Goal: Task Accomplishment & Management: Complete application form

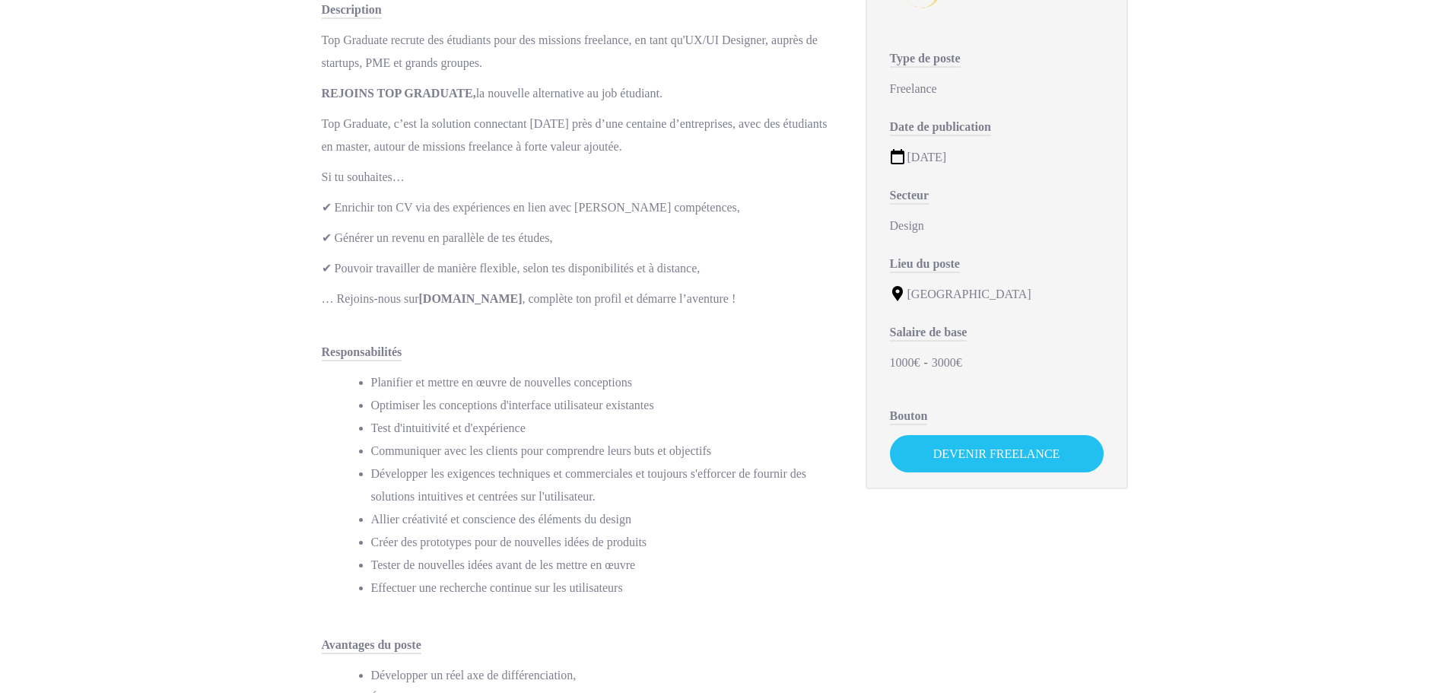
scroll to position [228, 0]
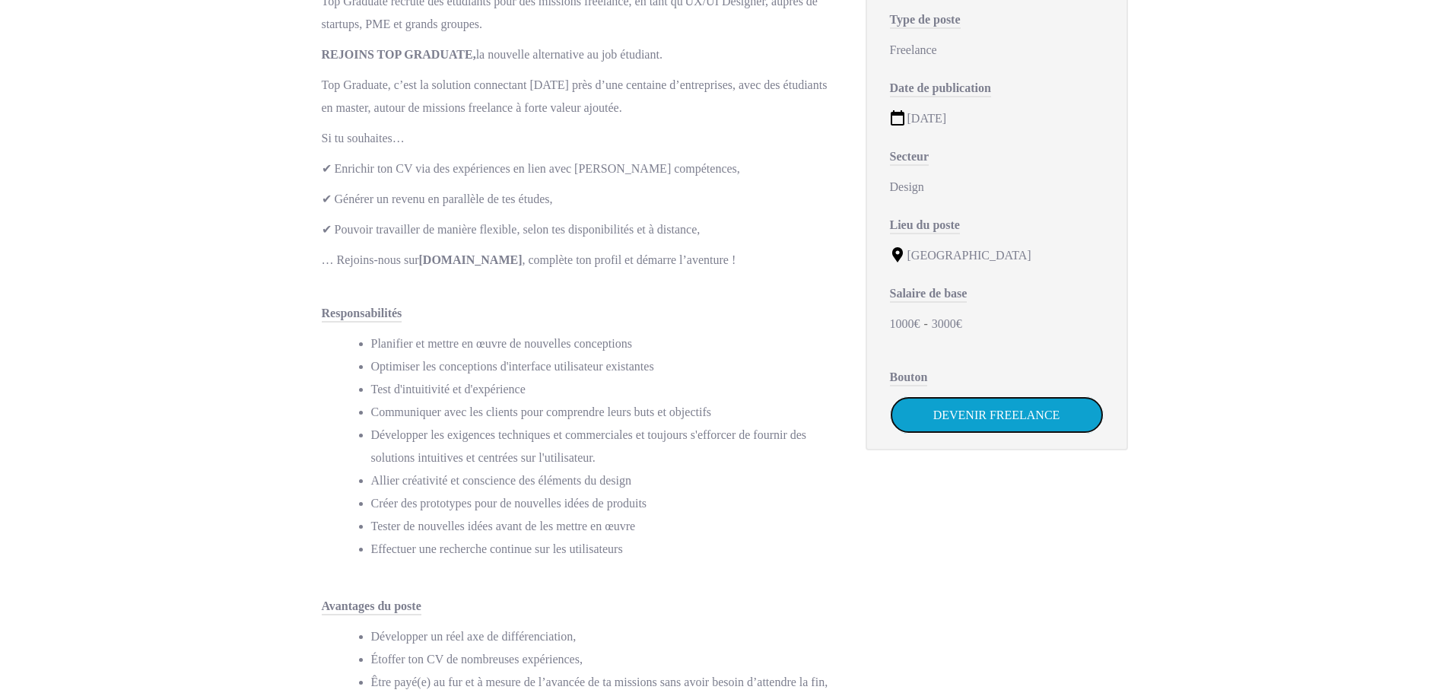
click at [1029, 417] on link "Devenir Freelance" at bounding box center [997, 414] width 214 height 37
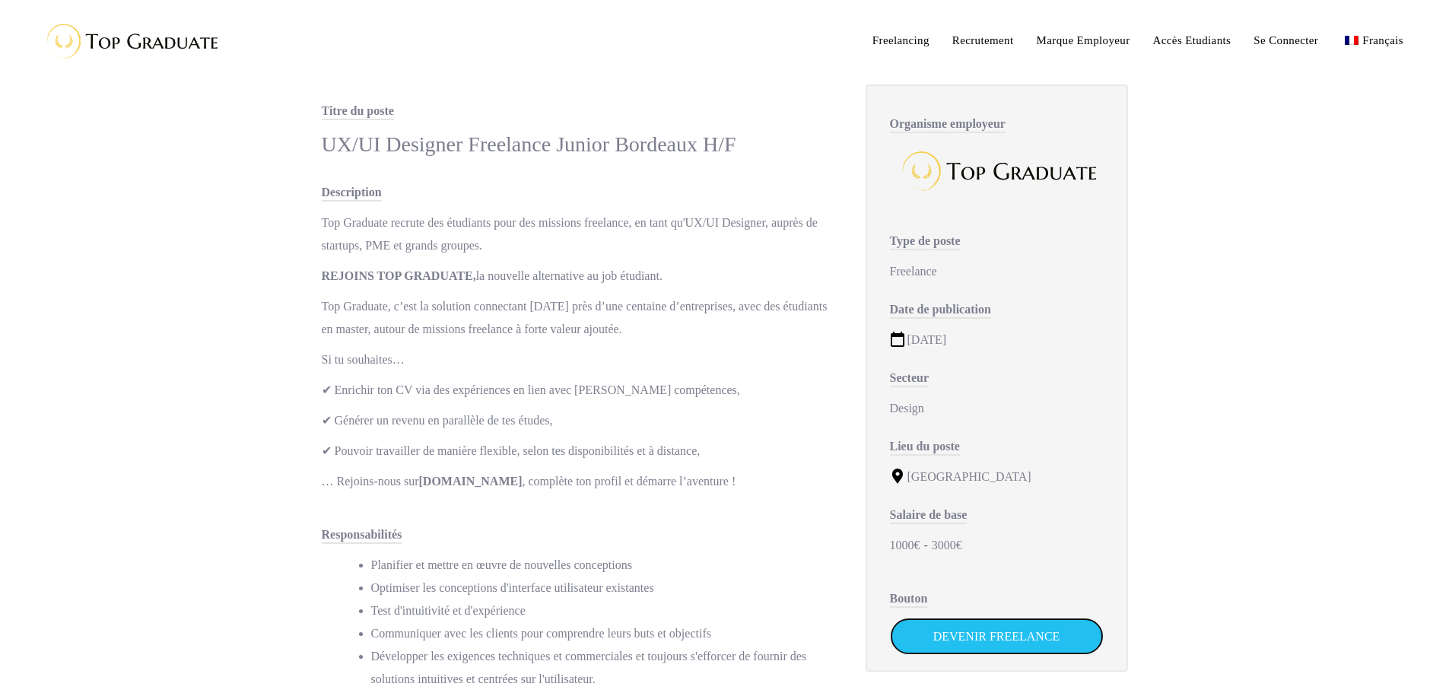
scroll to position [0, 0]
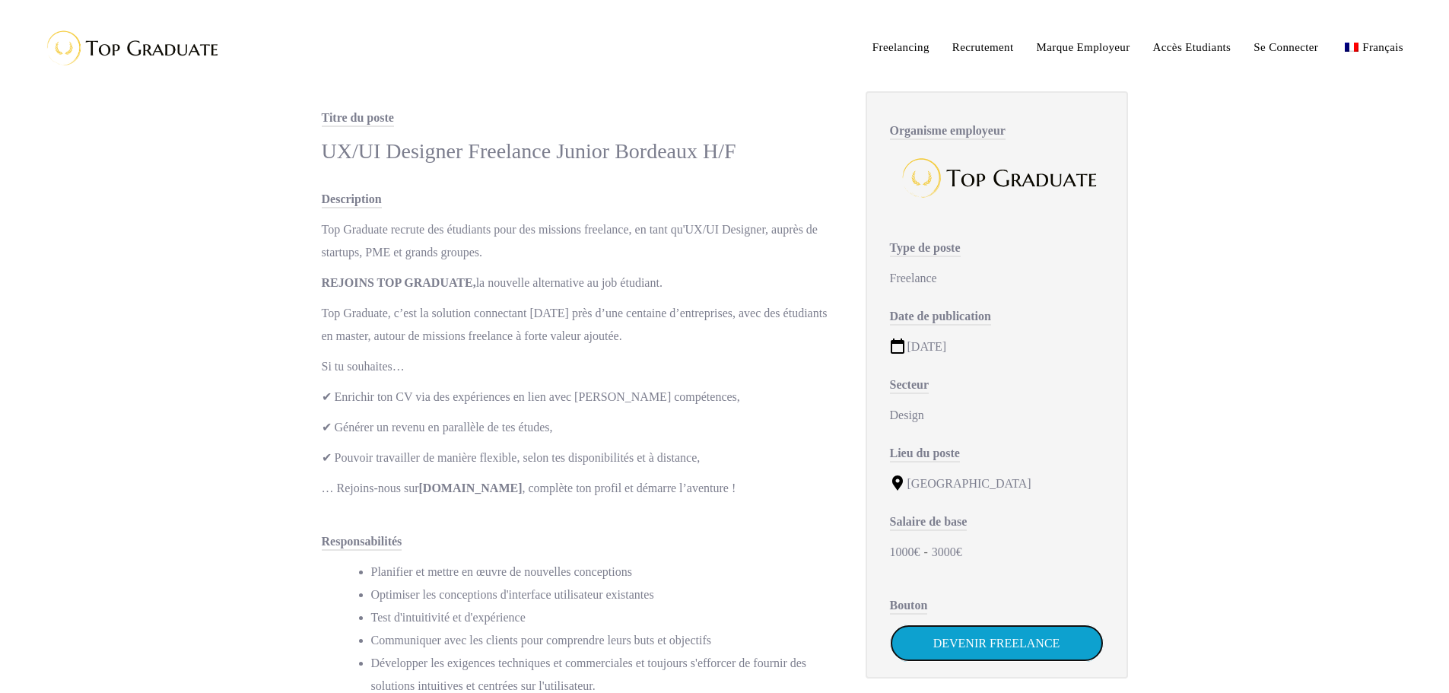
click at [1011, 649] on link "Devenir Freelance" at bounding box center [997, 642] width 214 height 37
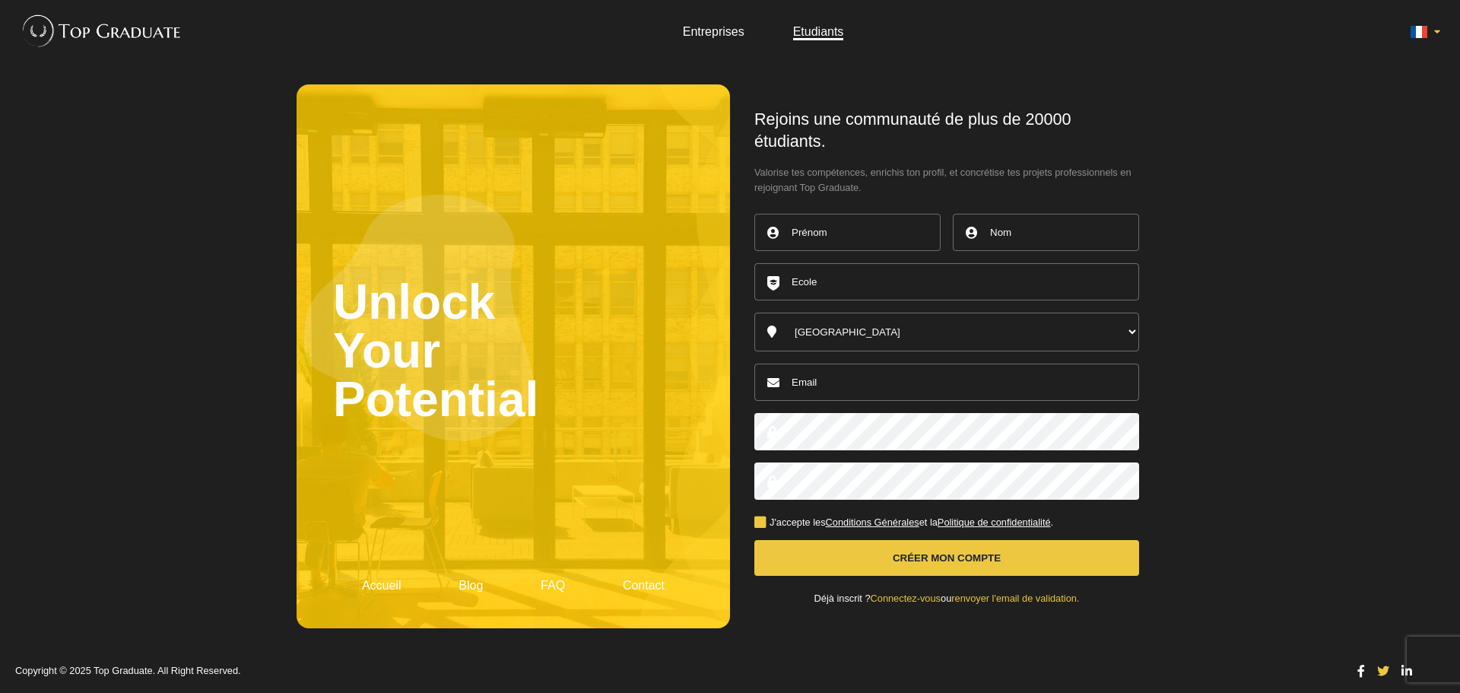
click at [833, 240] on input "text" at bounding box center [847, 232] width 186 height 37
type input "[PERSON_NAME]"
type input "Guillon"
click at [910, 285] on input "text" at bounding box center [946, 281] width 385 height 37
click at [918, 333] on select "[GEOGRAPHIC_DATA] [GEOGRAPHIC_DATA] [GEOGRAPHIC_DATA] [GEOGRAPHIC_DATA] [GEOGRA…" at bounding box center [946, 332] width 385 height 39
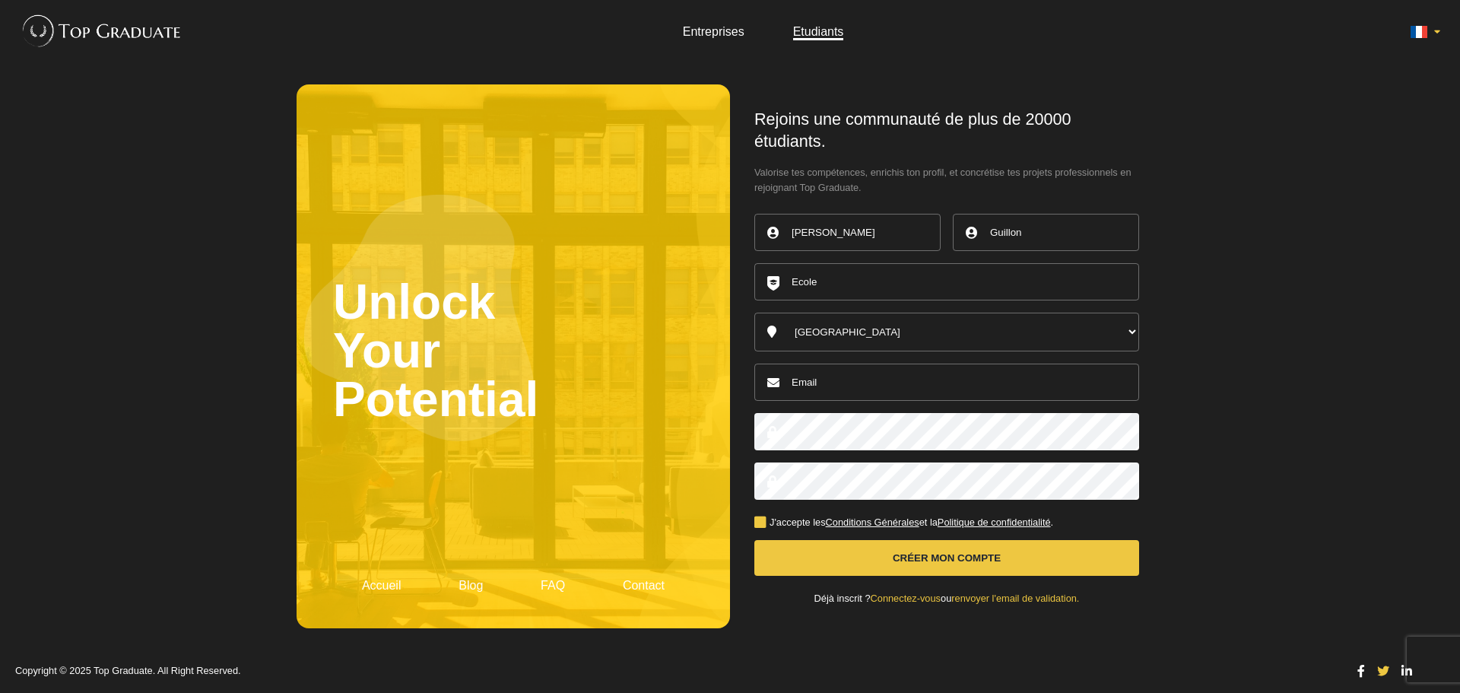
click at [919, 330] on select "[GEOGRAPHIC_DATA] [GEOGRAPHIC_DATA] [GEOGRAPHIC_DATA] [GEOGRAPHIC_DATA] [GEOGRA…" at bounding box center [946, 332] width 385 height 39
click at [901, 379] on input "email" at bounding box center [946, 381] width 385 height 37
click at [103, 36] on img at bounding box center [98, 31] width 167 height 46
click at [823, 236] on input "text" at bounding box center [847, 232] width 186 height 37
type input "[PERSON_NAME]"
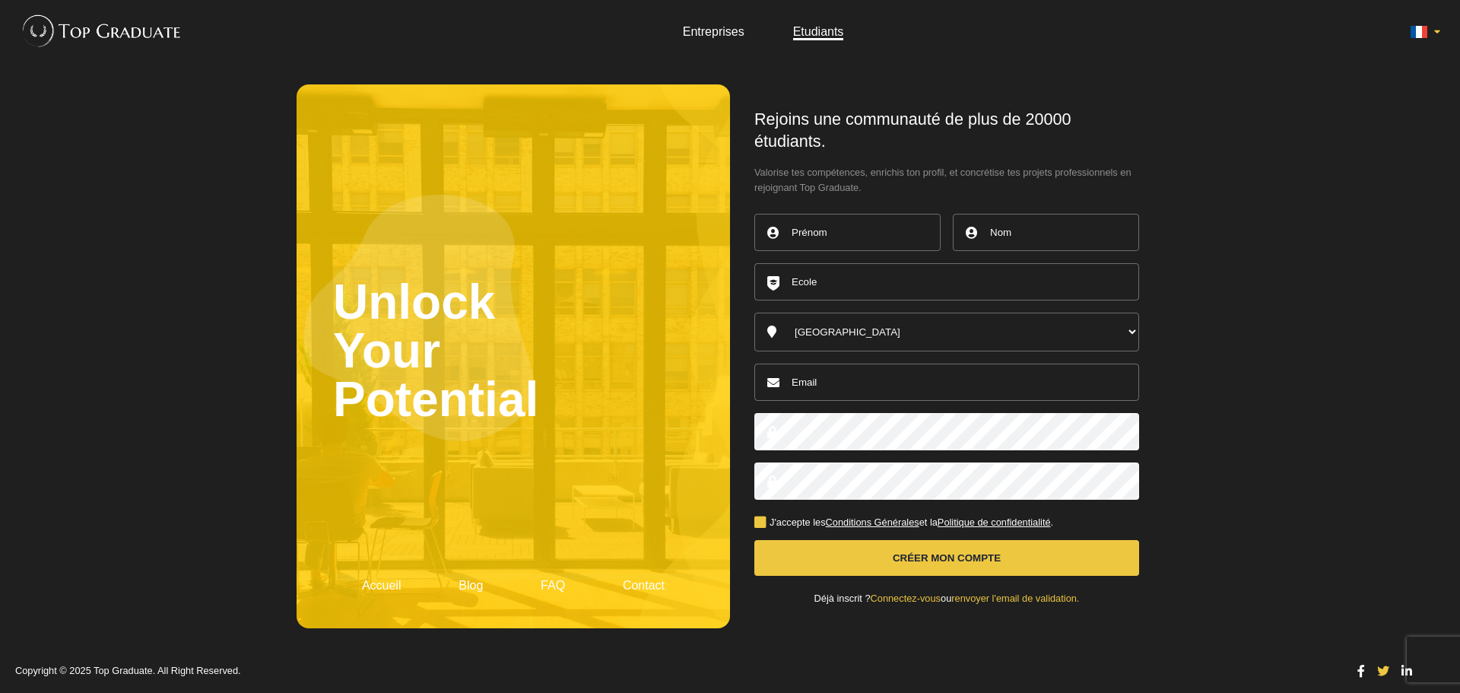
type input "Guillon"
click at [862, 281] on input "text" at bounding box center [946, 281] width 385 height 37
type input "Iron hack"
click at [887, 395] on input "email" at bounding box center [946, 381] width 385 height 37
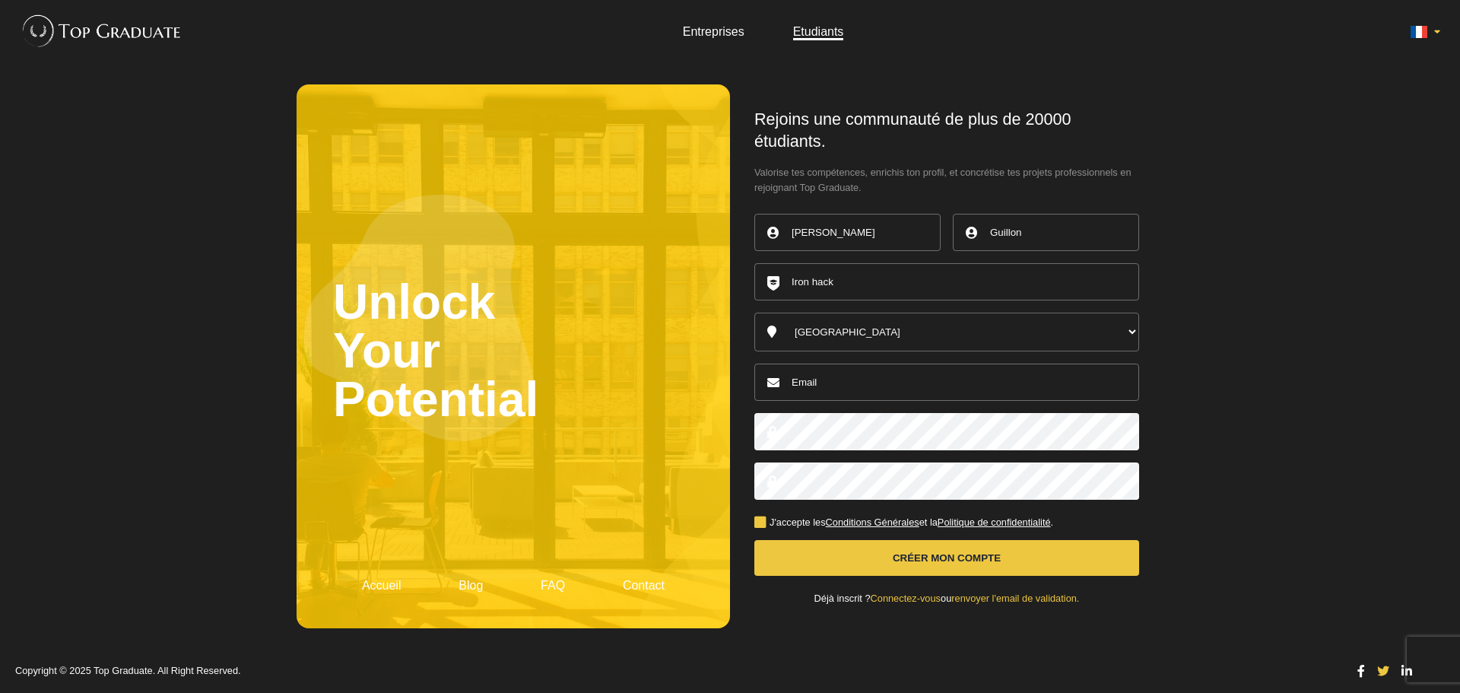
click at [837, 384] on input "email" at bounding box center [946, 381] width 385 height 37
type input "olivierguillon0@gmail.com"
click at [754, 540] on button "Créer mon compte" at bounding box center [946, 558] width 385 height 36
click at [764, 522] on label "J'accepte les Conditions Générales et la Politique de confidentialité ." at bounding box center [903, 523] width 299 height 10
click at [0, 0] on input "J'accepte les Conditions Générales et la Politique de confidentialité ." at bounding box center [0, 0] width 0 height 0
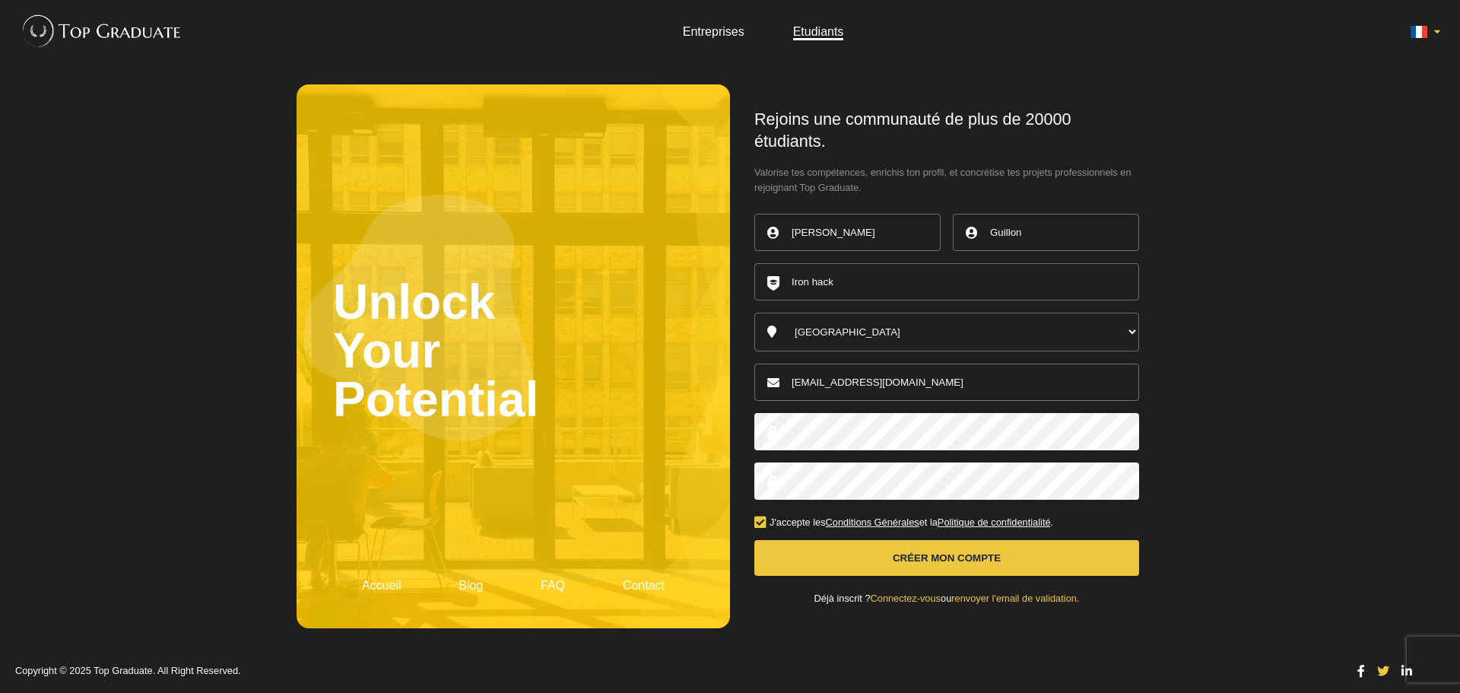
click at [779, 557] on button "Créer mon compte" at bounding box center [946, 558] width 385 height 36
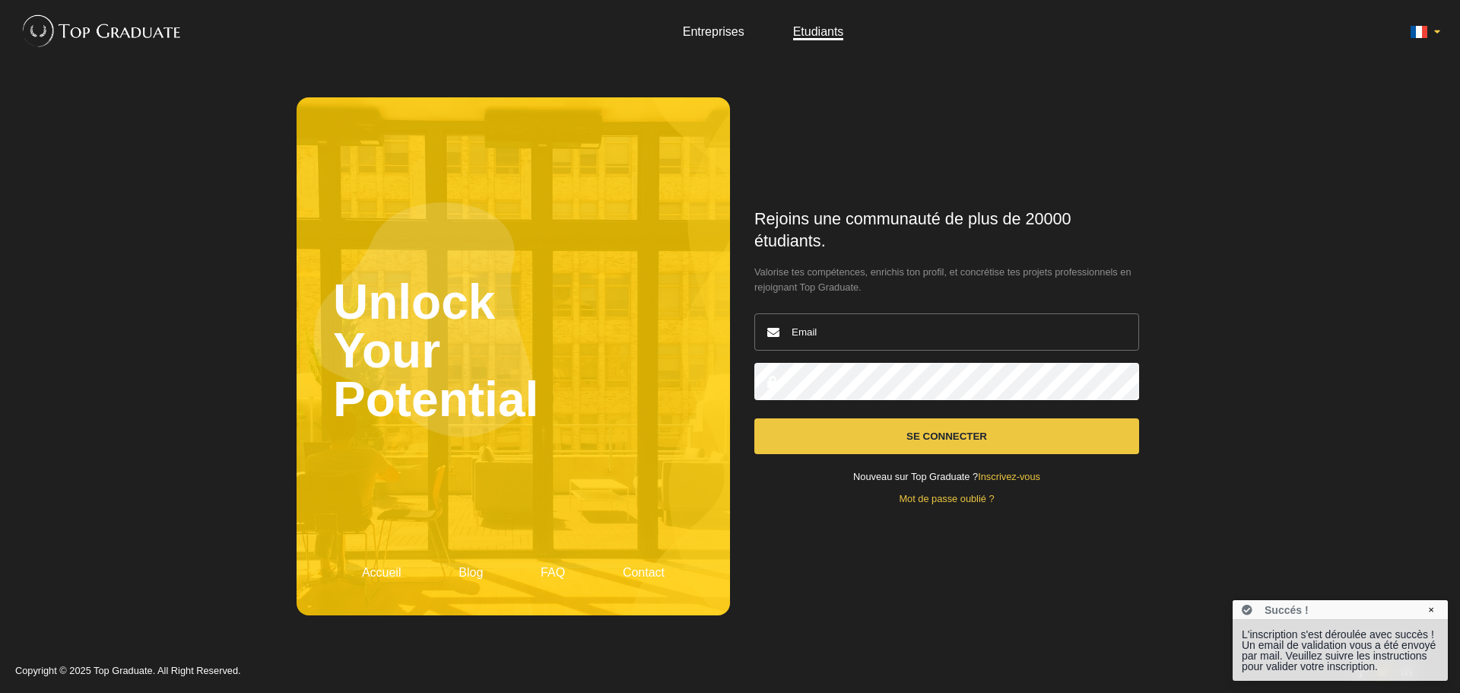
click at [876, 321] on input "email" at bounding box center [946, 331] width 385 height 37
type input "[EMAIL_ADDRESS][DOMAIN_NAME]"
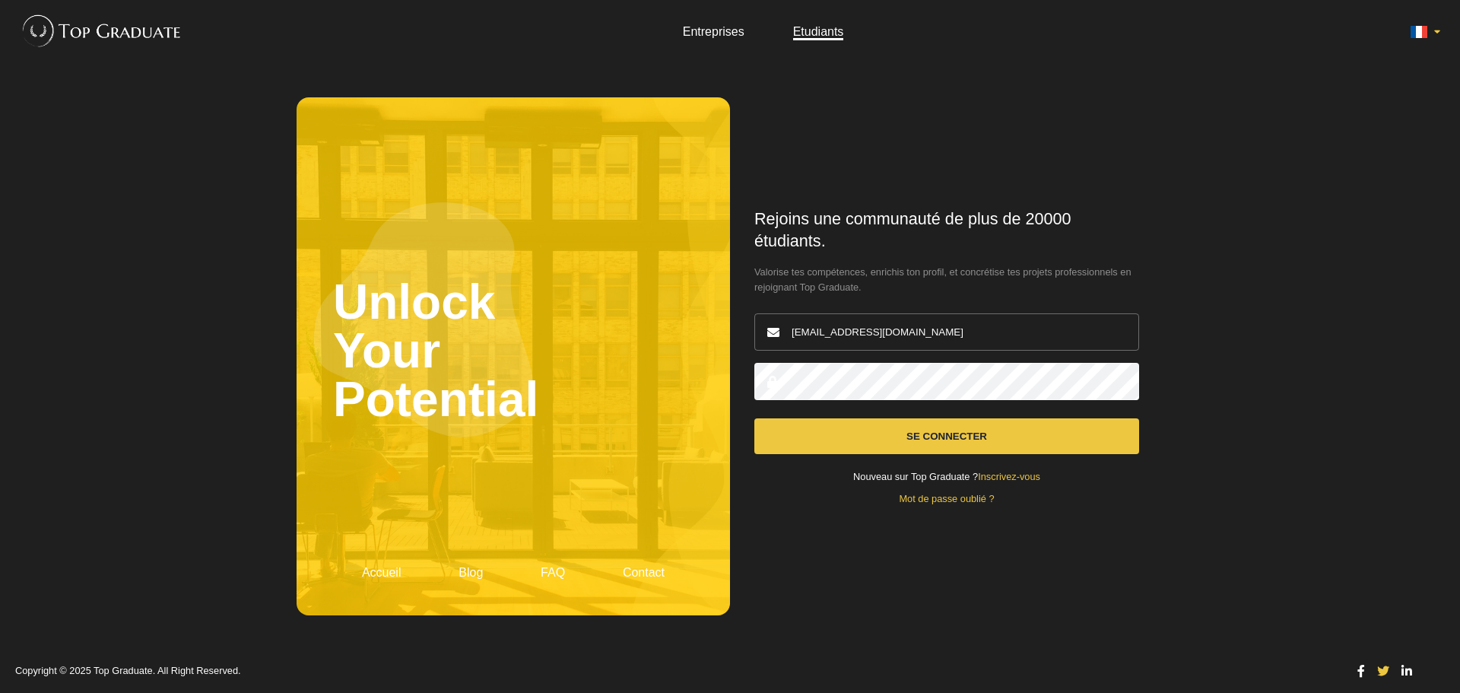
click at [754, 418] on button "Se connecter" at bounding box center [946, 436] width 385 height 36
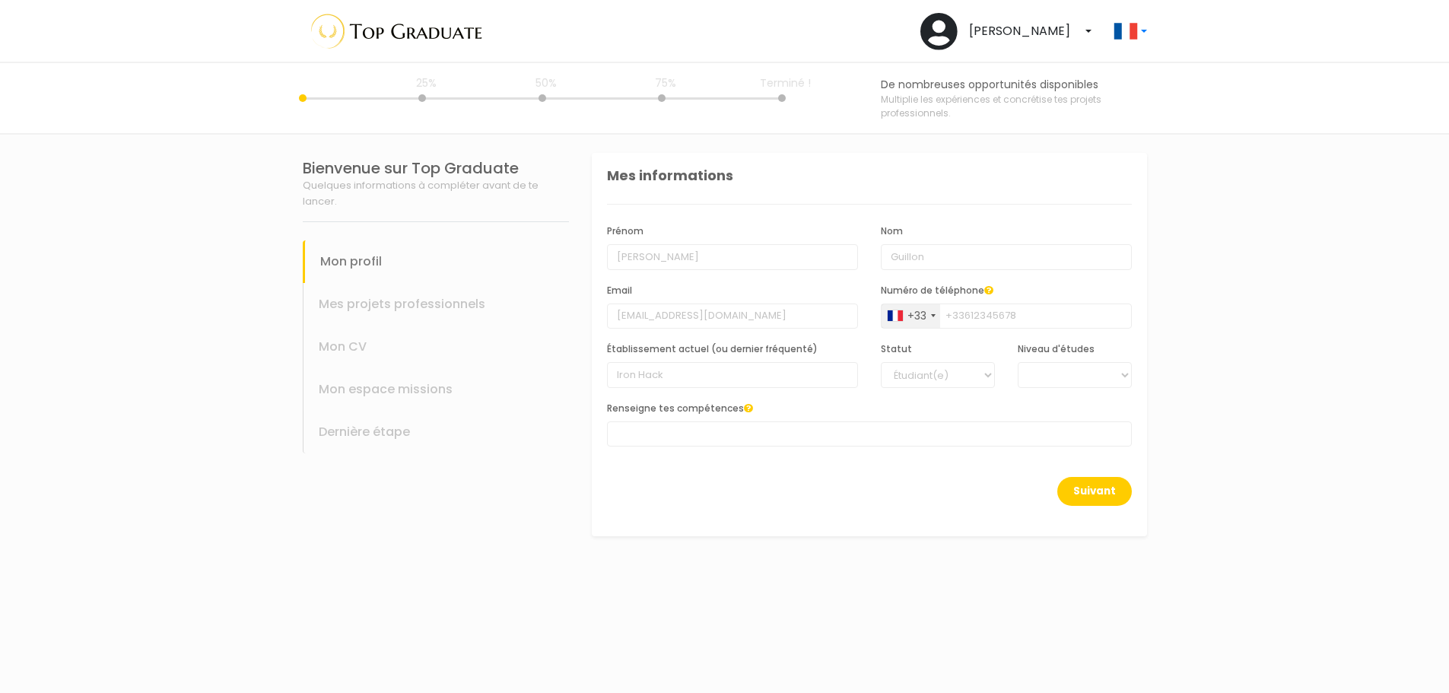
select select
click at [693, 265] on input "[PERSON_NAME]" at bounding box center [737, 257] width 251 height 26
drag, startPoint x: 827, startPoint y: 220, endPoint x: 907, endPoint y: 246, distance: 84.2
click at [828, 220] on div "Prénom Olivier Nom Guillon Email olivierguillon0@gmail.com Numéro de téléphone …" at bounding box center [874, 341] width 525 height 272
click at [942, 262] on input "Guillon" at bounding box center [1011, 257] width 251 height 26
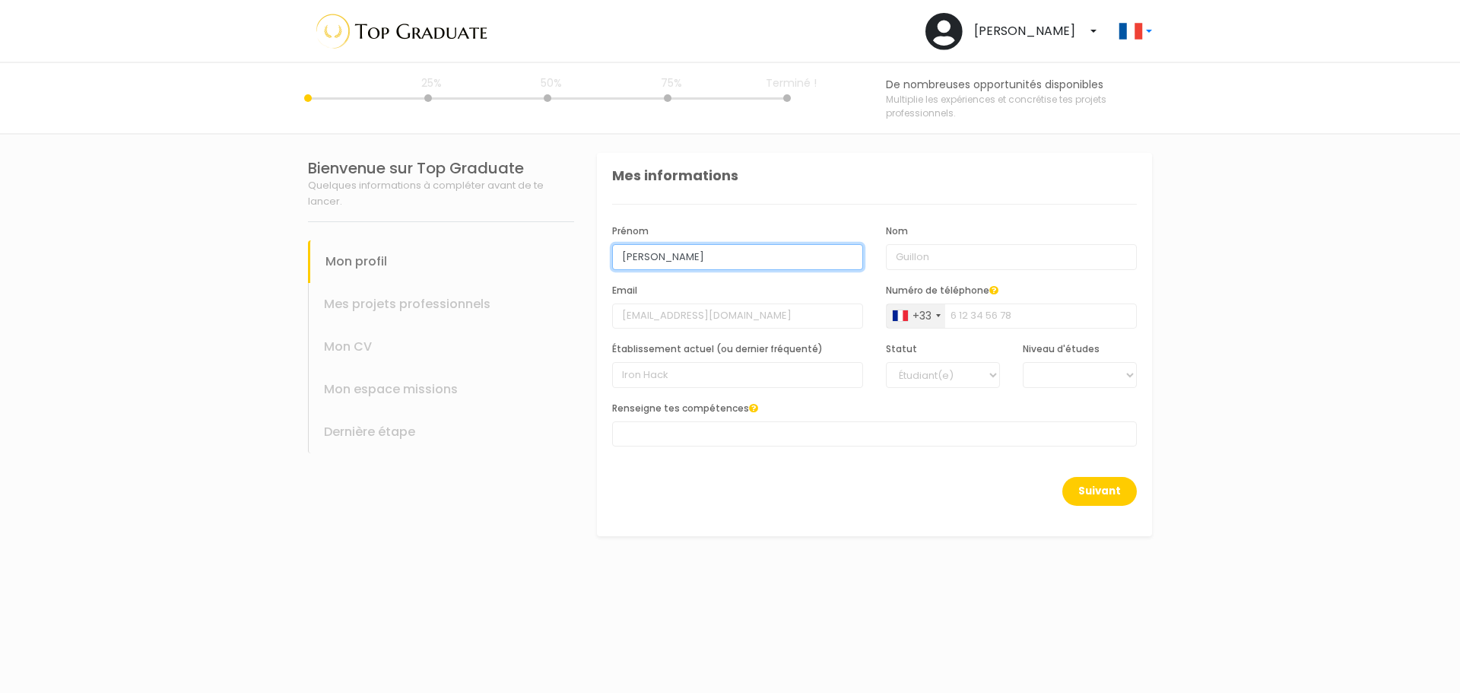
click at [766, 267] on input "[PERSON_NAME]" at bounding box center [737, 257] width 251 height 26
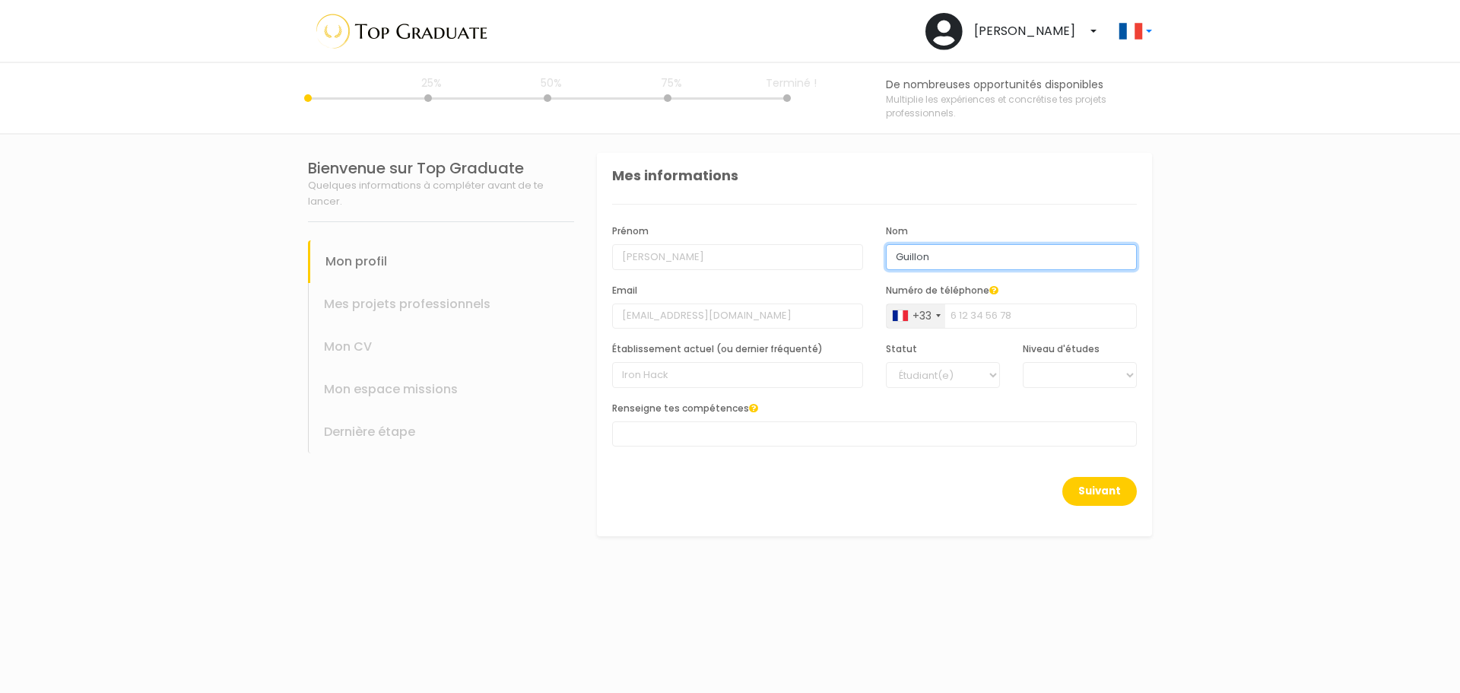
click at [978, 266] on input "Guillon" at bounding box center [1011, 257] width 251 height 26
type input "0640235277"
click at [941, 477] on div "Suivant" at bounding box center [874, 500] width 525 height 47
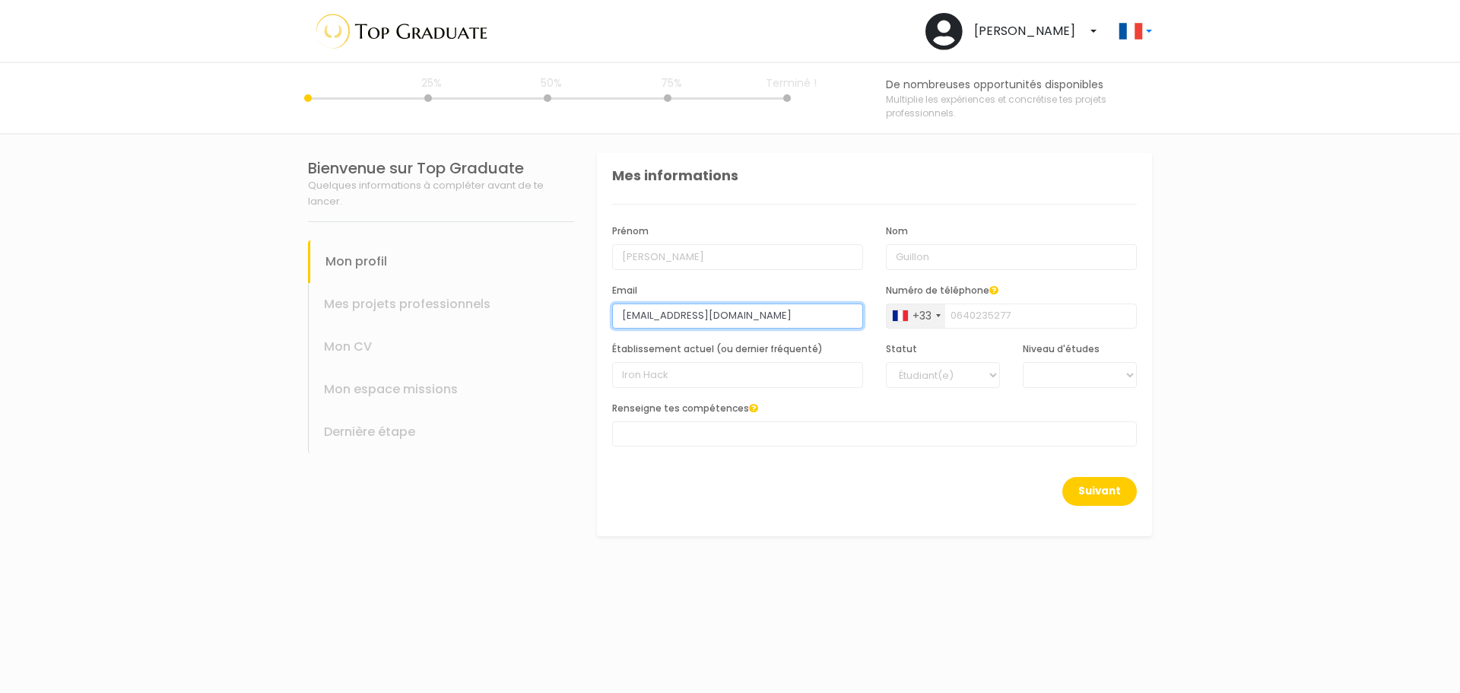
click at [744, 324] on input "olivierguillon0@gmail.com" at bounding box center [737, 316] width 251 height 26
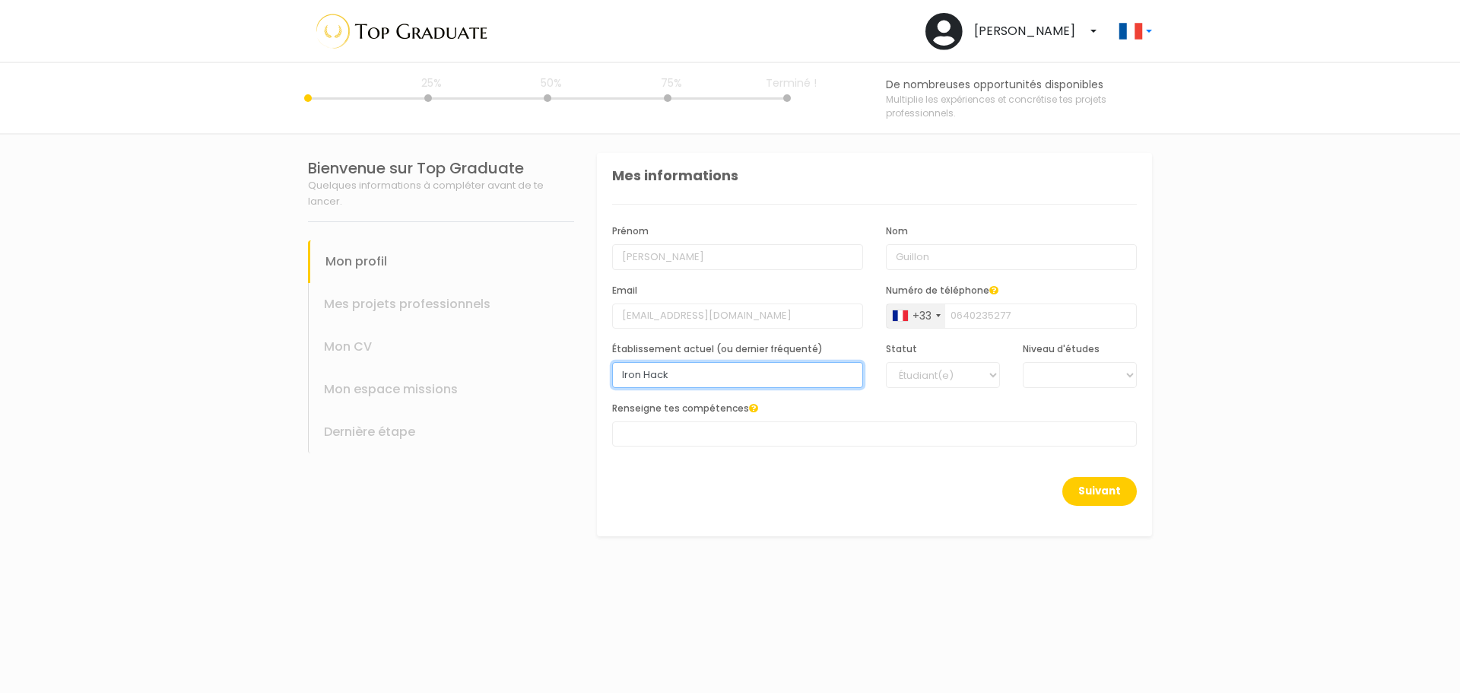
click at [720, 381] on input "Iron Hack" at bounding box center [737, 375] width 251 height 26
click at [923, 451] on div "Renseigne tes compétences AUTRES COMMUNICATION DROIT FINANCE IT MARKETING RH SA…" at bounding box center [874, 429] width 547 height 59
click at [950, 379] on select "Étudiant(e) Jeune diplômé(e)" at bounding box center [943, 375] width 114 height 26
click at [1049, 373] on select "BAC +6 BAC +5 BAC +4 BAC +3 BAC +2 BAC +1" at bounding box center [1080, 375] width 114 height 26
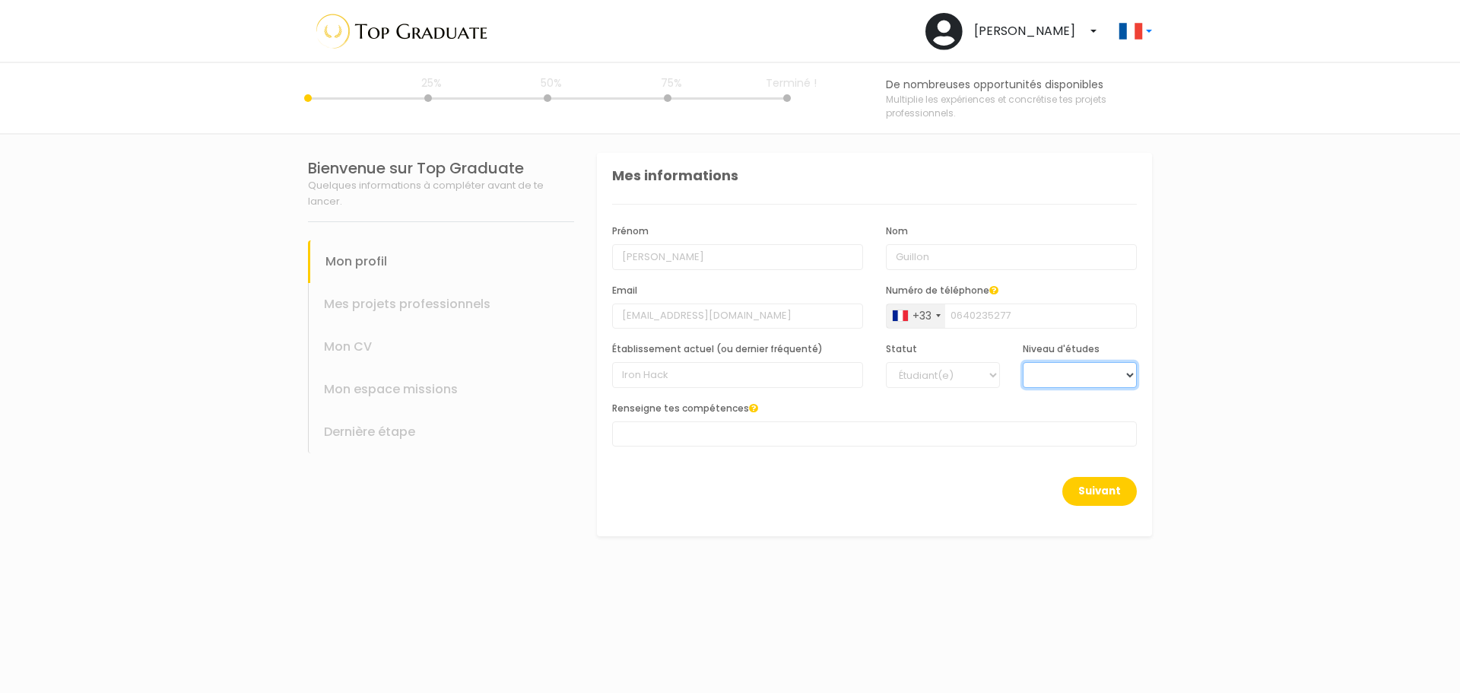
select select "3"
click at [1023, 362] on select "BAC +6 BAC +5 BAC +4 BAC +3 BAC +2 BAC +1" at bounding box center [1080, 375] width 114 height 26
click at [728, 433] on span at bounding box center [874, 433] width 525 height 25
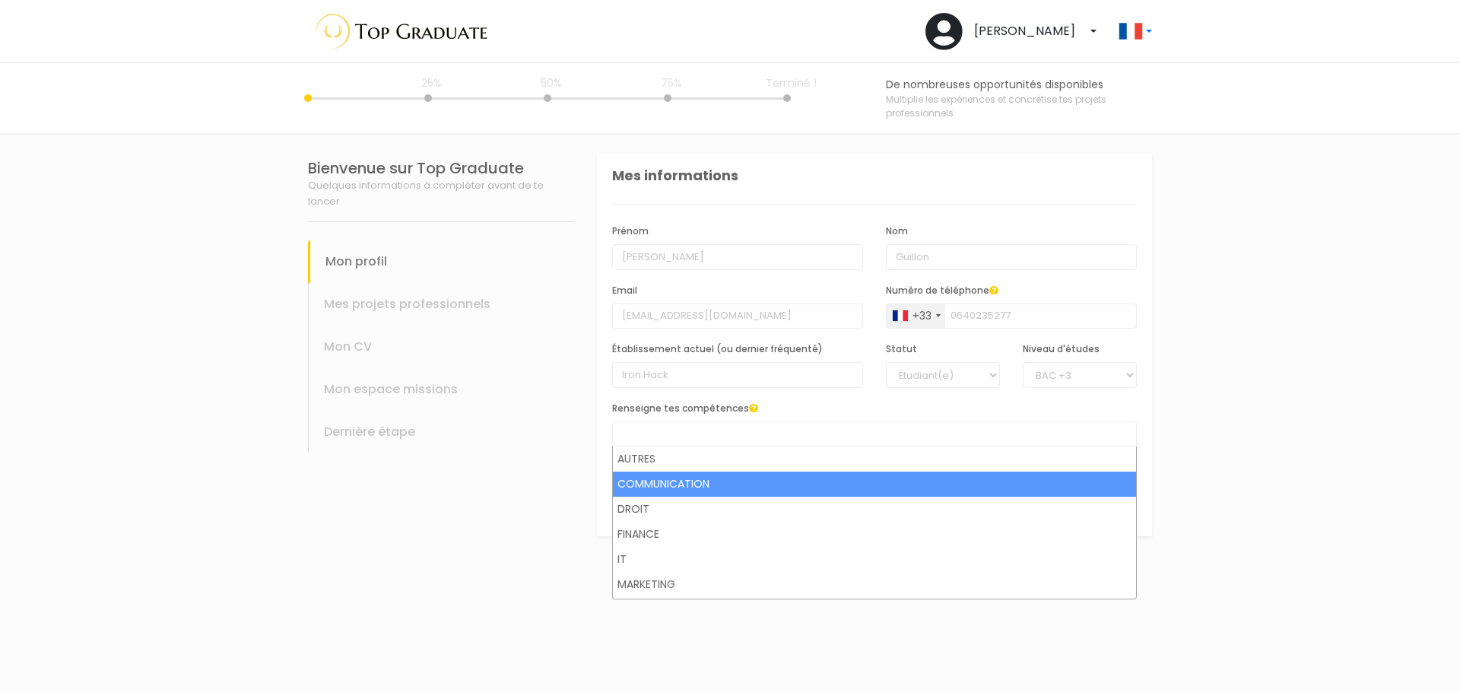
select select "30"
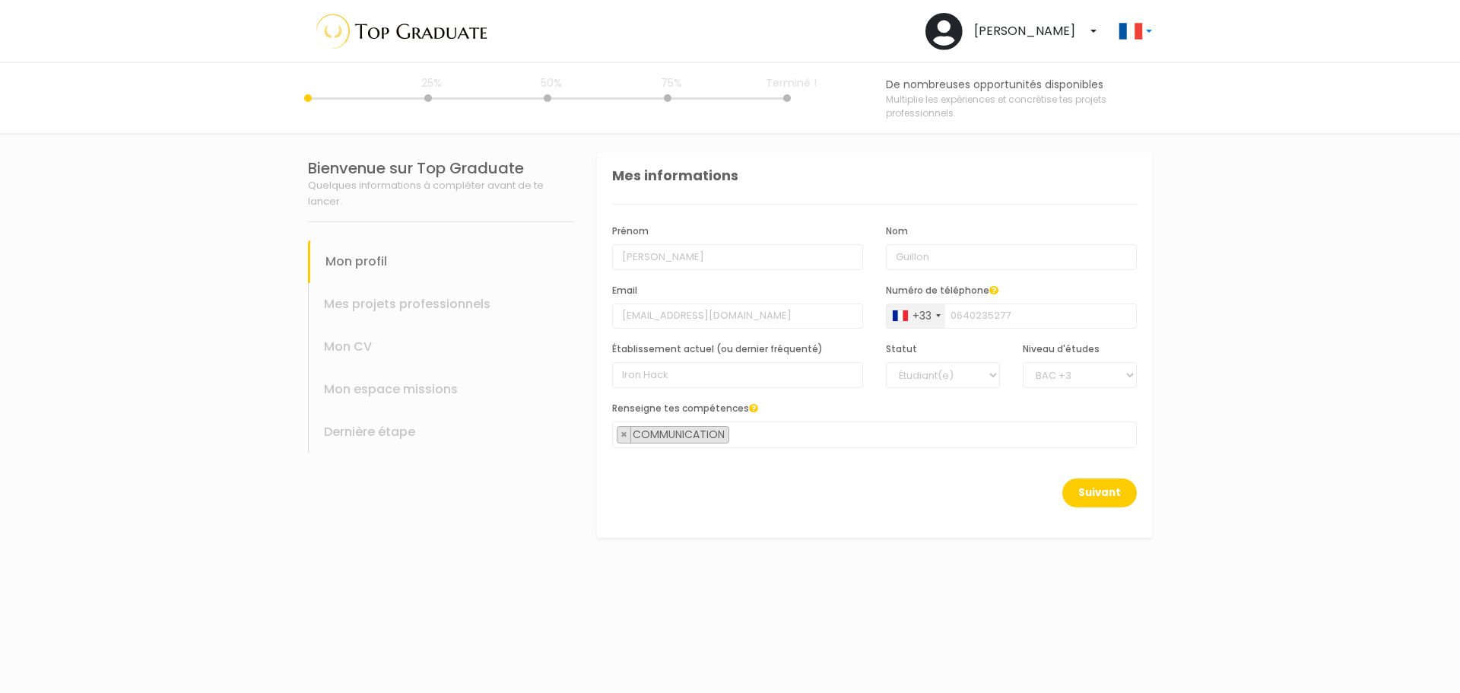
click at [761, 431] on span "× COMMUNICATION" at bounding box center [874, 434] width 525 height 27
click at [951, 439] on span "× COMMUNICATION × Image / Photo" at bounding box center [874, 434] width 525 height 27
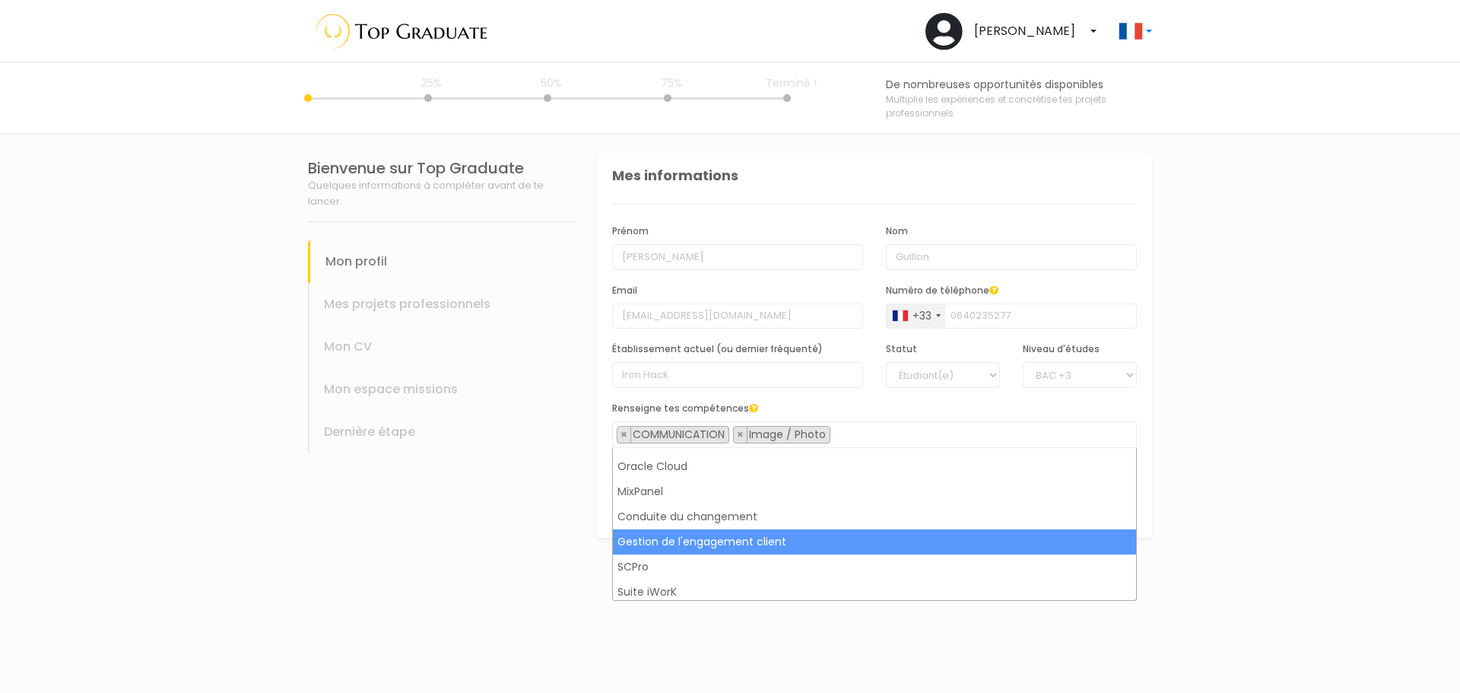
scroll to position [2357, 0]
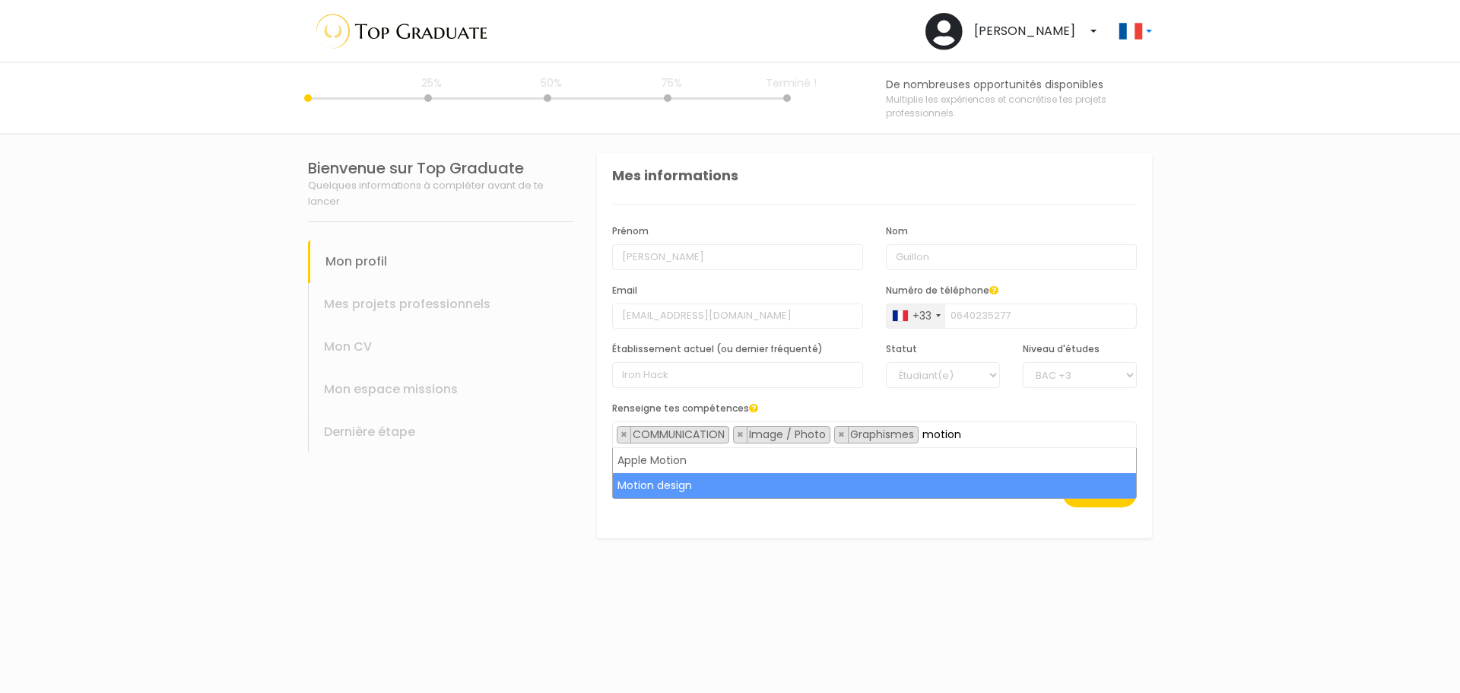
type input "motion"
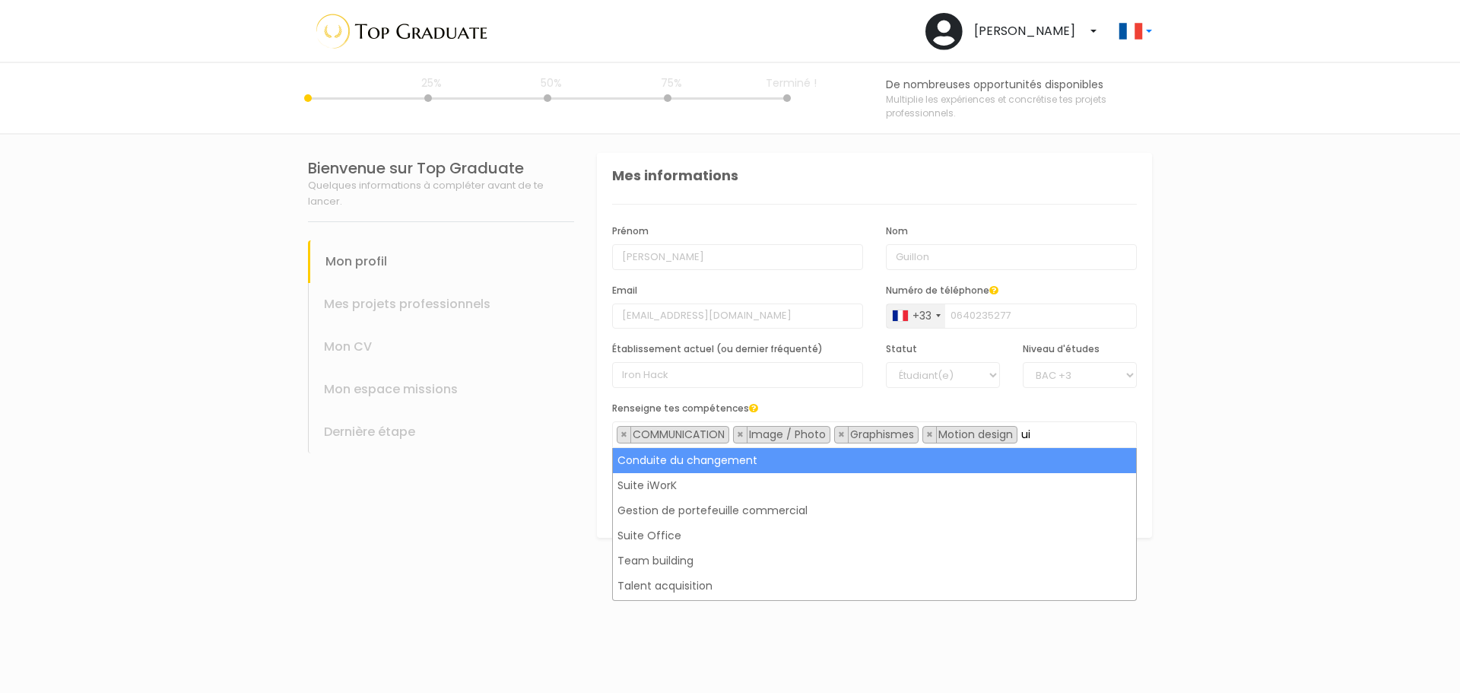
type input "u"
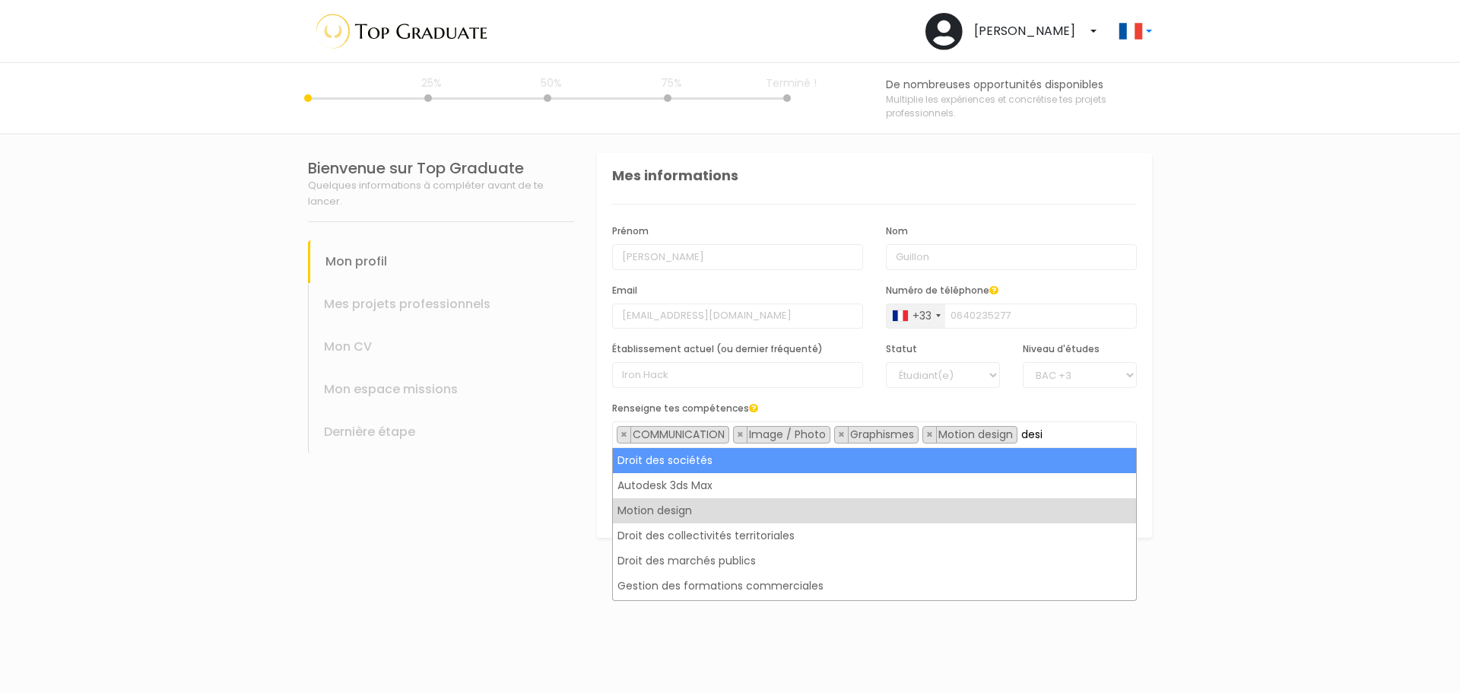
scroll to position [0, 0]
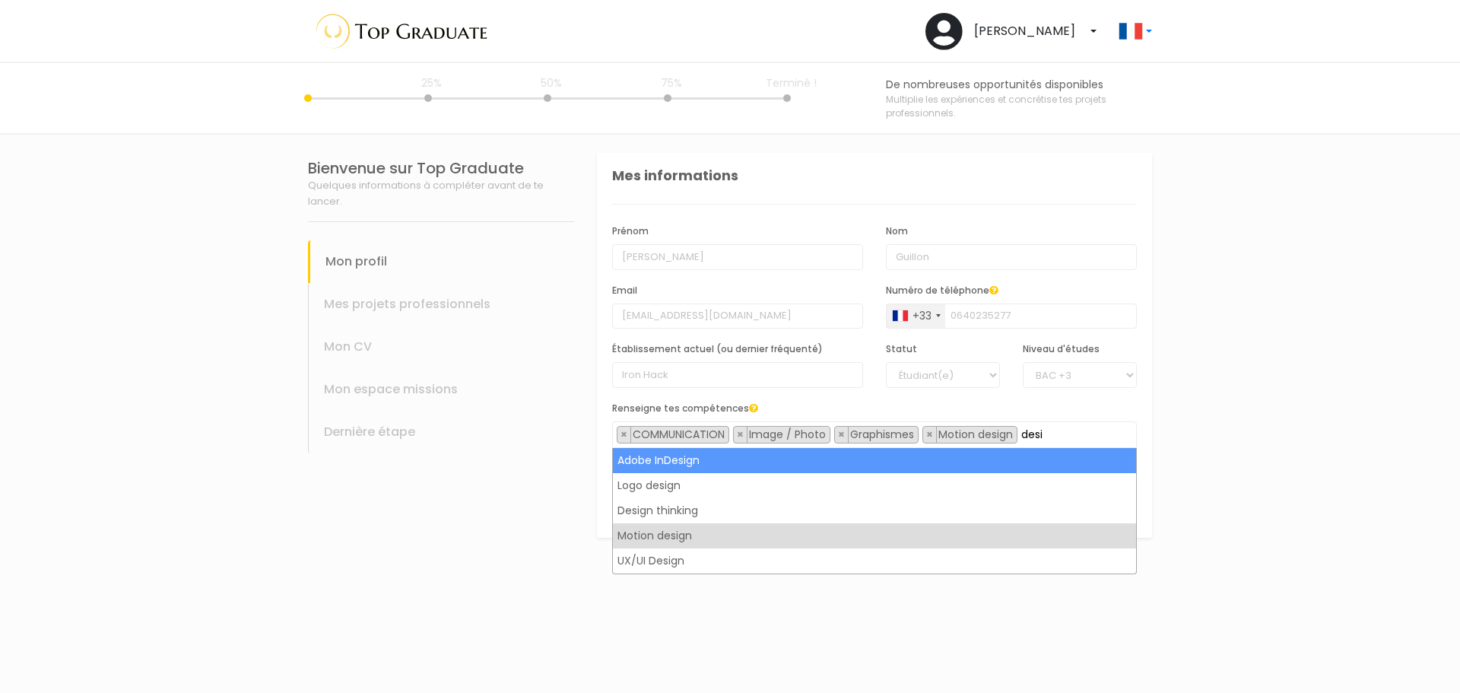
type input "desi"
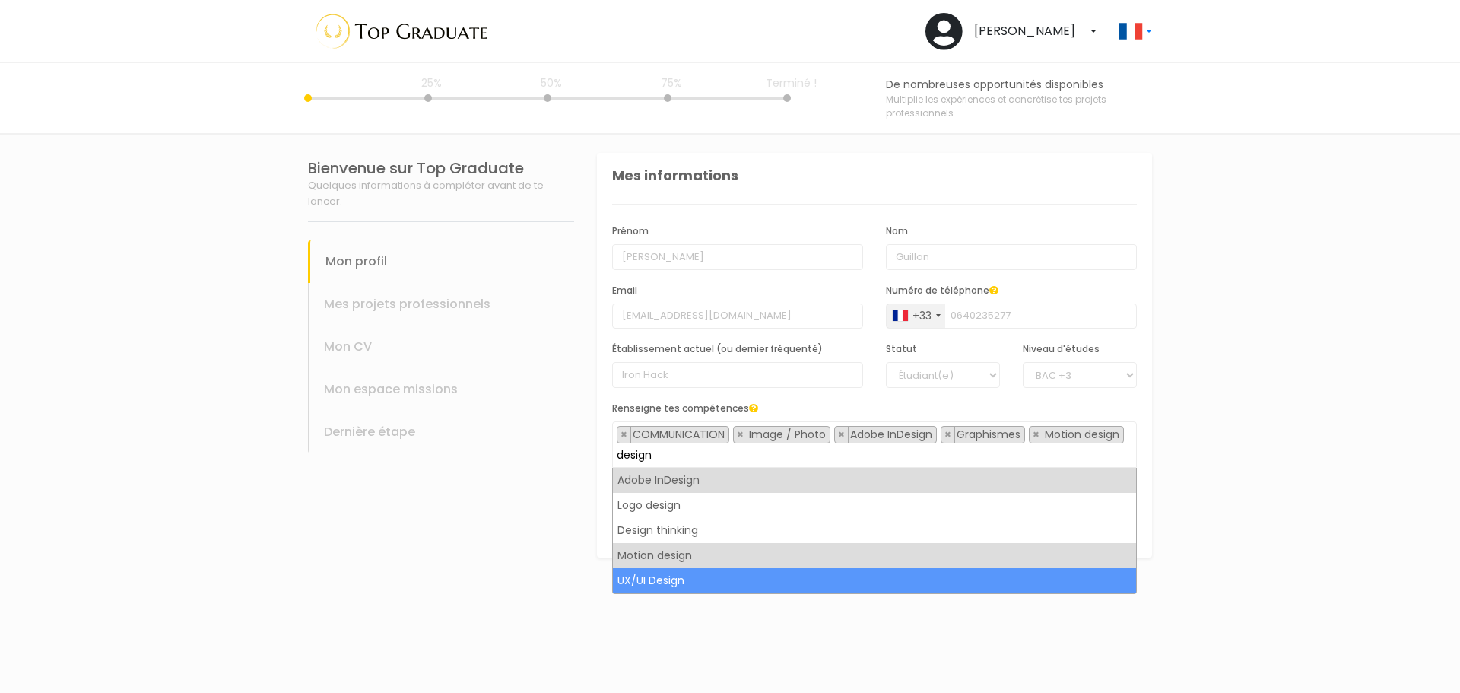
type input "design"
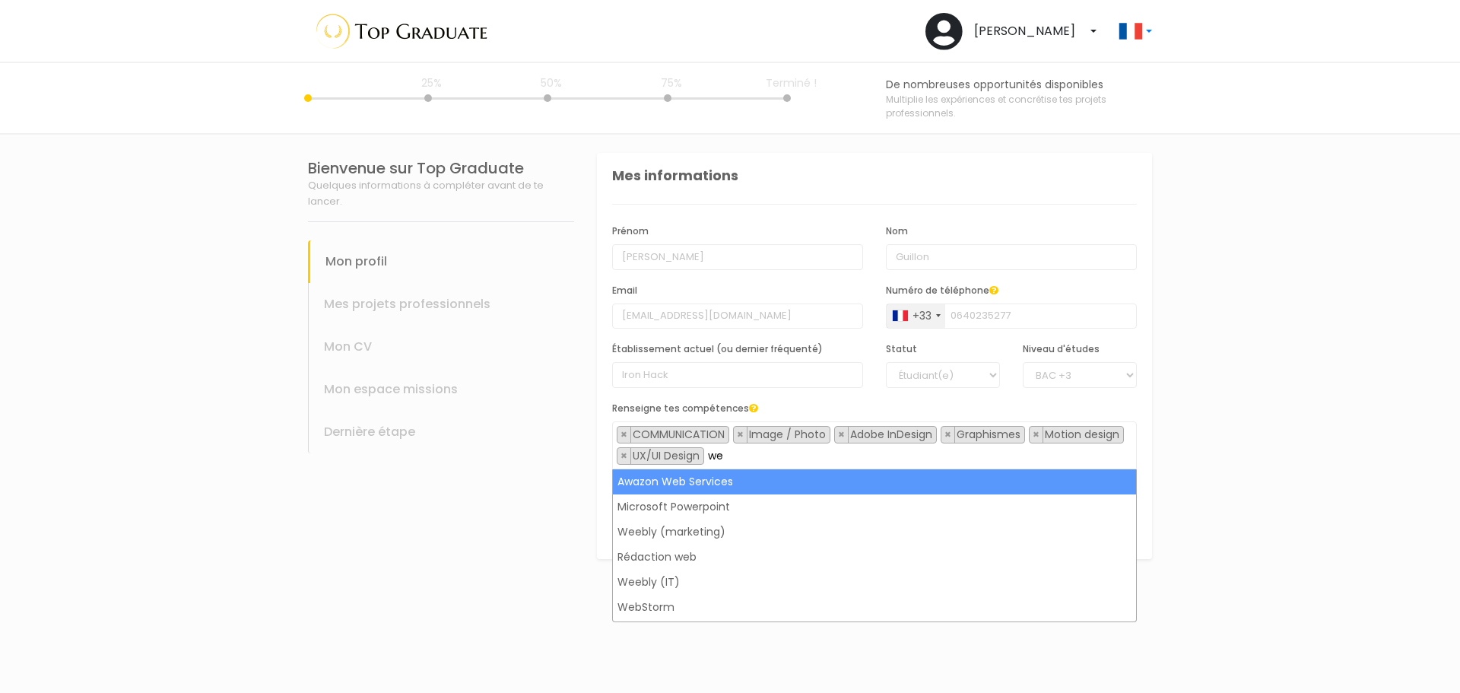
type input "w"
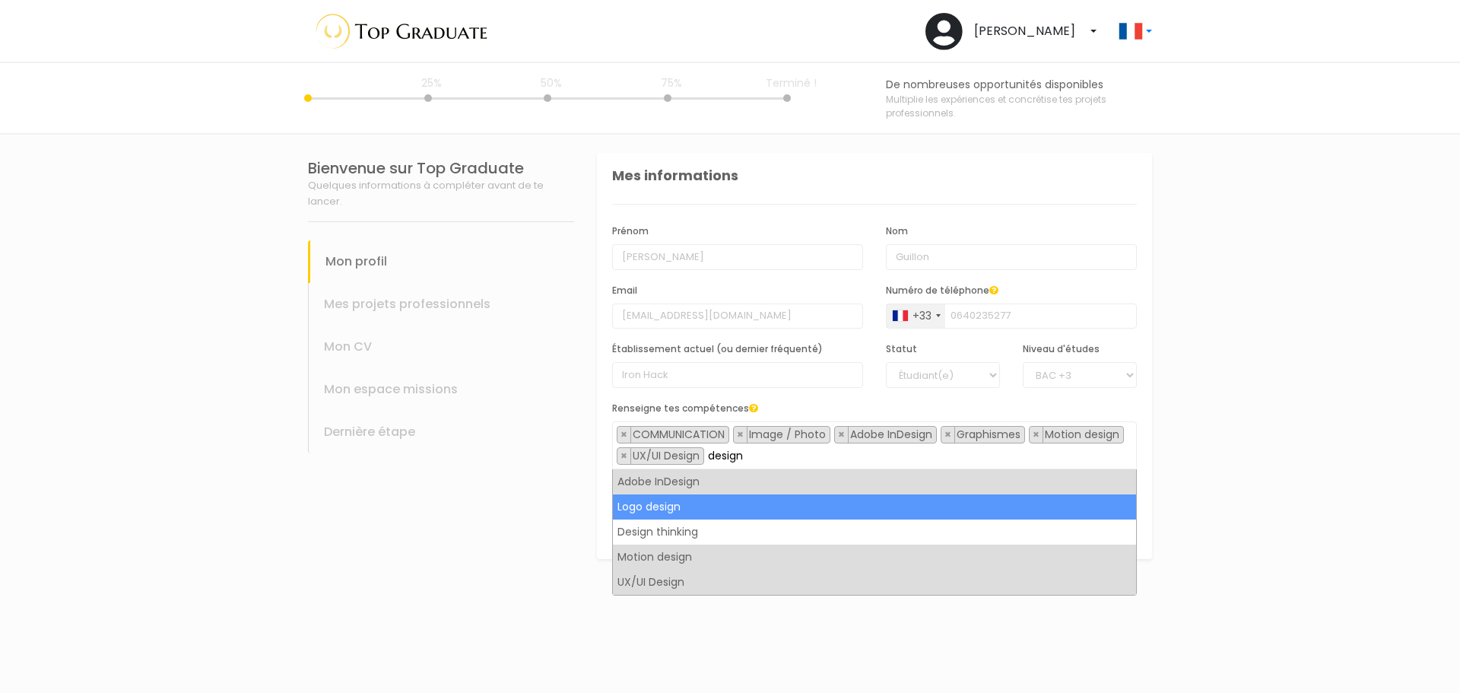
type input "design"
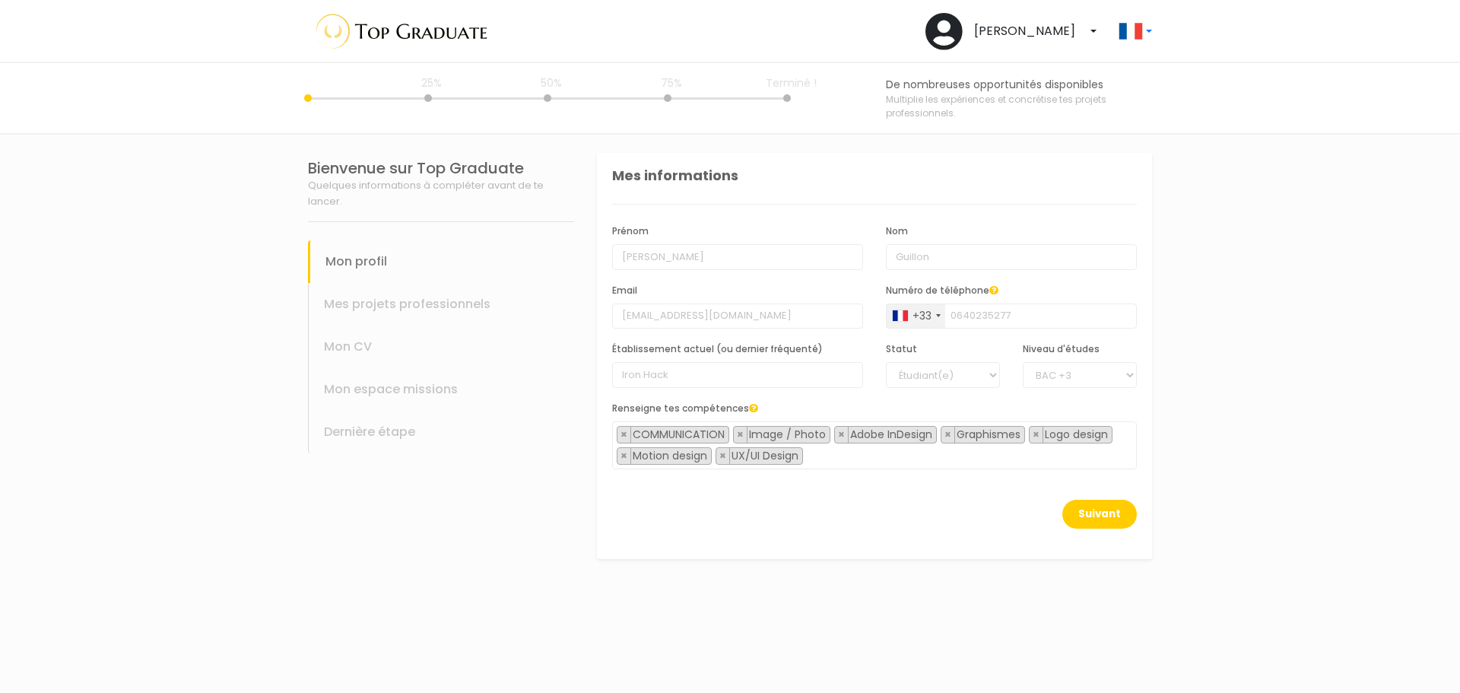
click at [839, 457] on span "× COMMUNICATION × Image / Photo × Adobe InDesign × Graphismes × Logo design × M…" at bounding box center [874, 445] width 525 height 48
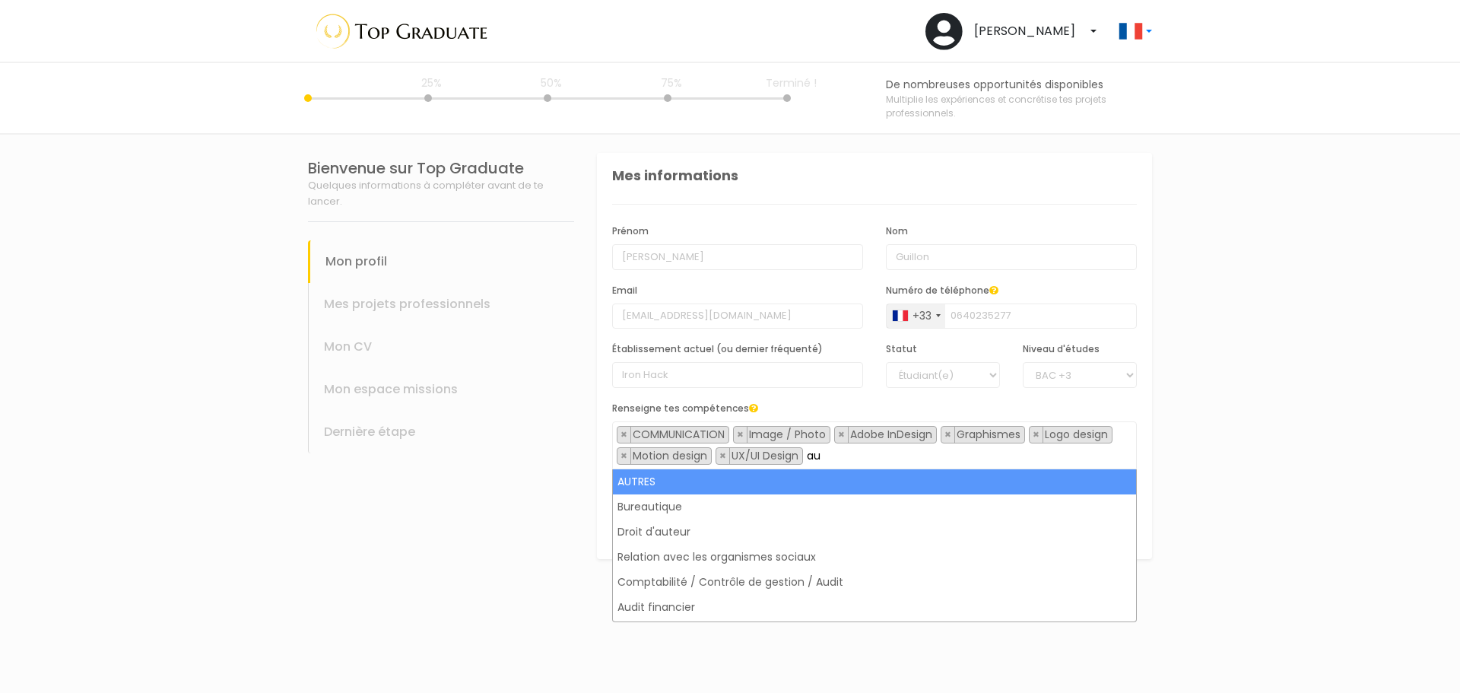
type input "a"
type input "video"
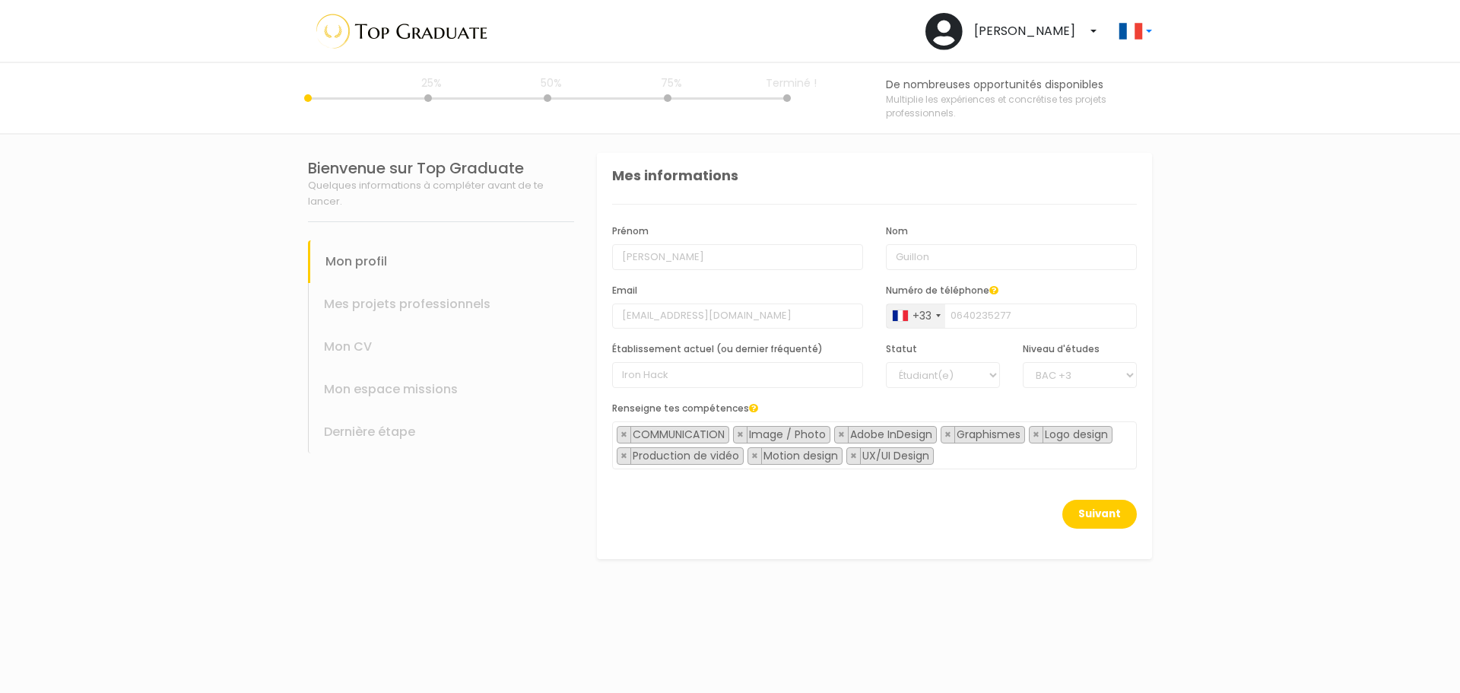
click at [960, 461] on span "× COMMUNICATION × Image / Photo × Adobe InDesign × Graphismes × Logo design × P…" at bounding box center [874, 445] width 525 height 48
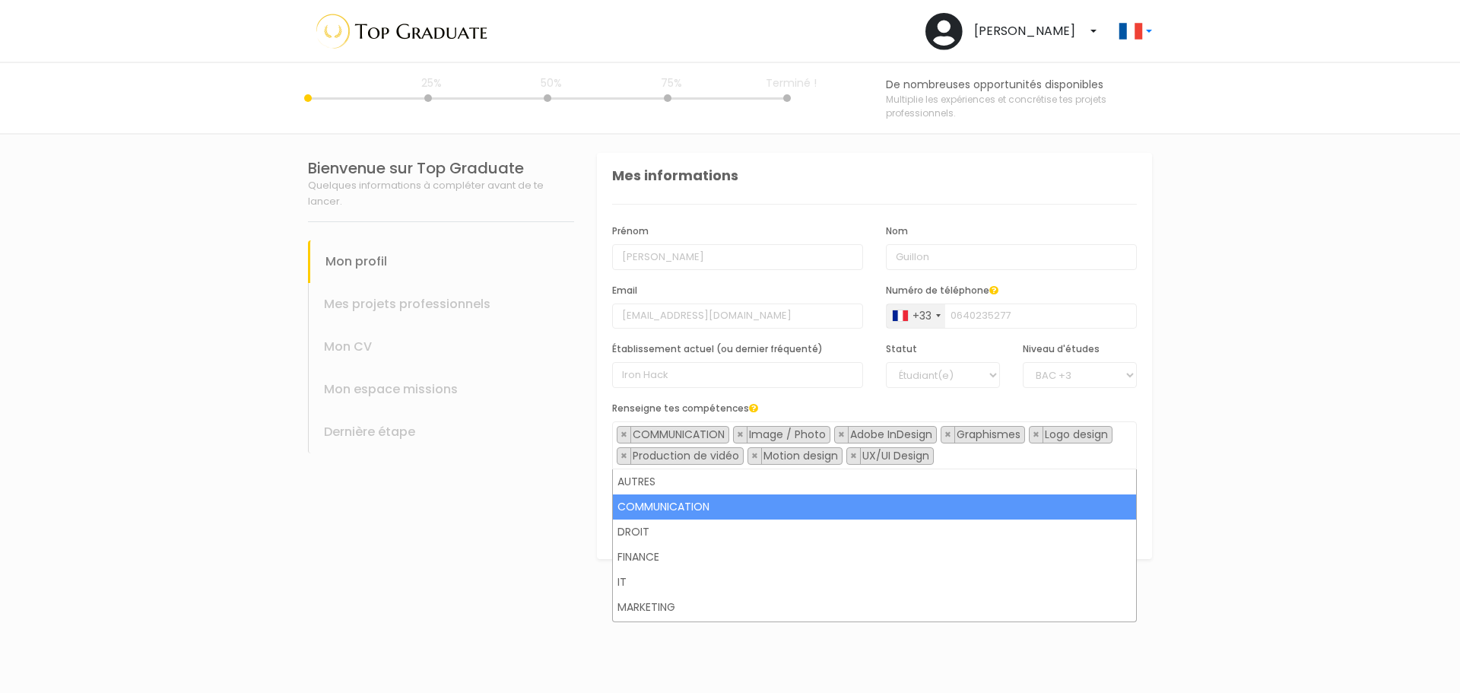
click at [1238, 417] on section "Bienvenue sur Top Graduate Quelques informations à compléter avant de te lancer…" at bounding box center [730, 414] width 1460 height 558
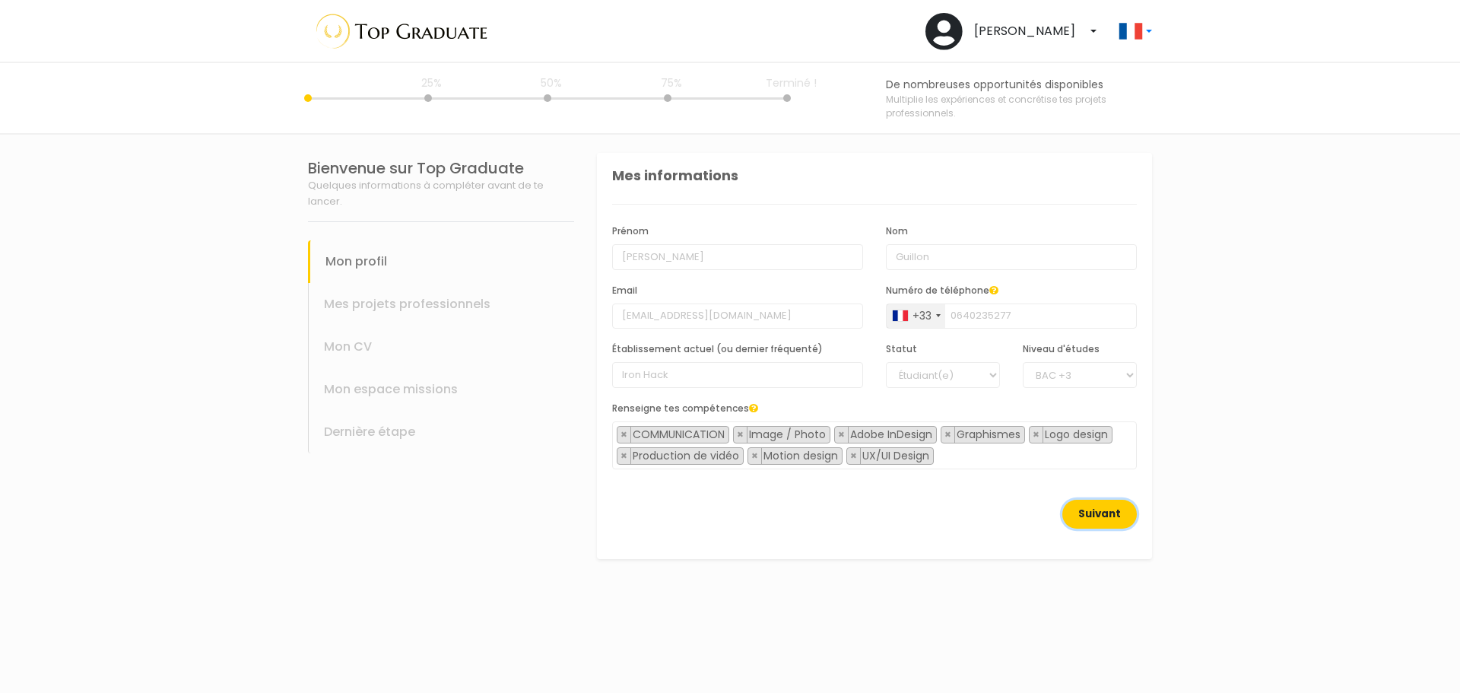
click at [1121, 514] on button "Suivant" at bounding box center [1099, 514] width 75 height 29
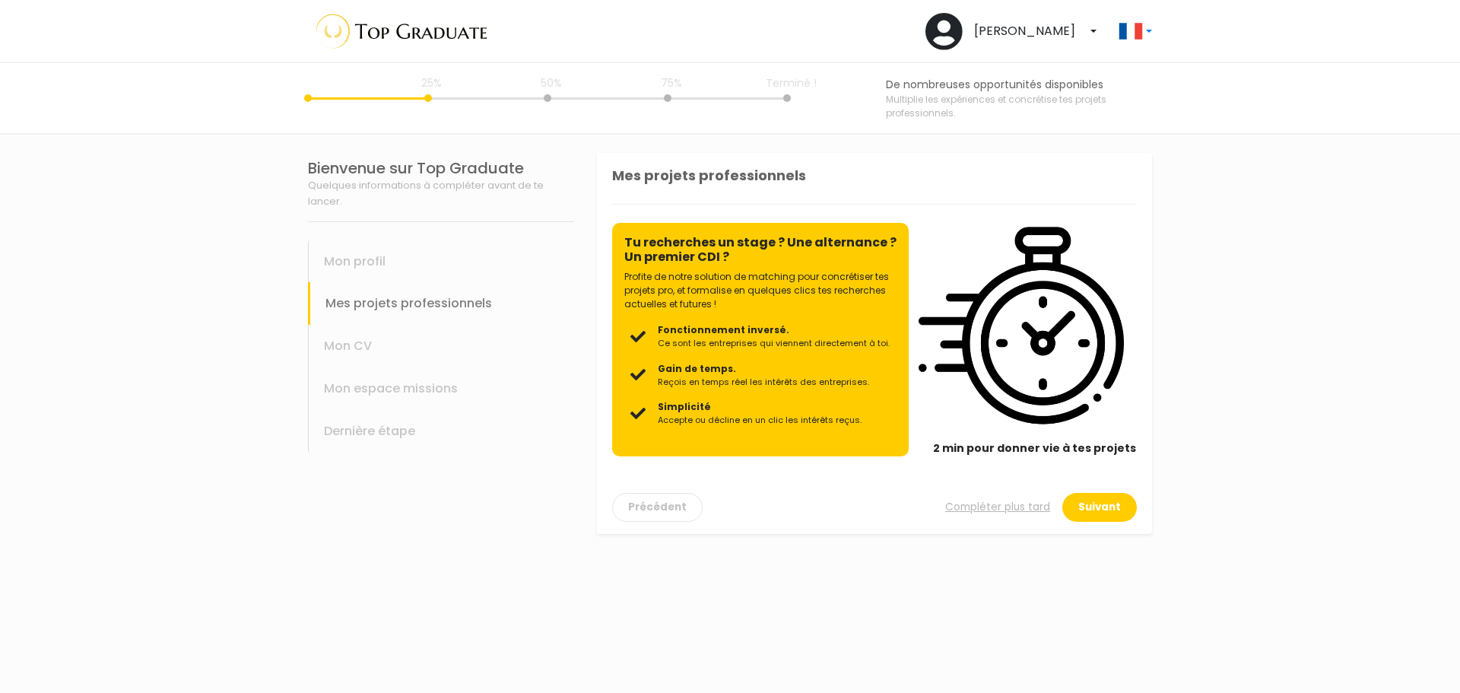
click at [691, 287] on p "Profite de notre solution de matching pour concrétiser tes projets pro, et form…" at bounding box center [760, 290] width 272 height 41
click at [766, 414] on div "Simplicité Accepte ou décline en un clic les intérêts reçus." at bounding box center [760, 413] width 204 height 27
click at [799, 450] on div "Tu recherches un stage ? Une alternance ? Un premier CDI ? Profite de notre sol…" at bounding box center [760, 339] width 297 height 233
click at [1030, 452] on span "2 min pour donner vie à tes projets" at bounding box center [1034, 448] width 203 height 16
click at [1103, 511] on button "Suivant" at bounding box center [1099, 507] width 75 height 29
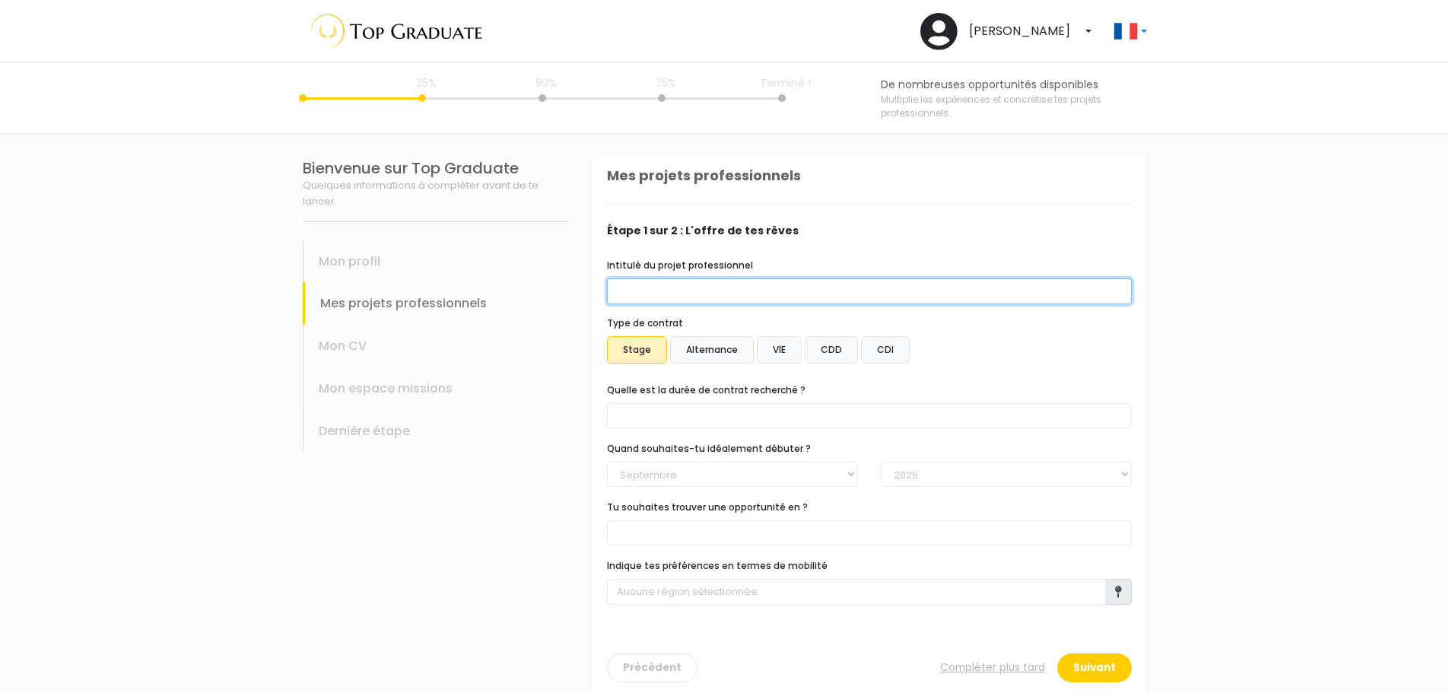
click at [750, 295] on input "Intitulé du projet professionnel" at bounding box center [869, 291] width 525 height 26
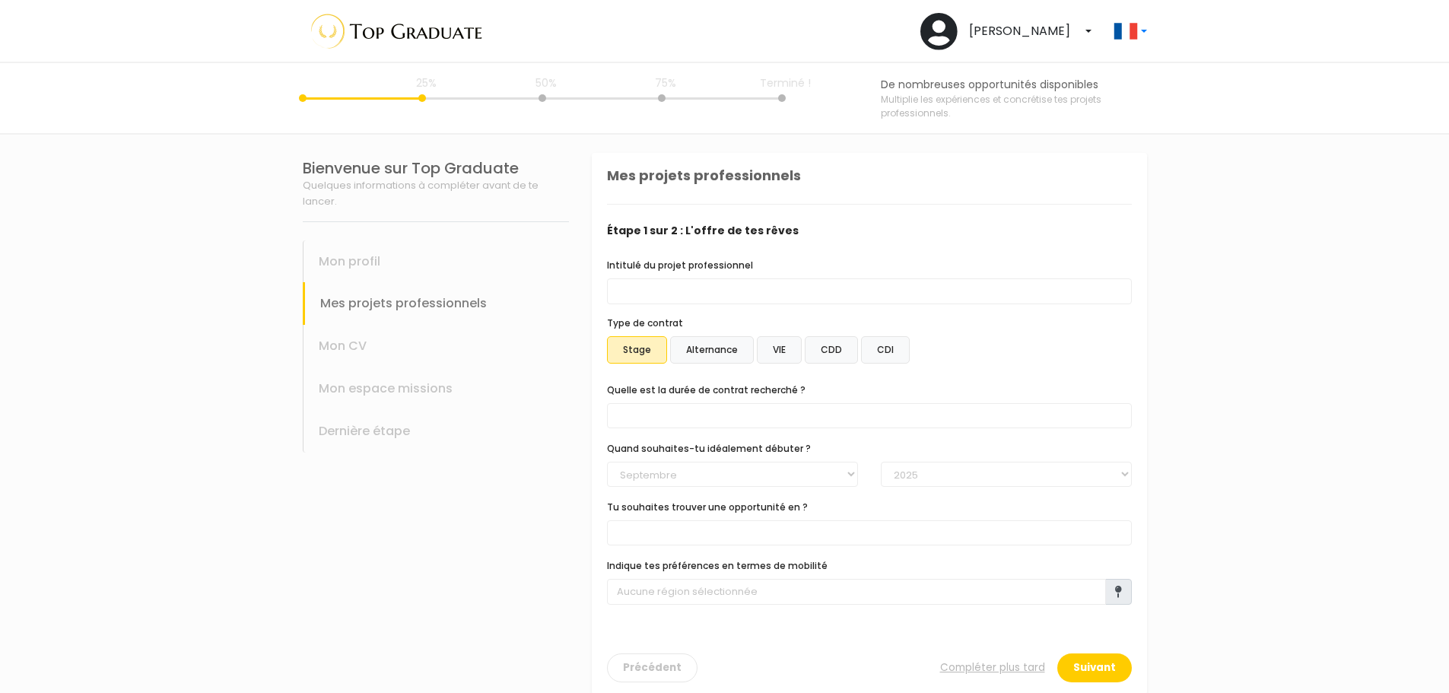
click at [714, 354] on label "Alternance" at bounding box center [712, 349] width 84 height 27
click at [592, 153] on input "Alternance" at bounding box center [592, 153] width 0 height 0
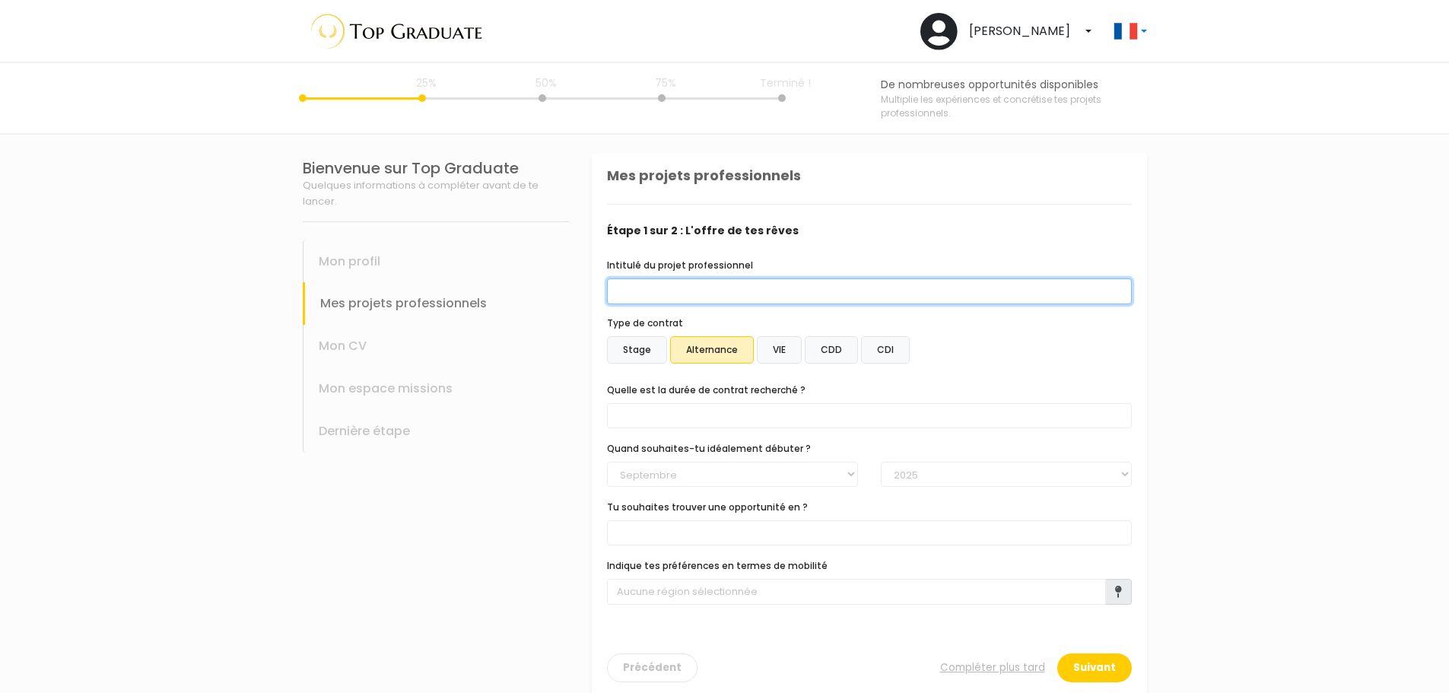
click at [728, 291] on input "Intitulé du projet professionnel" at bounding box center [869, 291] width 525 height 26
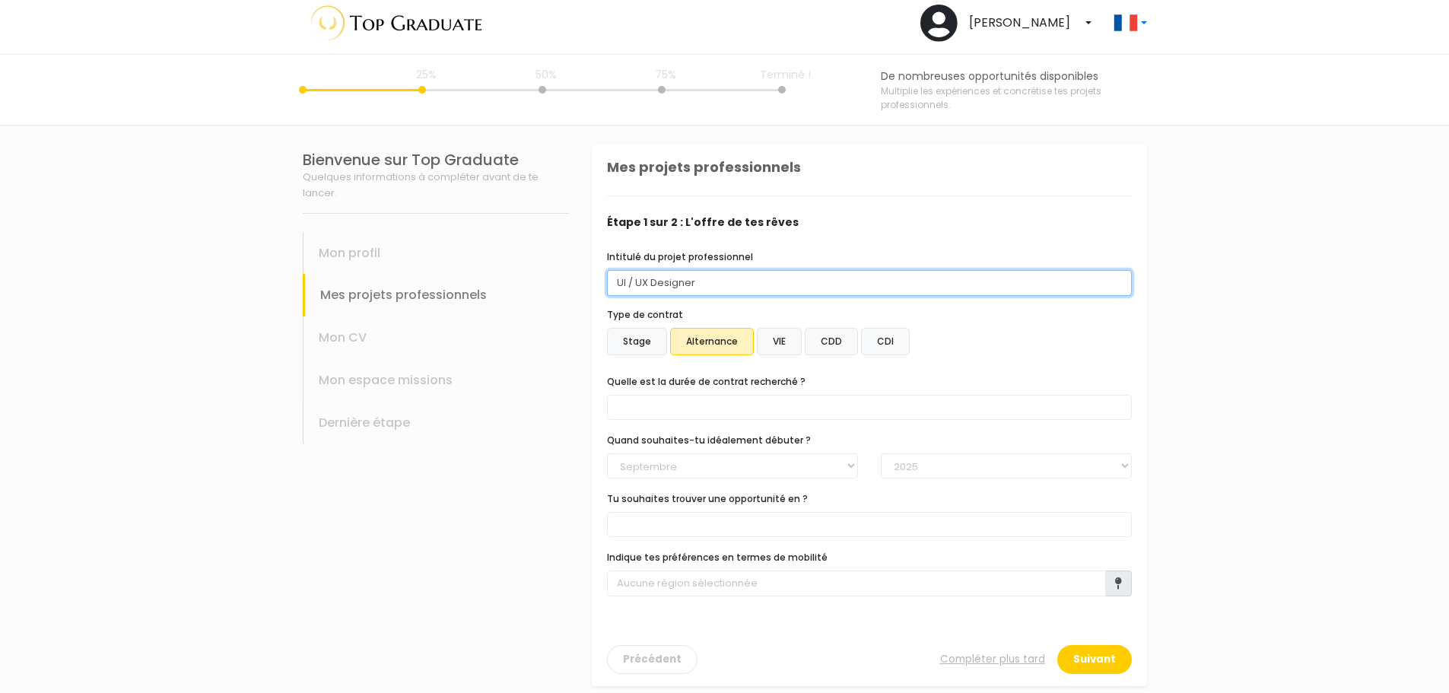
scroll to position [20, 0]
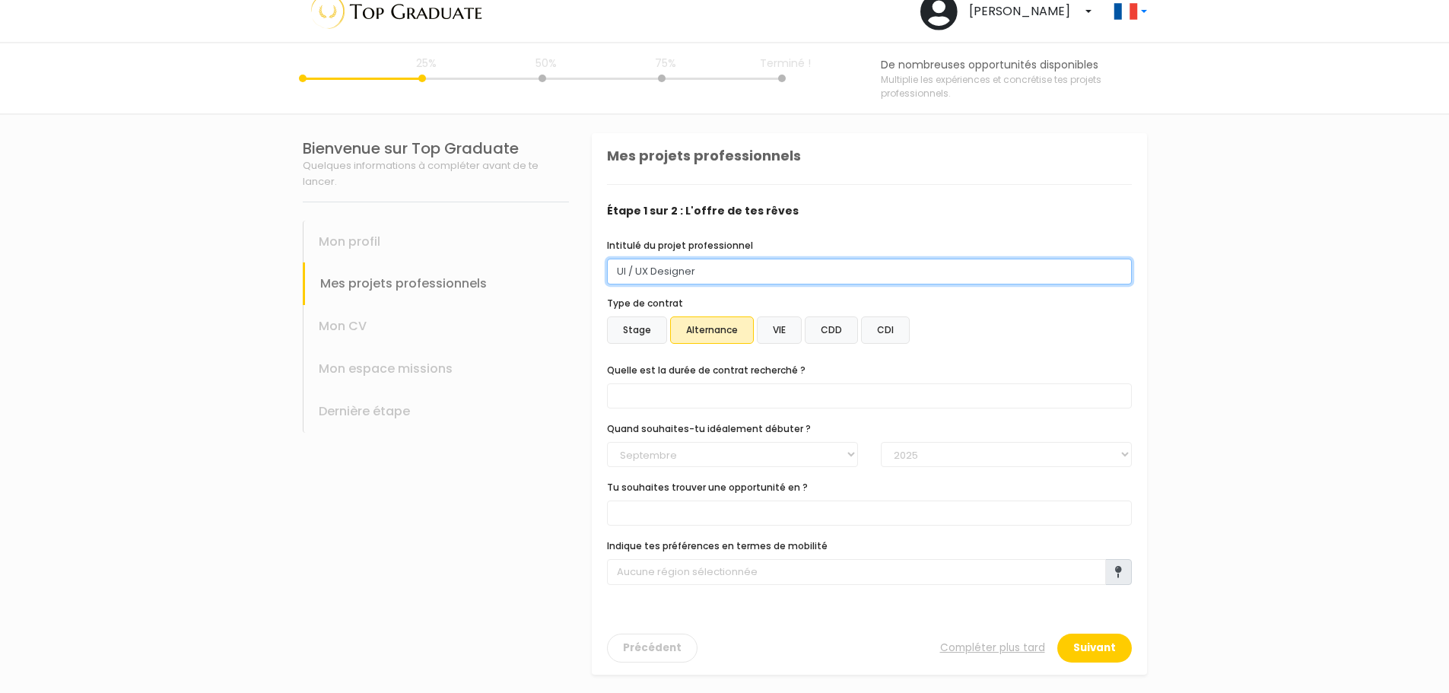
type input "UI / UX Designer"
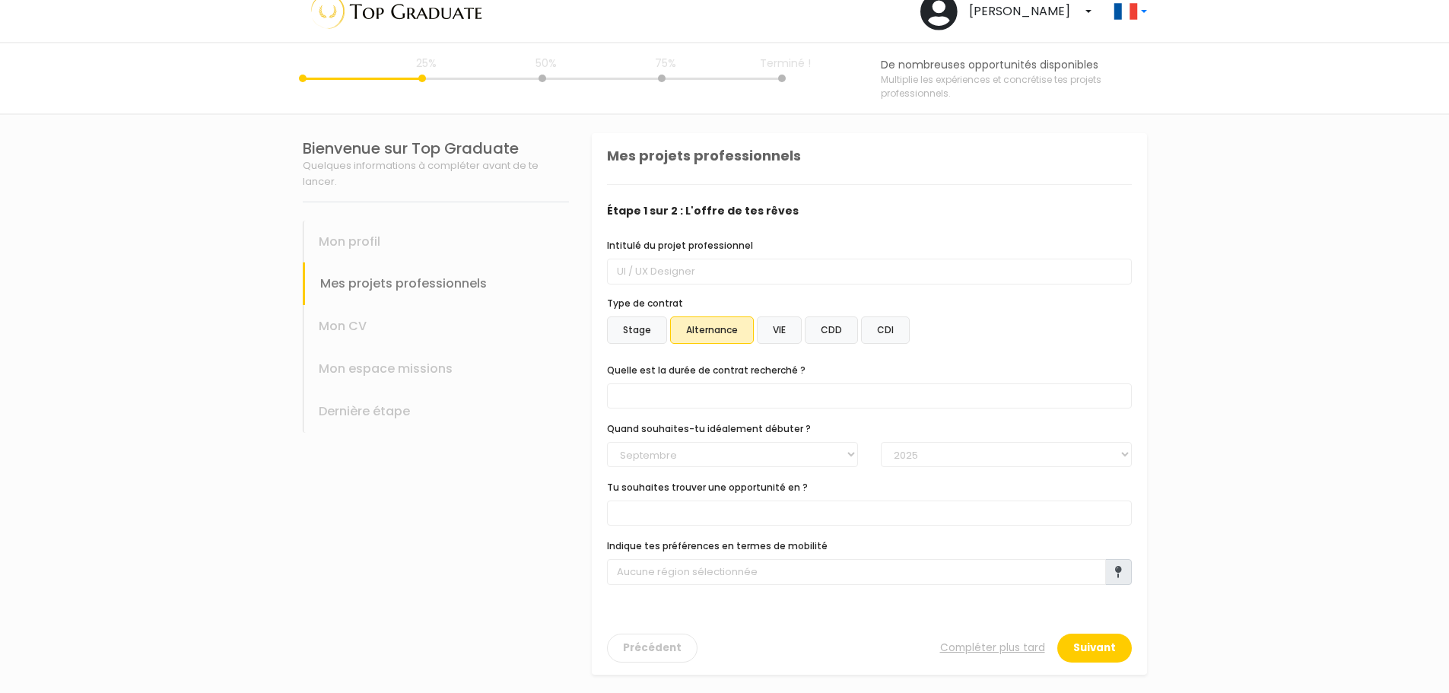
click at [705, 392] on span at bounding box center [869, 395] width 525 height 25
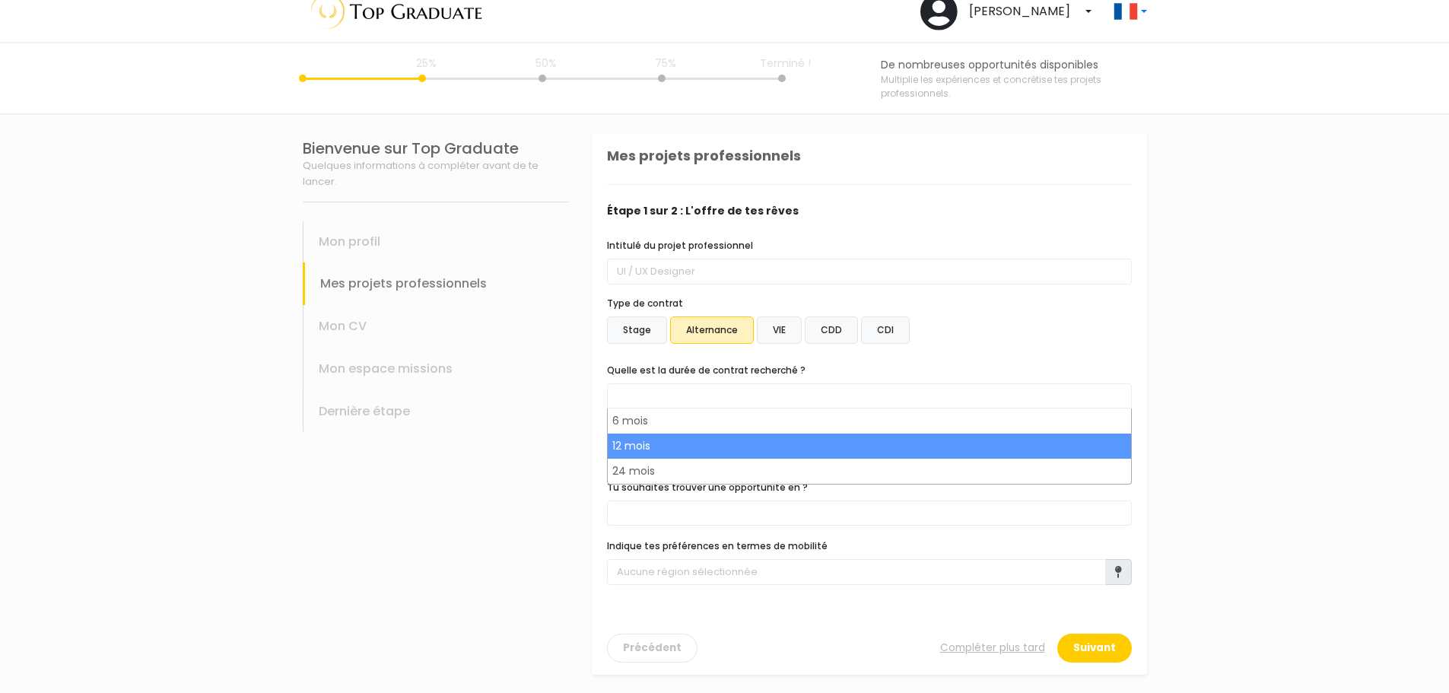
select select "text.offer.duration.12_months"
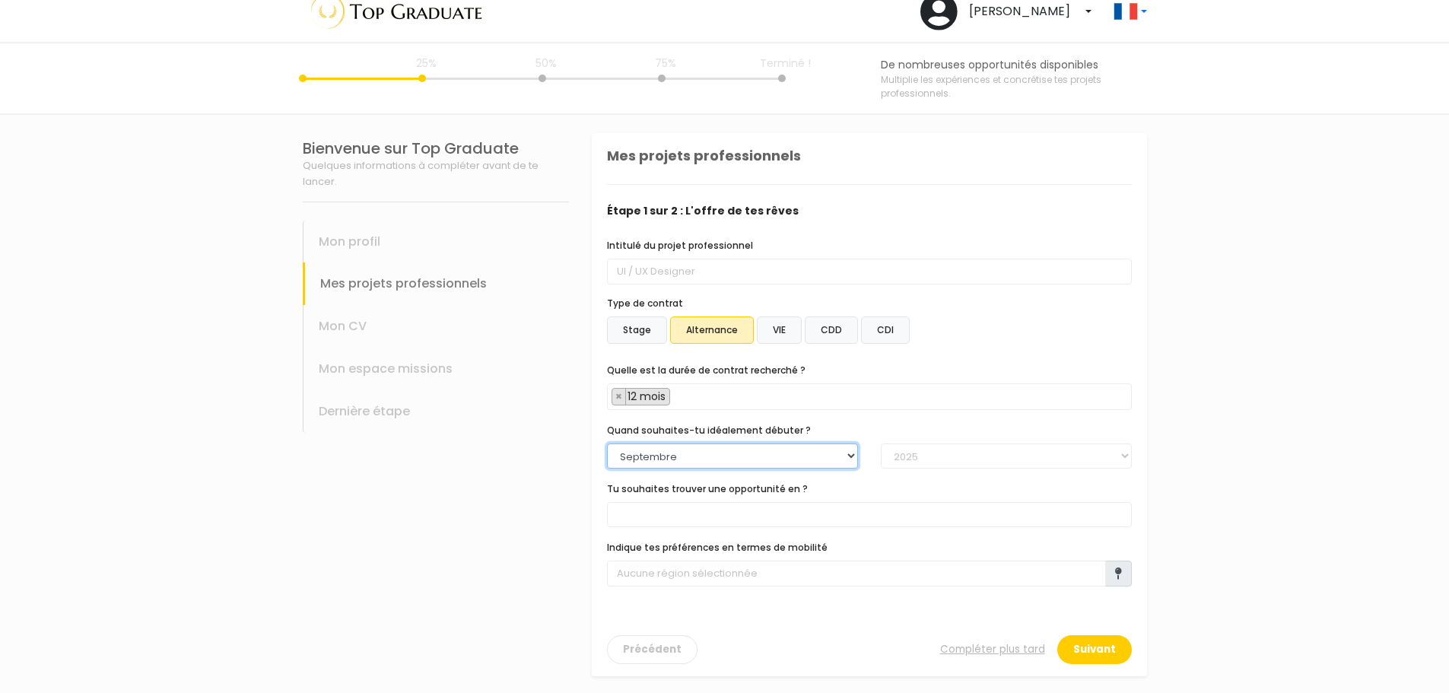
click at [704, 455] on select "Janvier Février Mars Avril Mai Juin Juillet Aout Septembre Octobre Novembre Déc…" at bounding box center [732, 456] width 251 height 26
select select "11"
click at [607, 443] on select "Janvier Février Mars Avril Mai Juin Juillet Aout Septembre Octobre Novembre Déc…" at bounding box center [732, 456] width 251 height 26
click at [773, 443] on select "Janvier Février Mars Avril Mai Juin Juillet Aout Septembre Octobre Novembre Déc…" at bounding box center [732, 456] width 251 height 26
click at [607, 443] on select "Janvier Février Mars Avril Mai Juin Juillet Aout Septembre Octobre Novembre Déc…" at bounding box center [732, 456] width 251 height 26
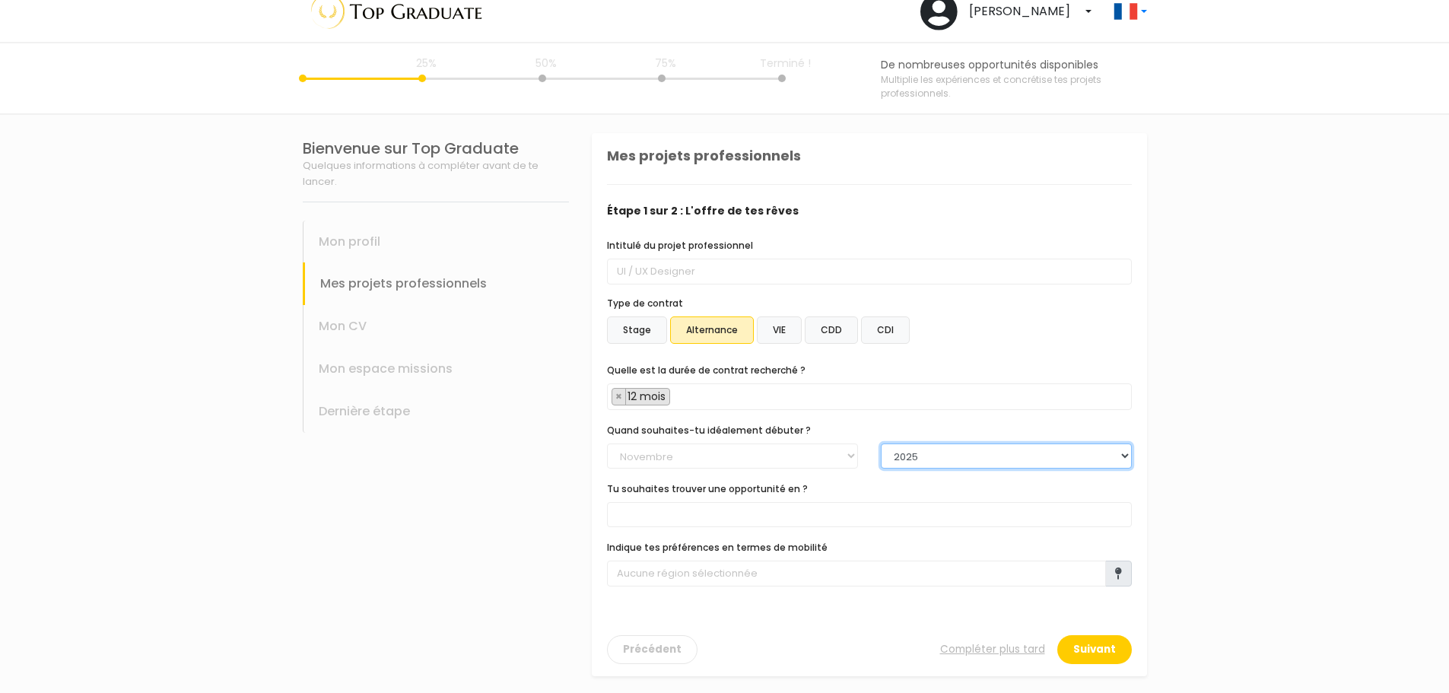
click at [1024, 446] on select "2025 2026 2027 2028 2029 2030" at bounding box center [1006, 456] width 251 height 26
click at [881, 443] on select "2025 2026 2027 2028 2029 2030" at bounding box center [1006, 456] width 251 height 26
click at [774, 513] on span at bounding box center [869, 514] width 525 height 25
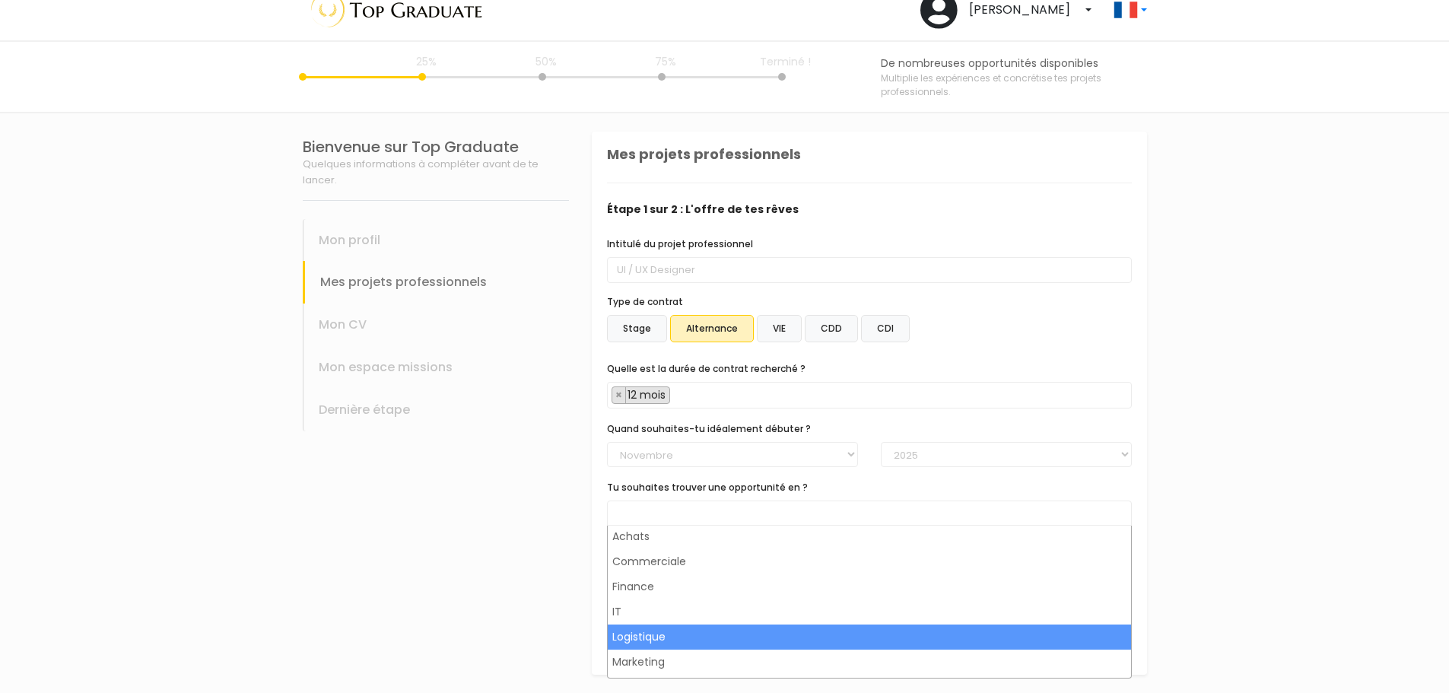
scroll to position [0, 0]
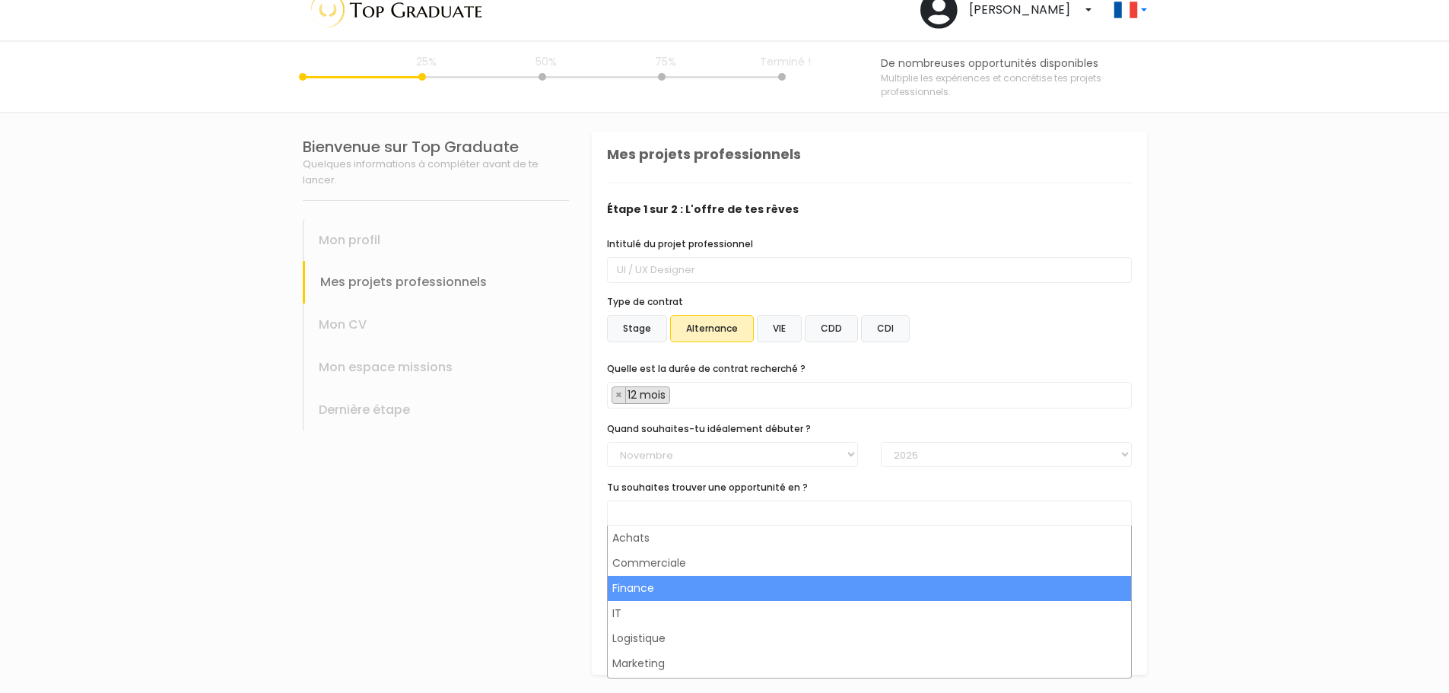
drag, startPoint x: 812, startPoint y: 611, endPoint x: 482, endPoint y: 566, distance: 333.2
click at [481, 566] on body "Olivier Se déconnecter 25% 50% C" at bounding box center [724, 336] width 1449 height 714
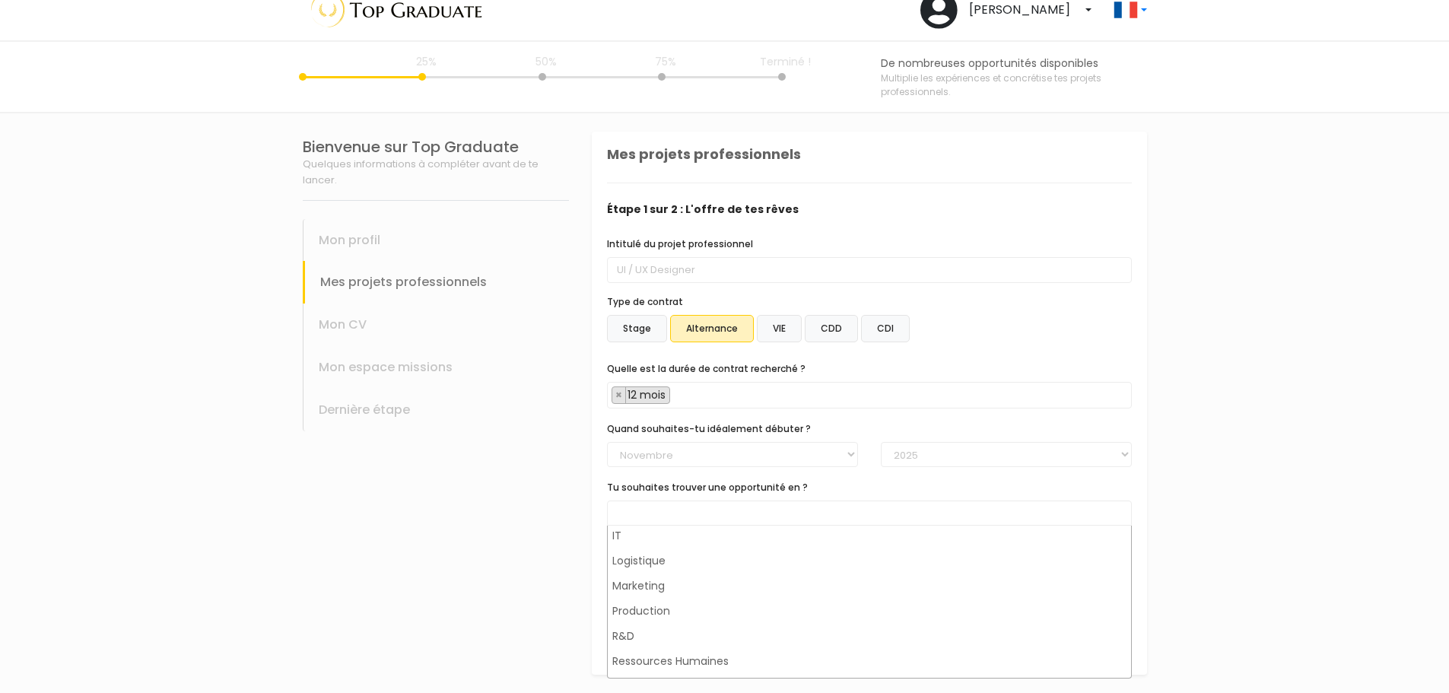
scroll to position [99, 0]
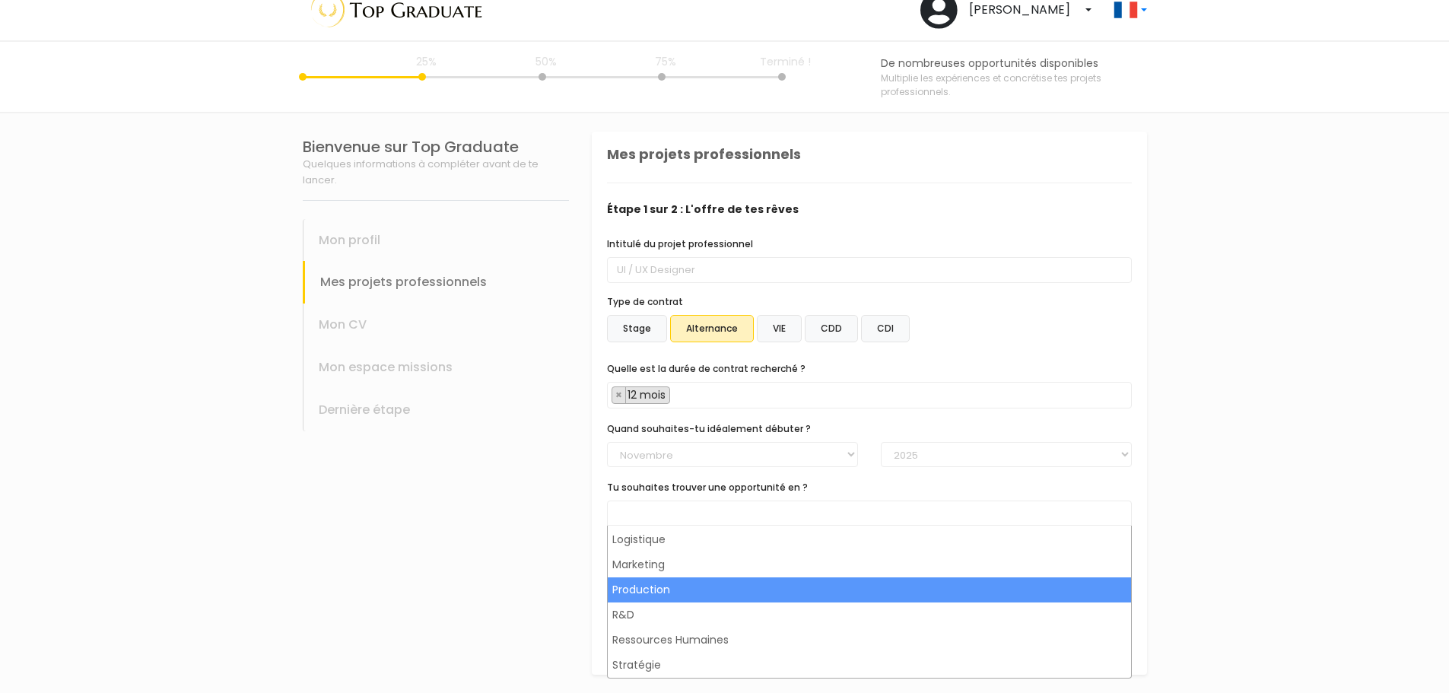
select select "4"
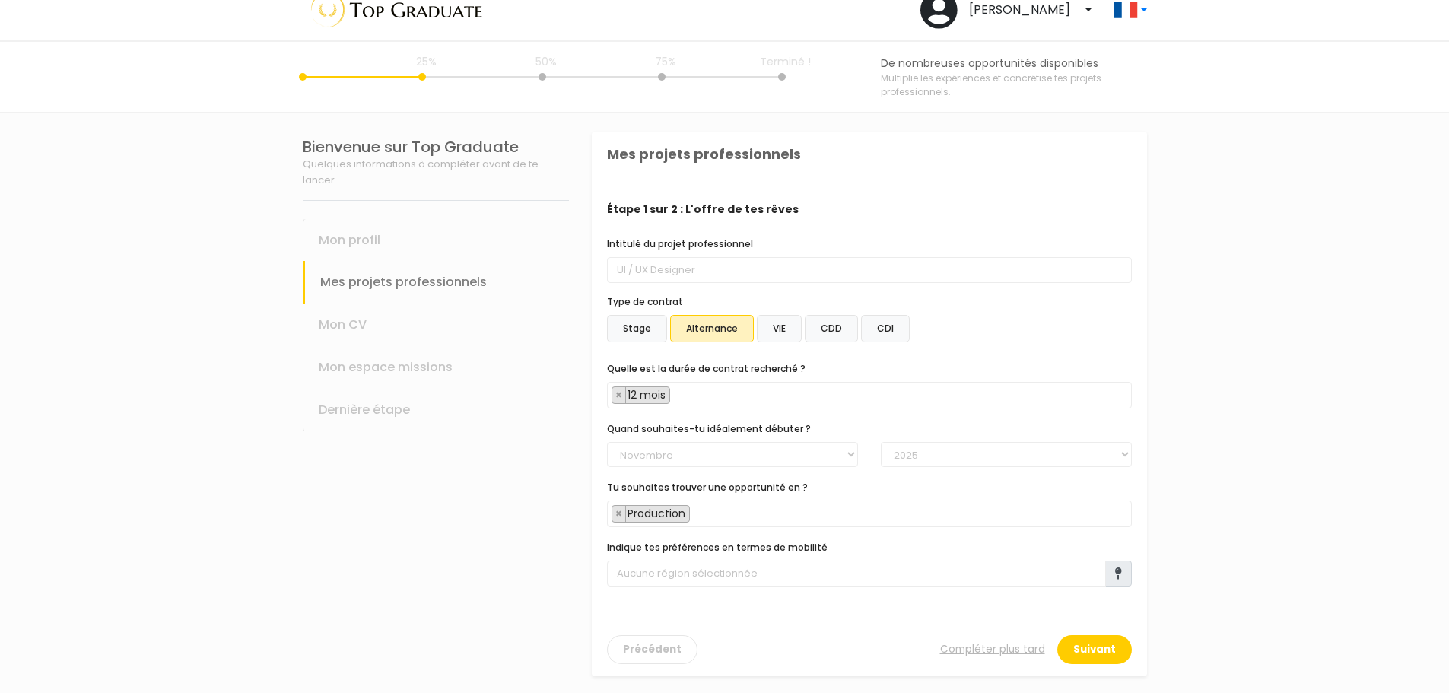
click at [523, 549] on div "Bienvenue sur Top Graduate Quelques informations à compléter avant de te lancer…" at bounding box center [435, 403] width 289 height 581
drag, startPoint x: 751, startPoint y: 503, endPoint x: 752, endPoint y: 519, distance: 16.0
click at [751, 503] on span "× Production" at bounding box center [869, 512] width 525 height 27
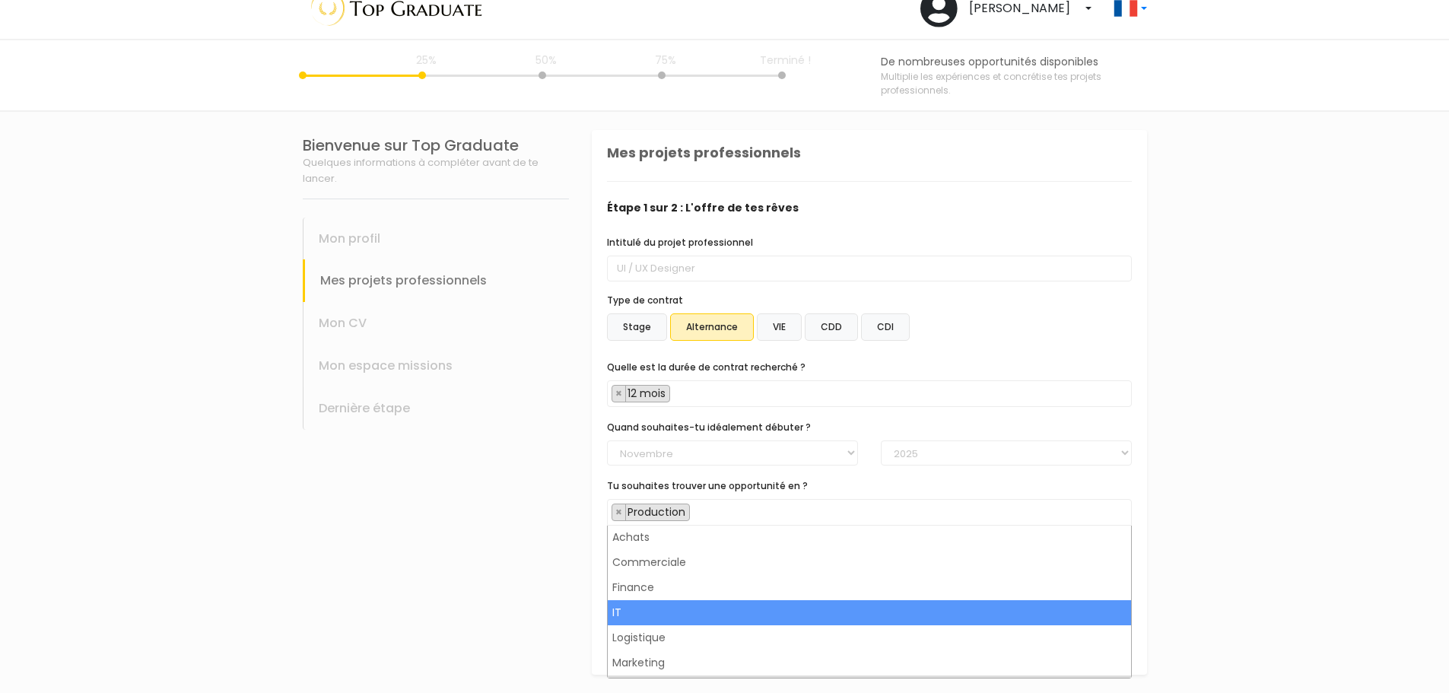
scroll to position [0, 0]
drag, startPoint x: 640, startPoint y: 609, endPoint x: 454, endPoint y: 574, distance: 188.8
click at [456, 575] on body "Olivier Se déconnecter 25% 50% C" at bounding box center [724, 335] width 1449 height 716
click at [449, 573] on div "Bienvenue sur Top Graduate Quelques informations à compléter avant de te lancer…" at bounding box center [435, 402] width 289 height 581
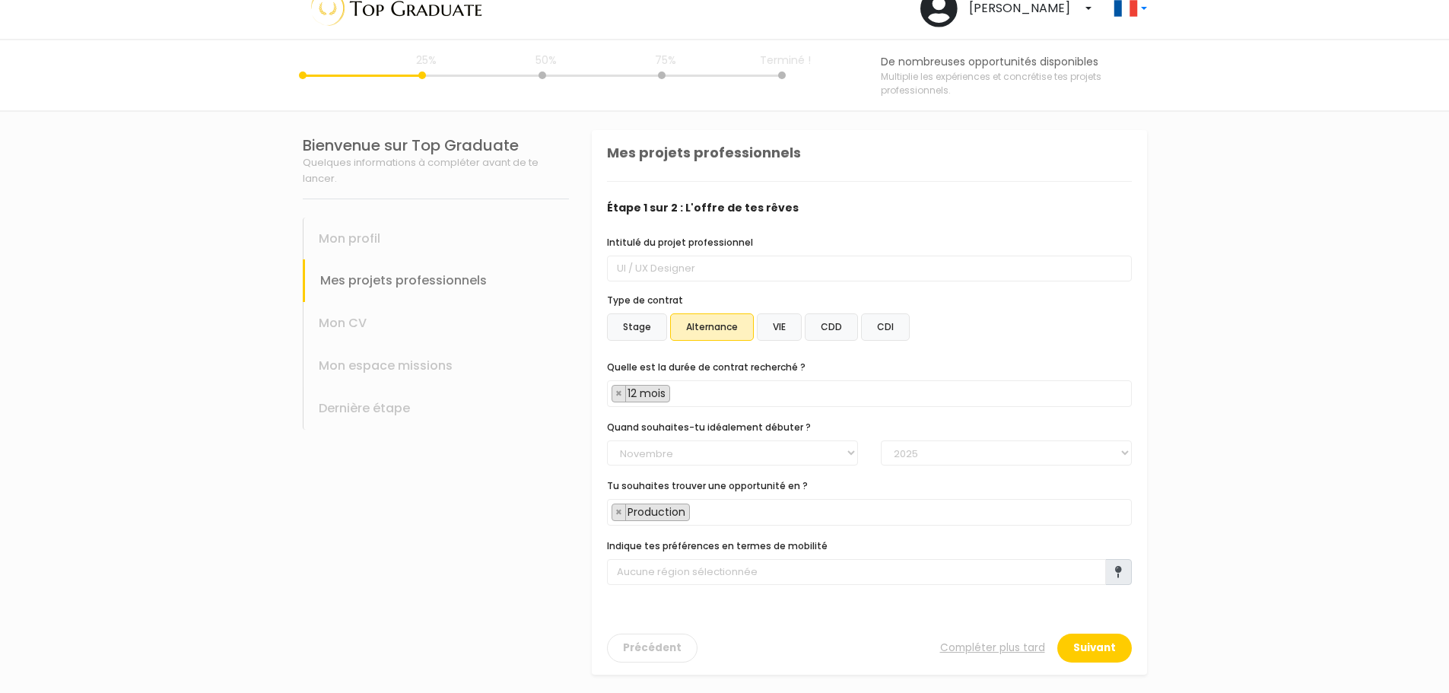
click at [1116, 576] on icon at bounding box center [1118, 572] width 7 height 12
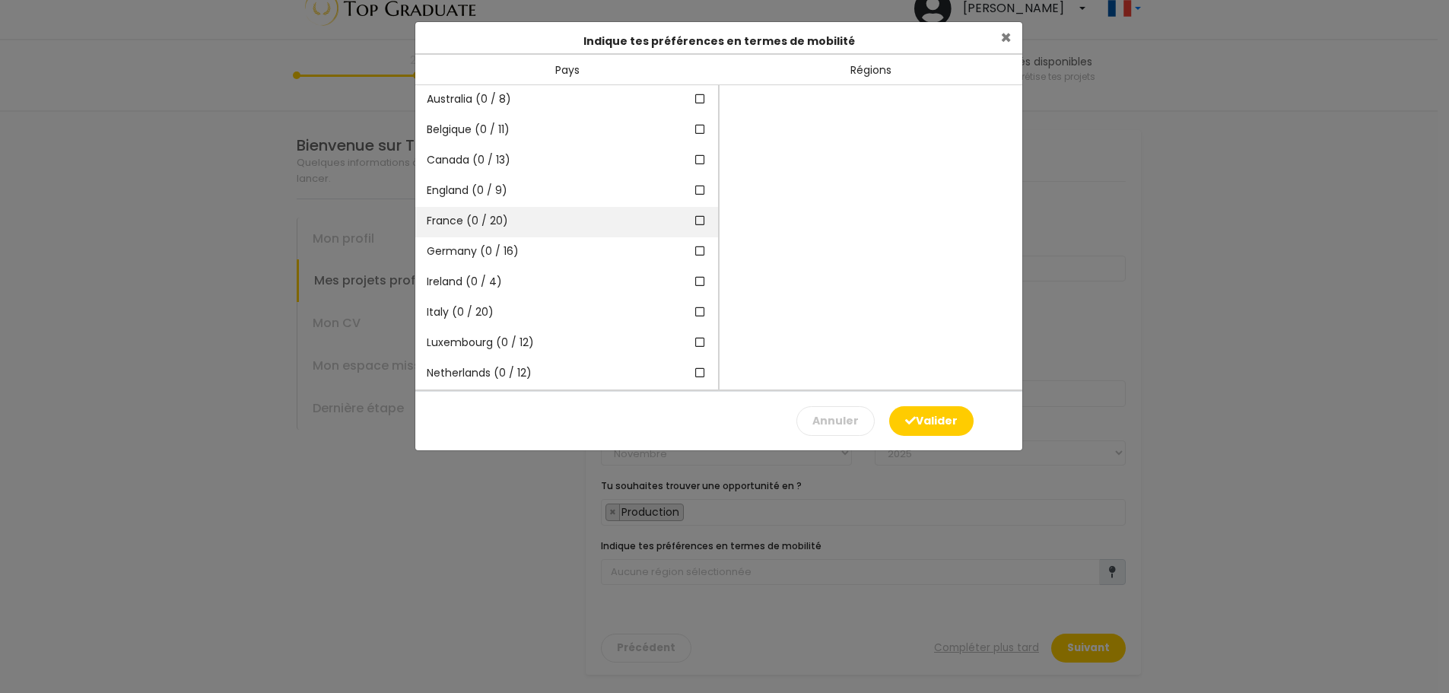
click at [542, 225] on div "France (0 / 20)" at bounding box center [566, 222] width 303 height 30
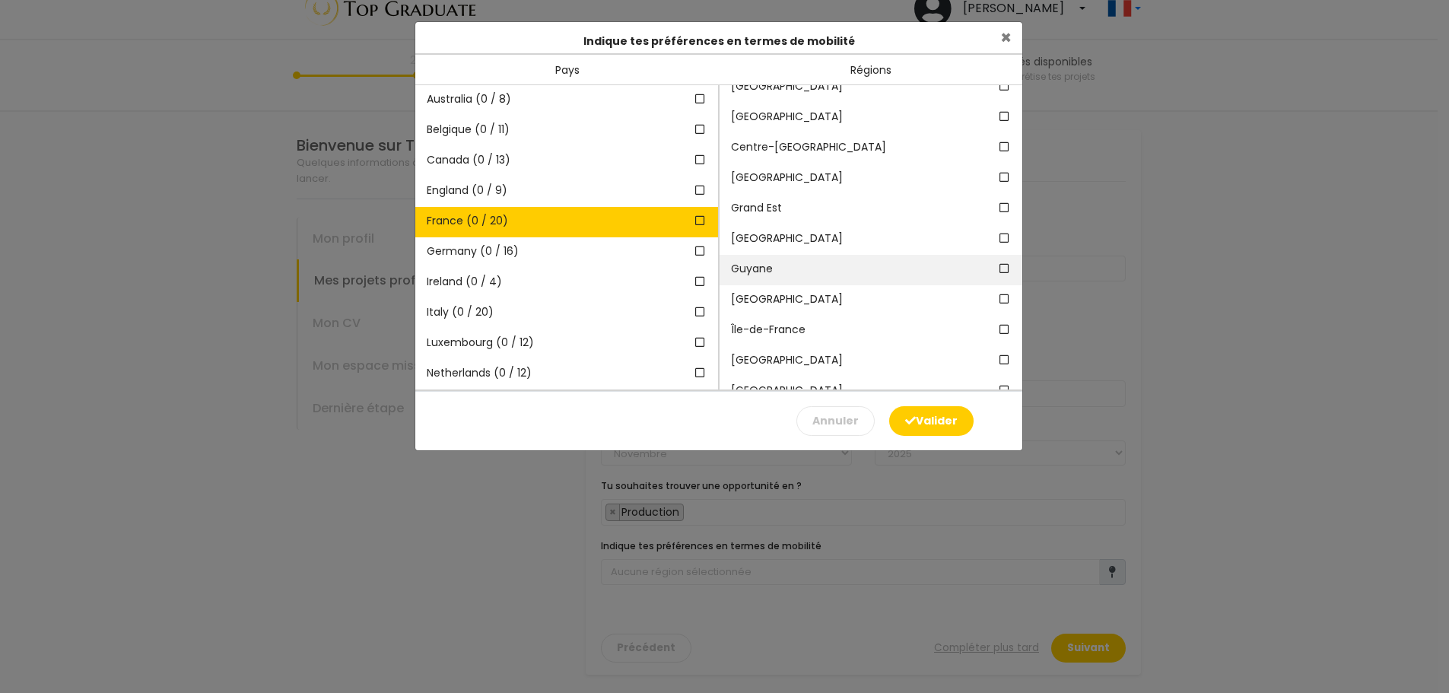
scroll to position [76, 0]
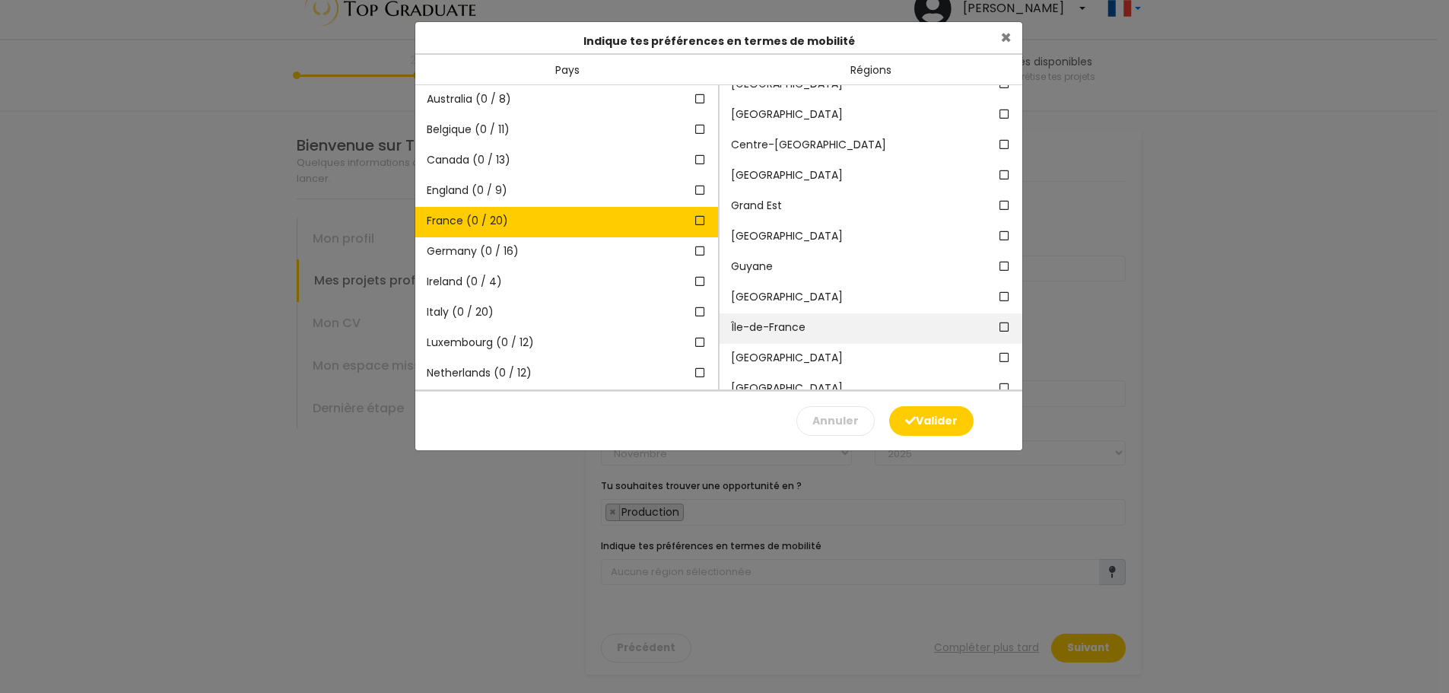
click at [839, 322] on span "Île-de-France" at bounding box center [843, 327] width 224 height 16
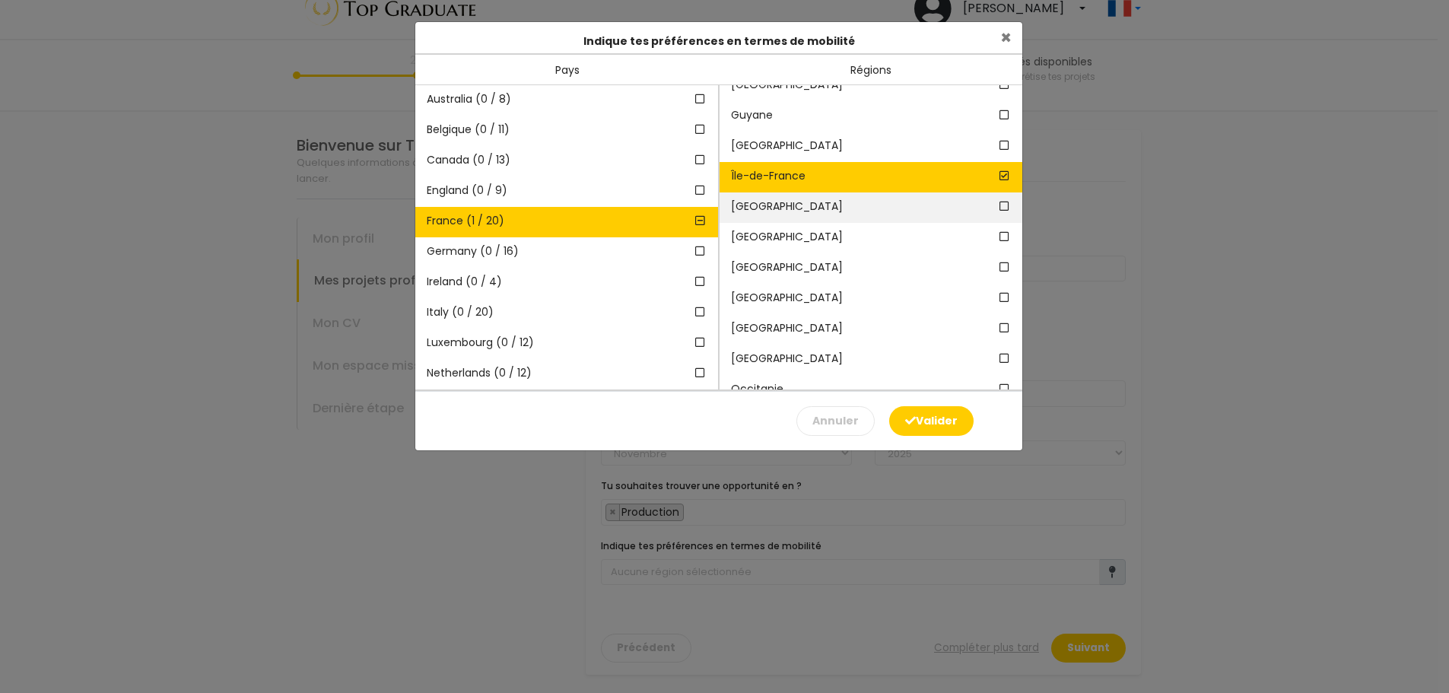
scroll to position [228, 0]
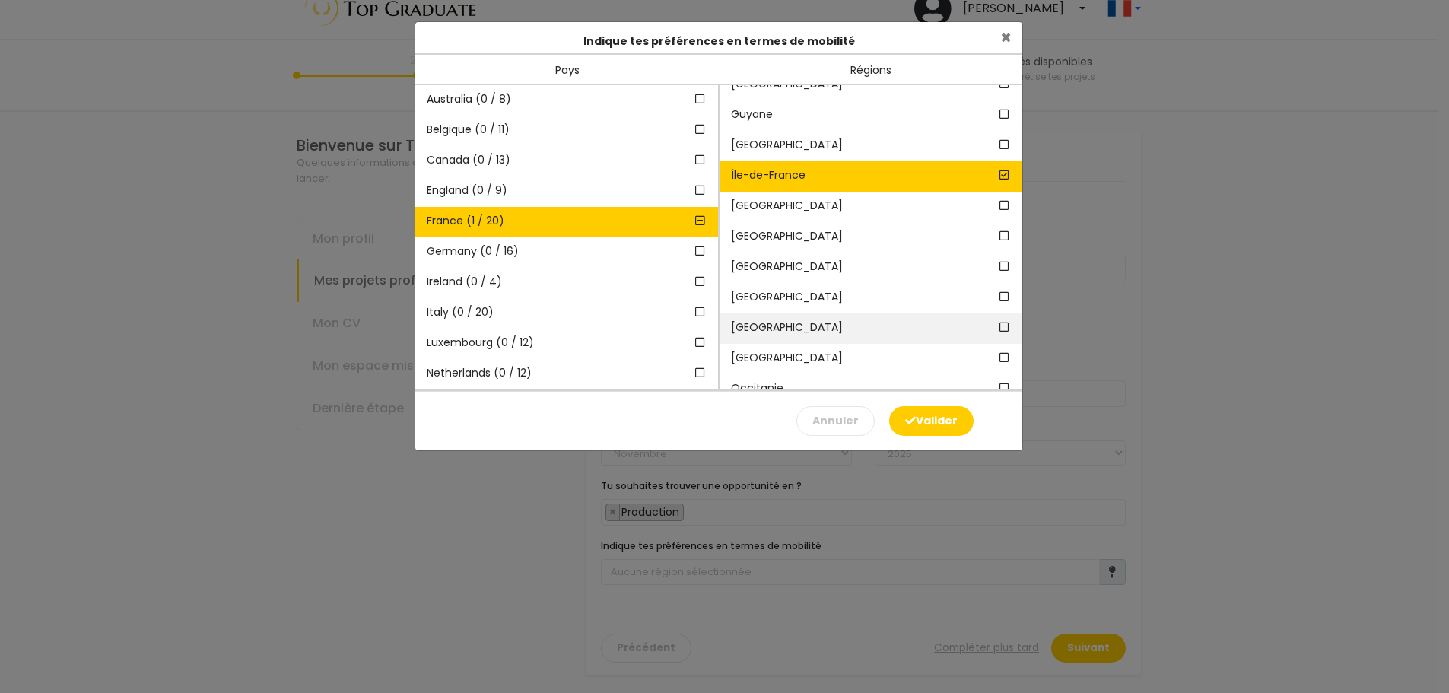
click at [866, 328] on span "Nouvelle-Aquitaine" at bounding box center [843, 327] width 224 height 16
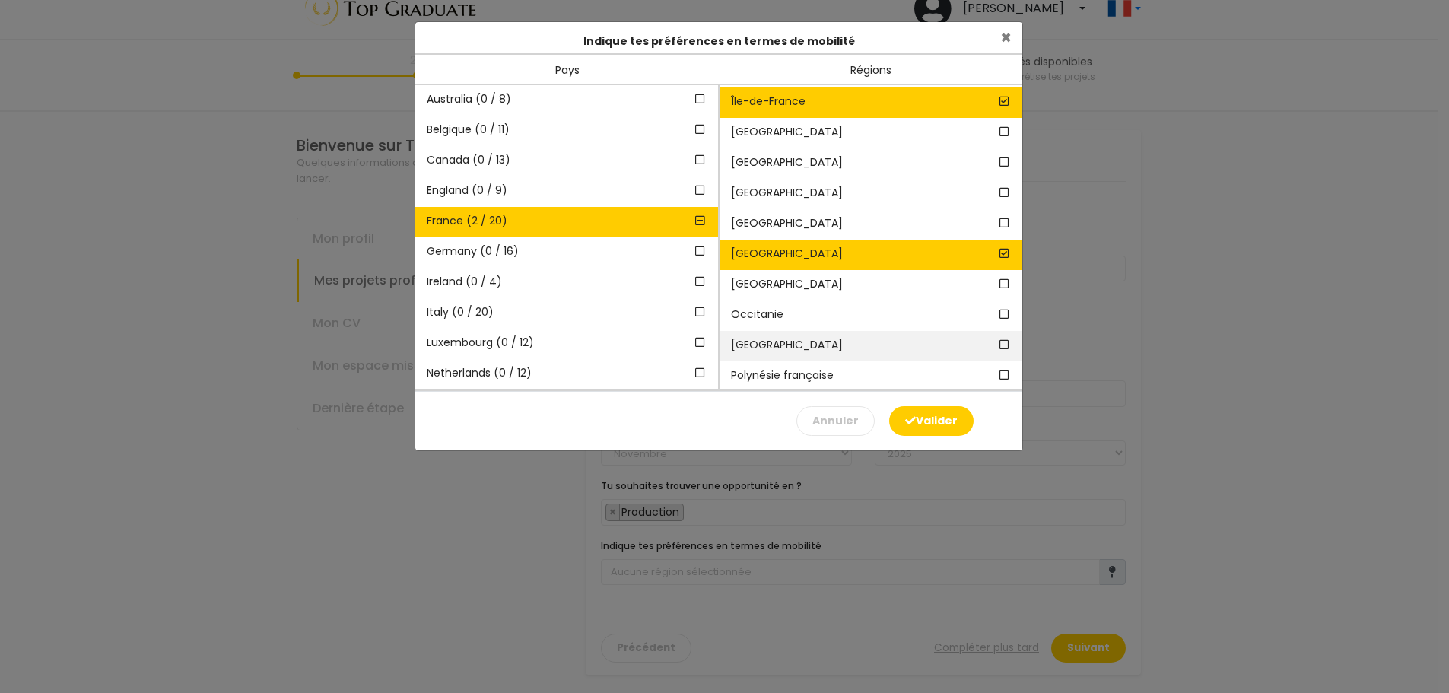
scroll to position [304, 0]
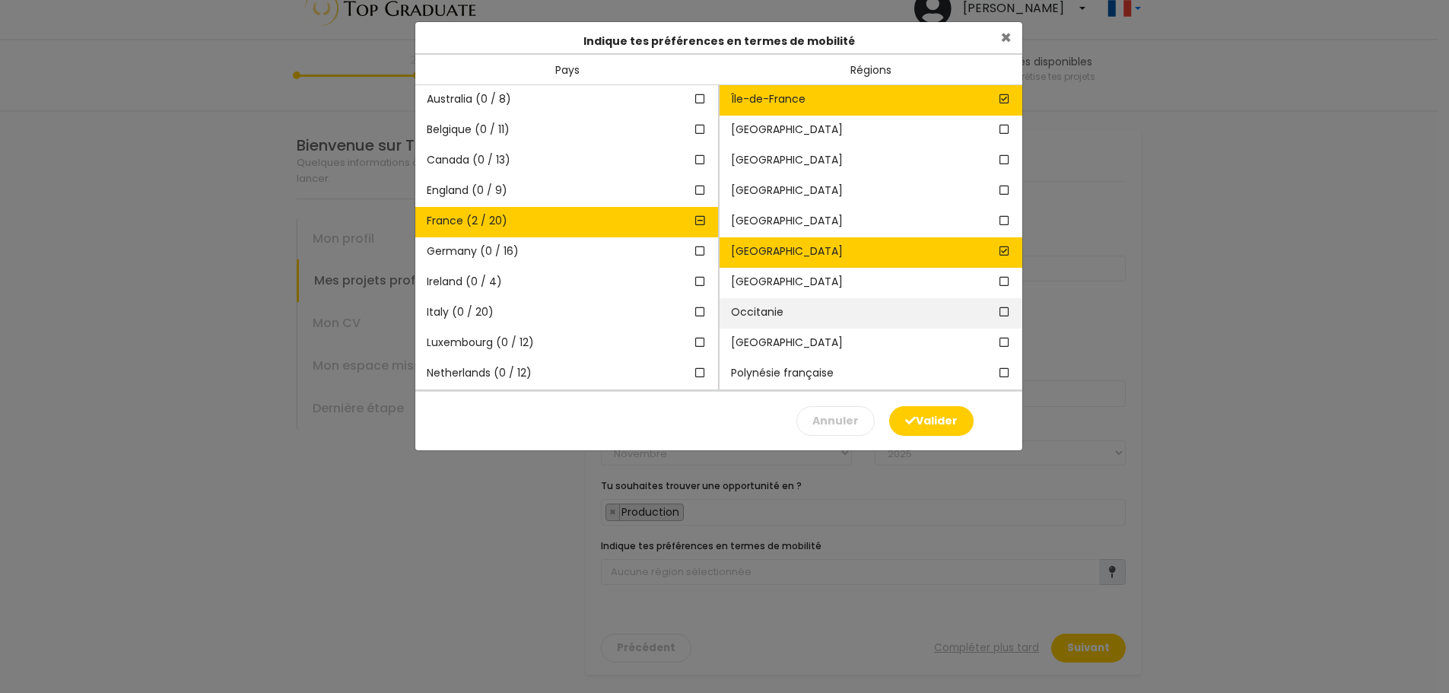
click at [803, 316] on span "Occitanie" at bounding box center [843, 312] width 224 height 16
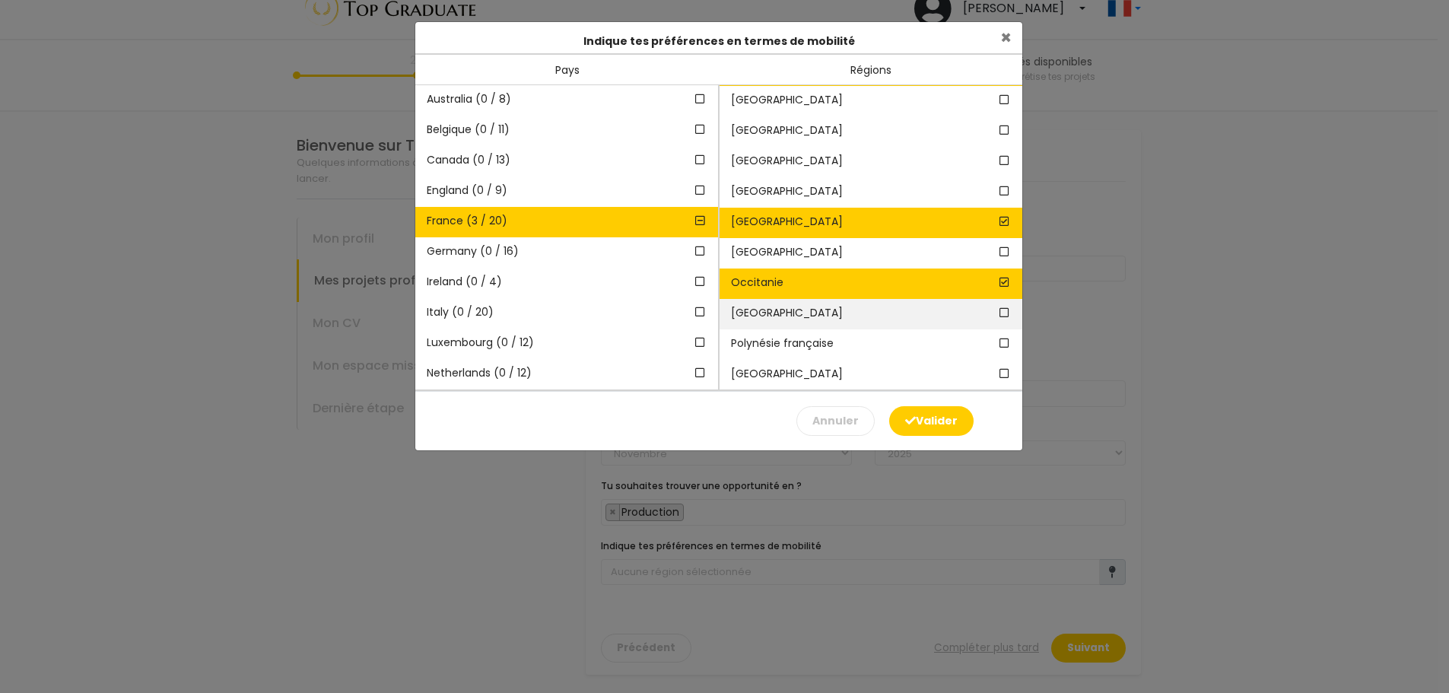
scroll to position [335, 0]
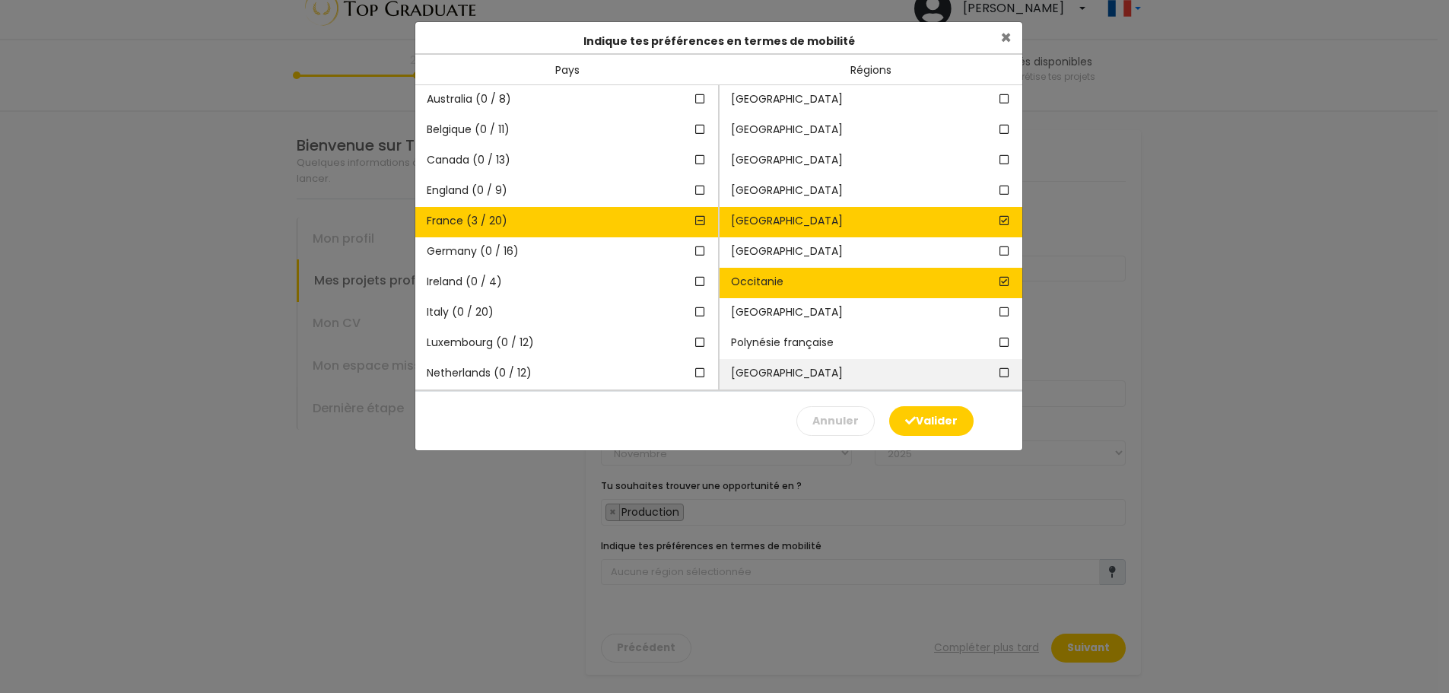
click at [908, 373] on span "Provence-Alpes-Côte d'Azur" at bounding box center [843, 373] width 224 height 16
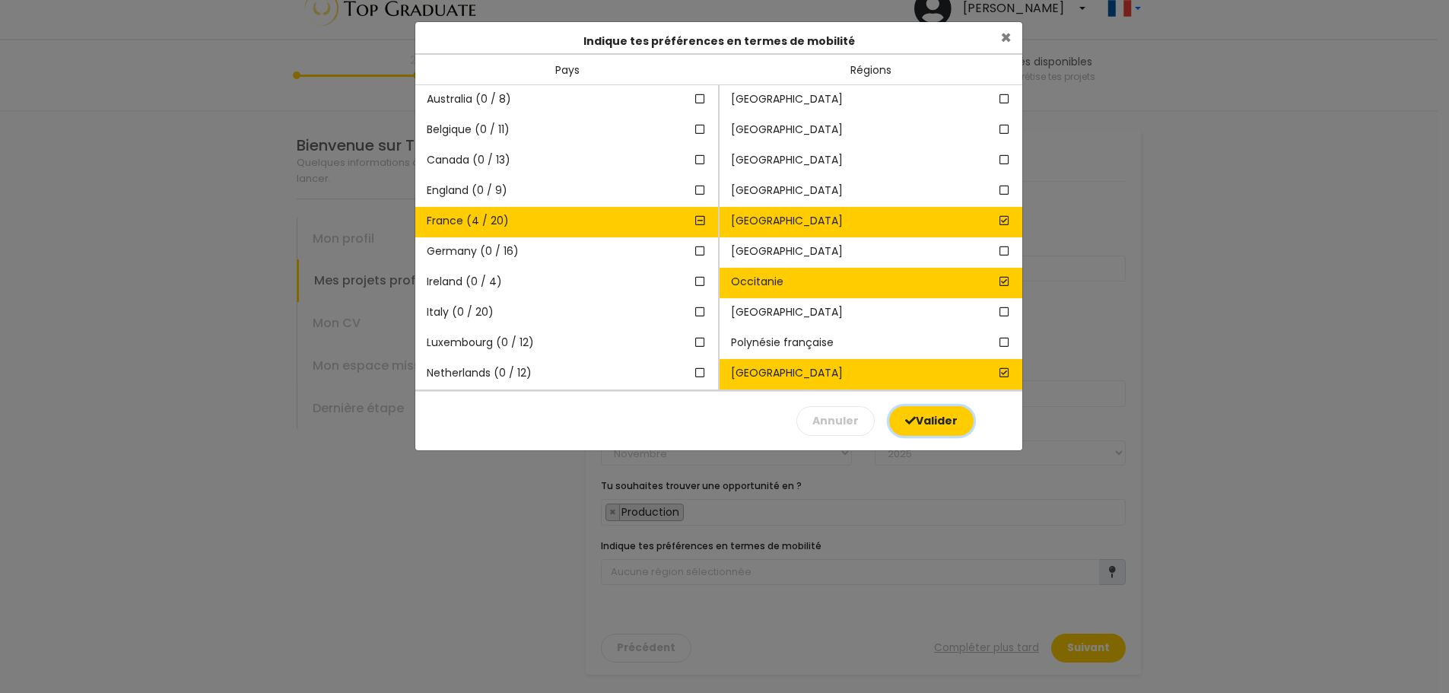
click at [933, 420] on button "Valider" at bounding box center [931, 421] width 84 height 30
type input "4 régions sélectionnées dans 1 pays"
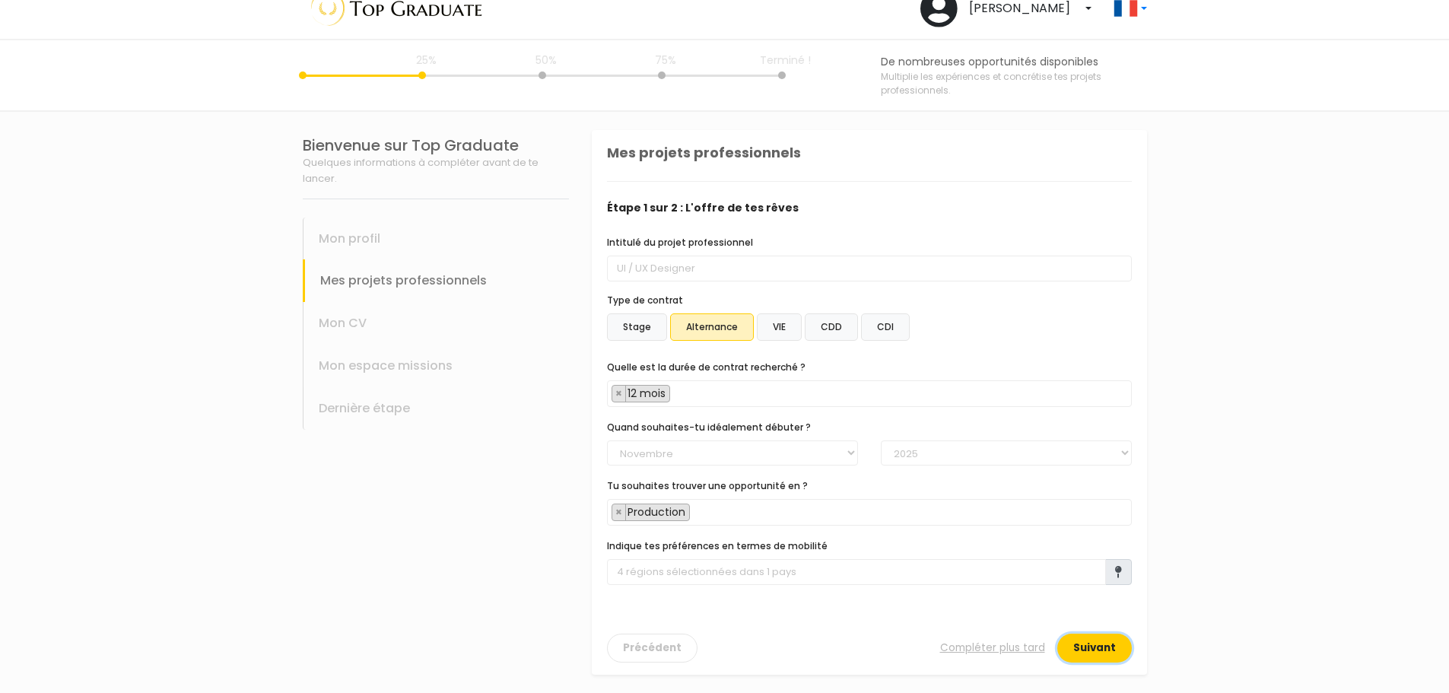
click at [1088, 652] on button "Suivant" at bounding box center [1094, 647] width 75 height 29
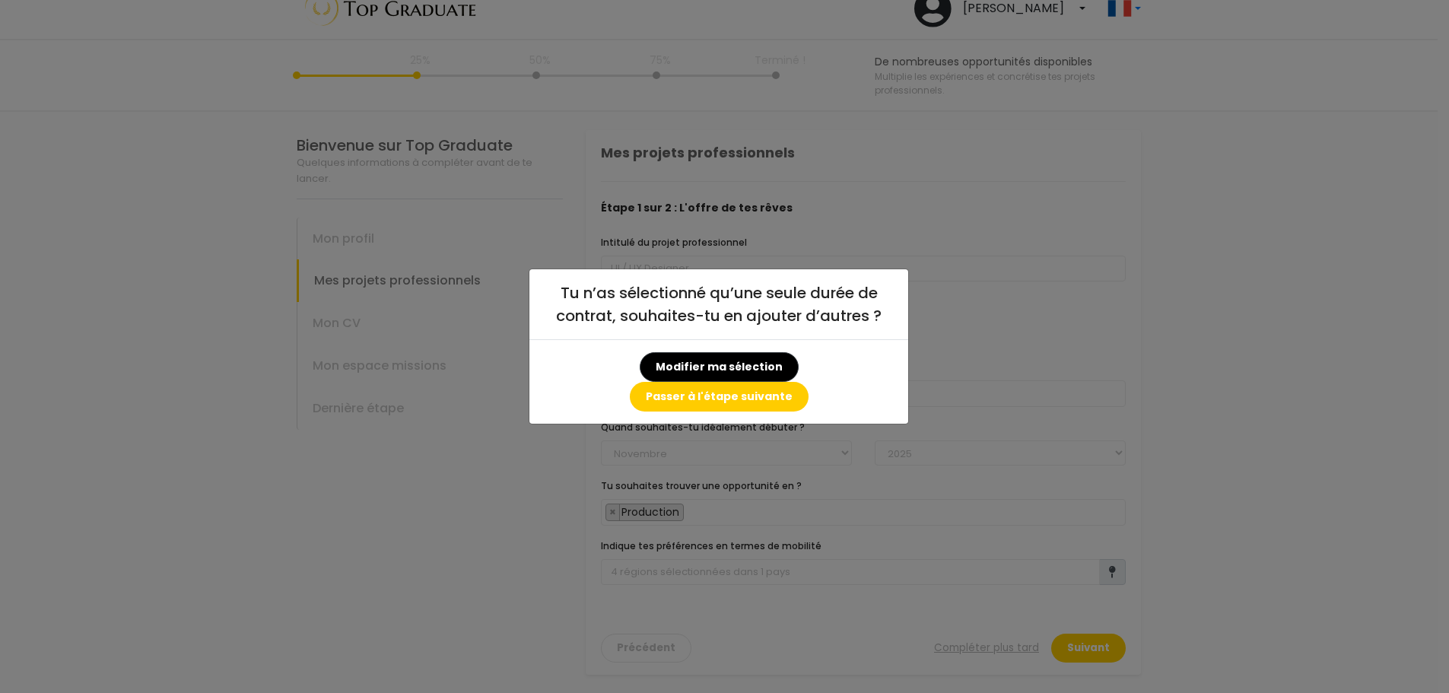
click at [751, 438] on div "Tu n’as sélectionné qu’une seule durée de contrat, souhaites-tu en ajouter d’au…" at bounding box center [724, 346] width 1449 height 693
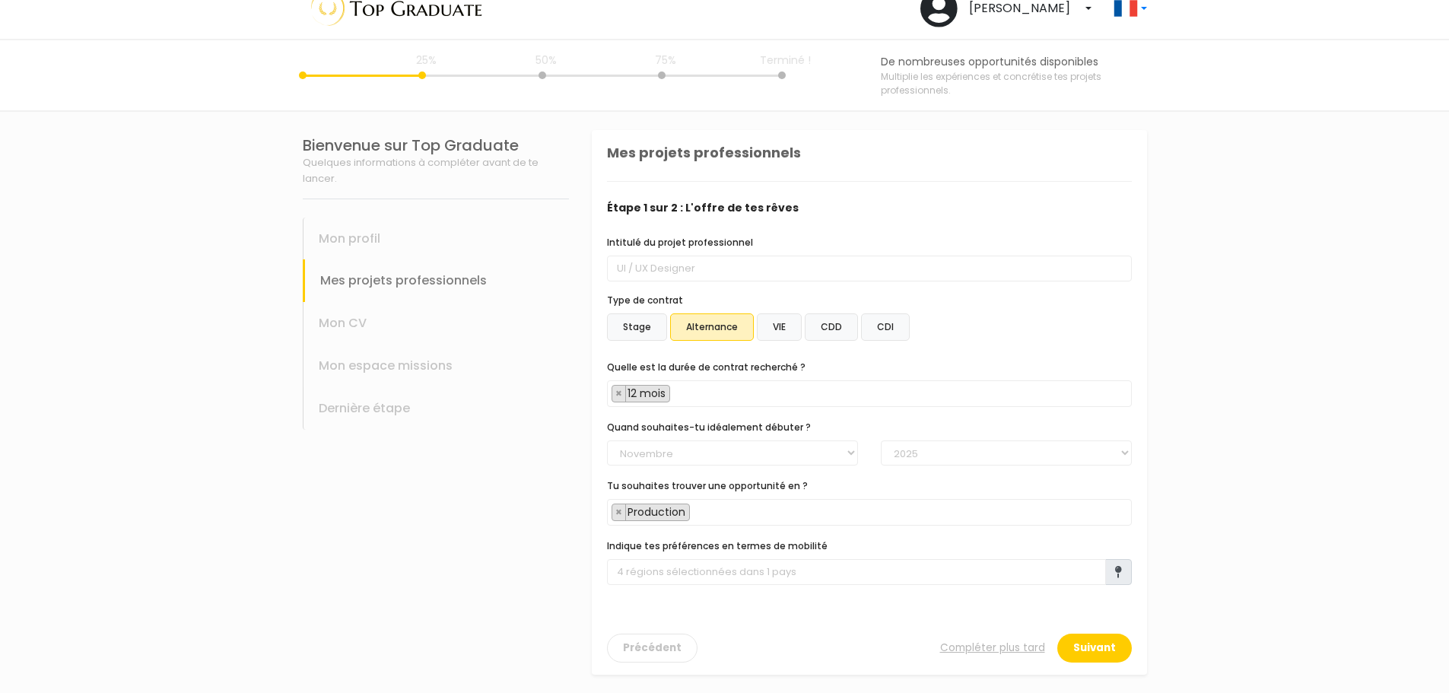
click at [715, 395] on span "× 12 mois" at bounding box center [869, 393] width 525 height 27
click at [1078, 650] on button "Suivant" at bounding box center [1094, 647] width 75 height 29
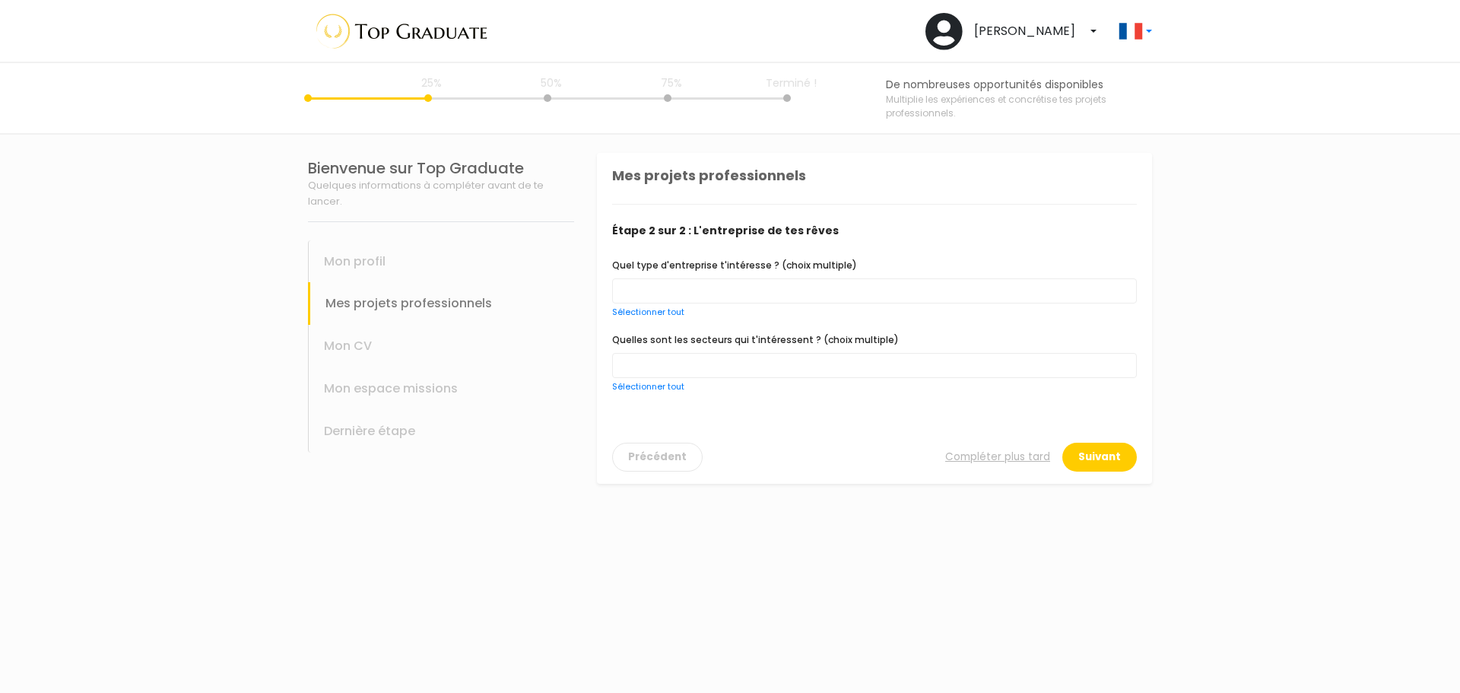
click at [755, 290] on span at bounding box center [874, 290] width 525 height 25
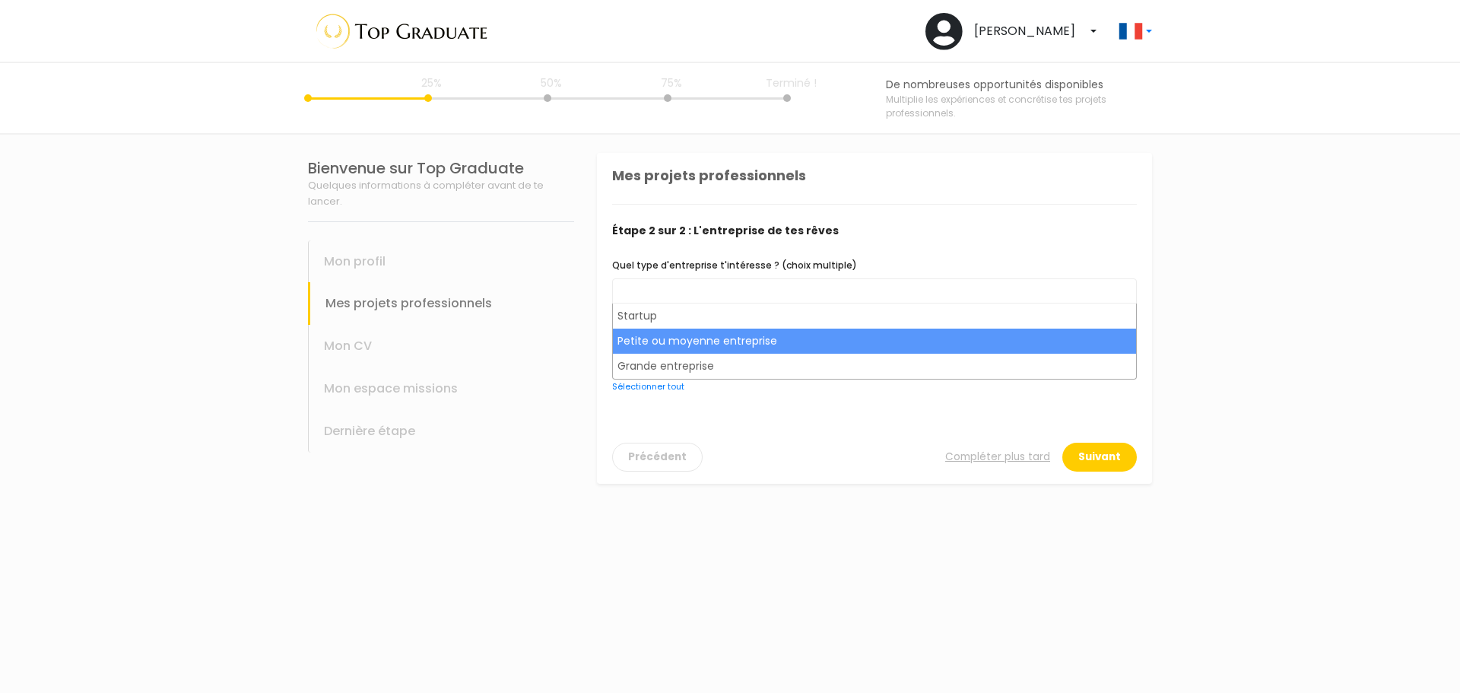
scroll to position [16, 0]
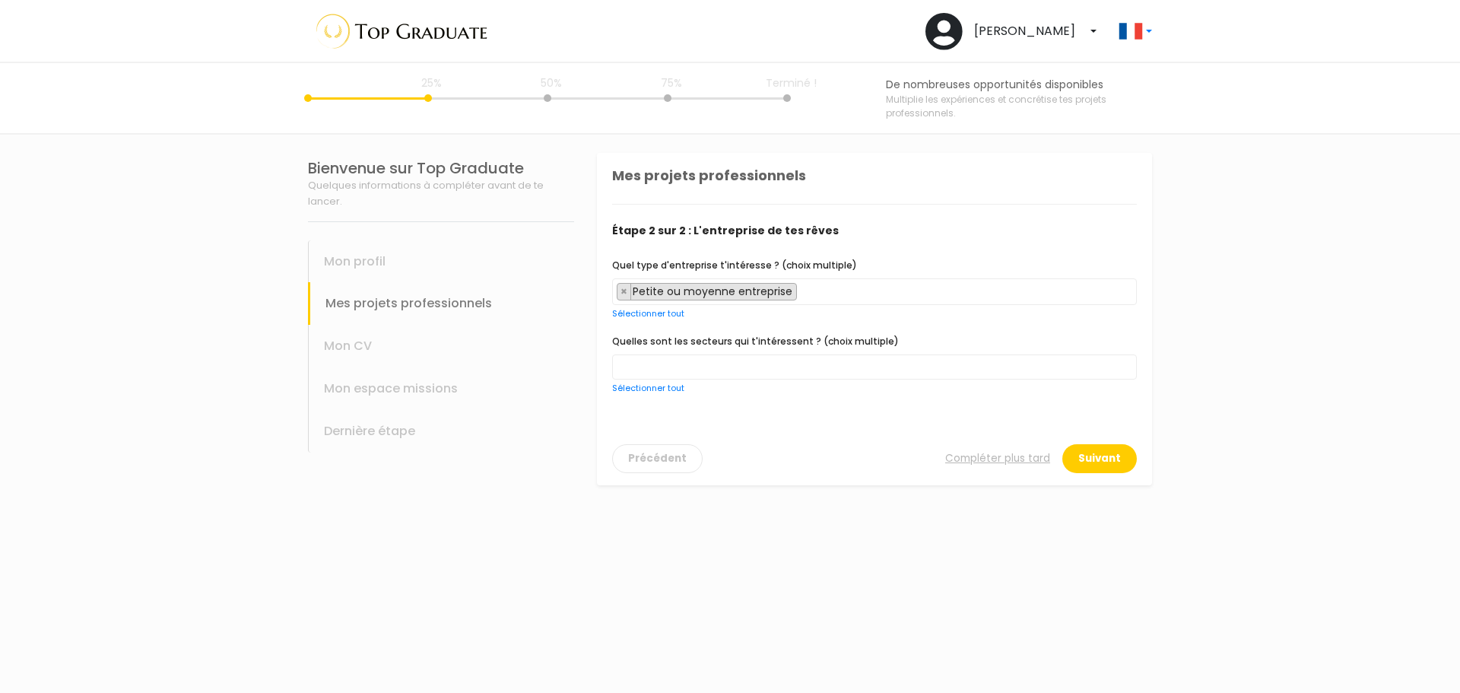
click at [804, 293] on input "search" at bounding box center [805, 292] width 8 height 16
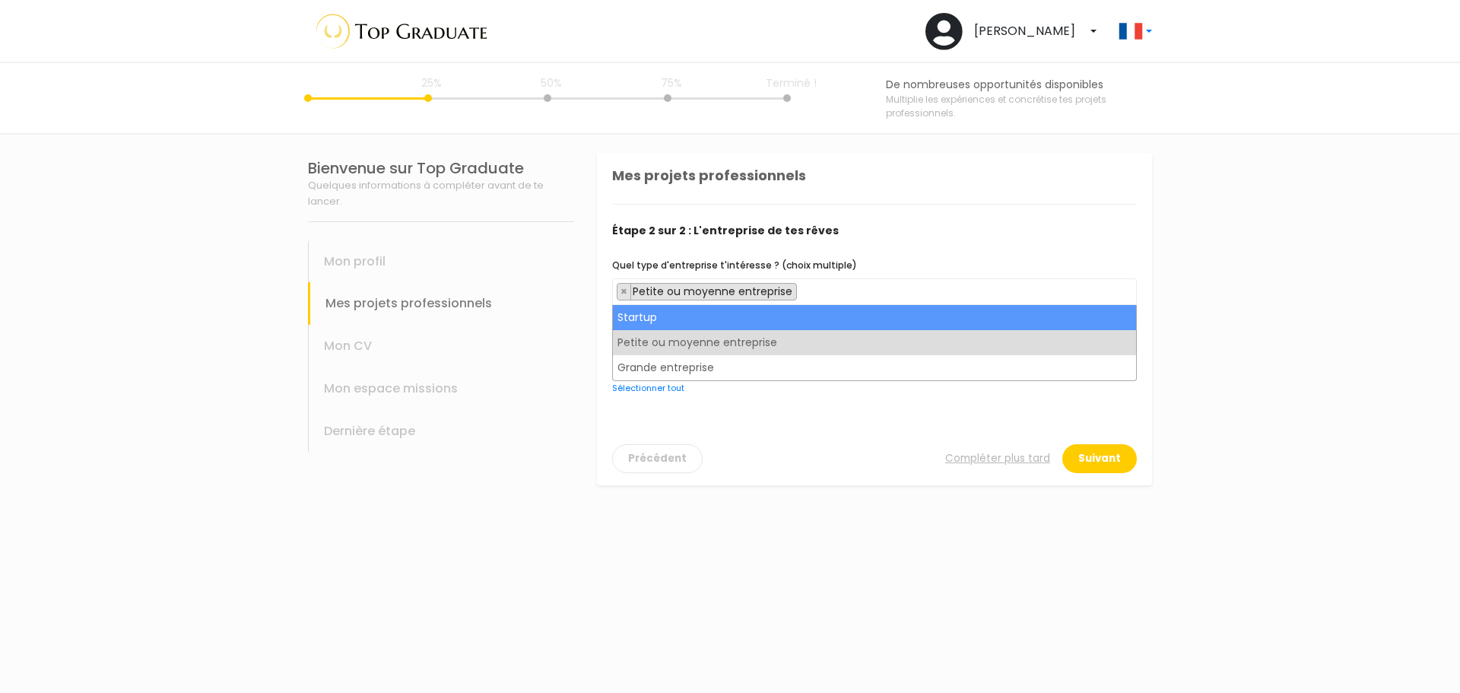
select select "choice.startup"
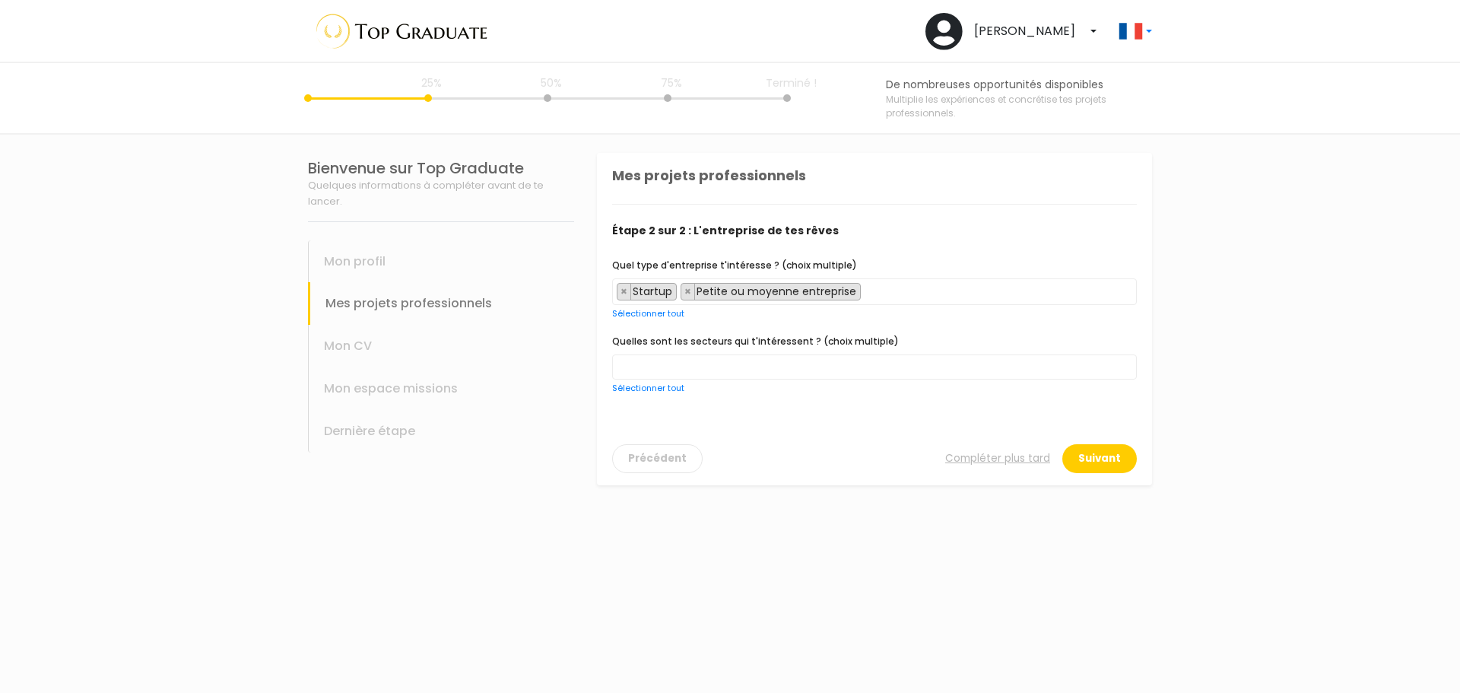
click at [893, 298] on span "× Startup × Petite ou moyenne entreprise" at bounding box center [874, 291] width 525 height 27
click at [836, 365] on span at bounding box center [874, 366] width 525 height 25
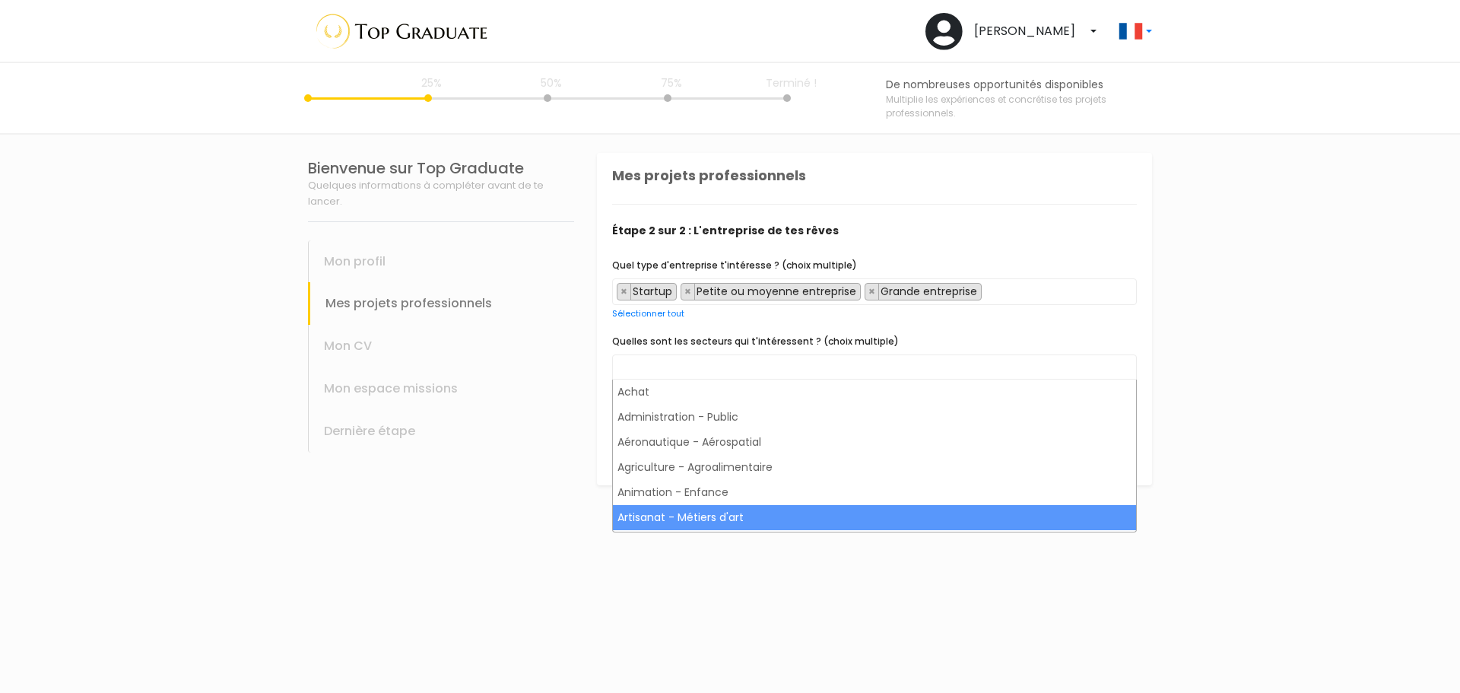
scroll to position [80, 0]
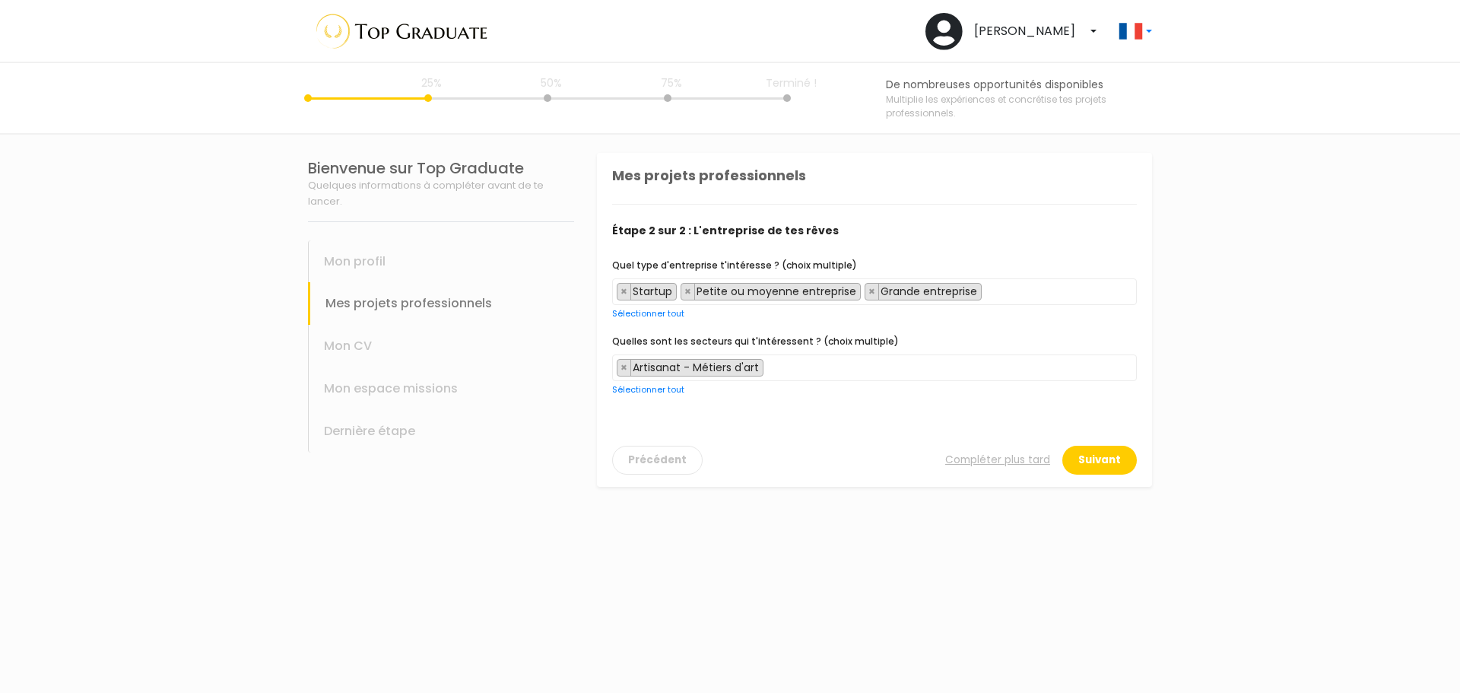
click at [838, 370] on span "× Artisanat - Métiers d'art" at bounding box center [874, 367] width 525 height 27
click at [890, 370] on span "× Achat × Artisanat - Métiers d'art" at bounding box center [874, 367] width 525 height 27
drag, startPoint x: 922, startPoint y: 386, endPoint x: 1020, endPoint y: 380, distance: 98.3
click at [927, 386] on div "Quelles sont les secteurs qui t'intéressent ? (choix multiple) Achat Administra…" at bounding box center [874, 365] width 525 height 64
click at [1027, 377] on span "× Achat × Administration - Public × Artisanat - Métiers d'art" at bounding box center [874, 367] width 525 height 27
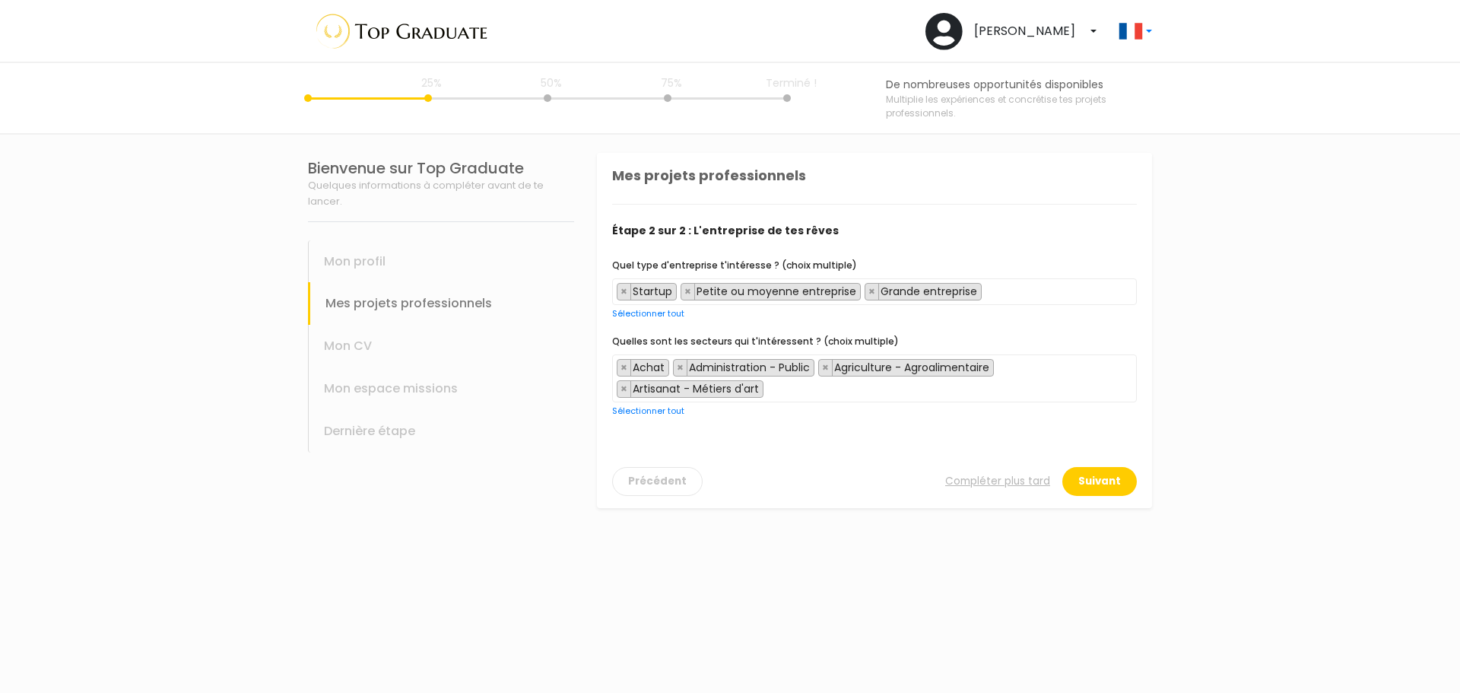
click at [1057, 370] on span "× Achat × Administration - Public × Agriculture - Agroalimentaire × Artisanat -…" at bounding box center [874, 378] width 525 height 48
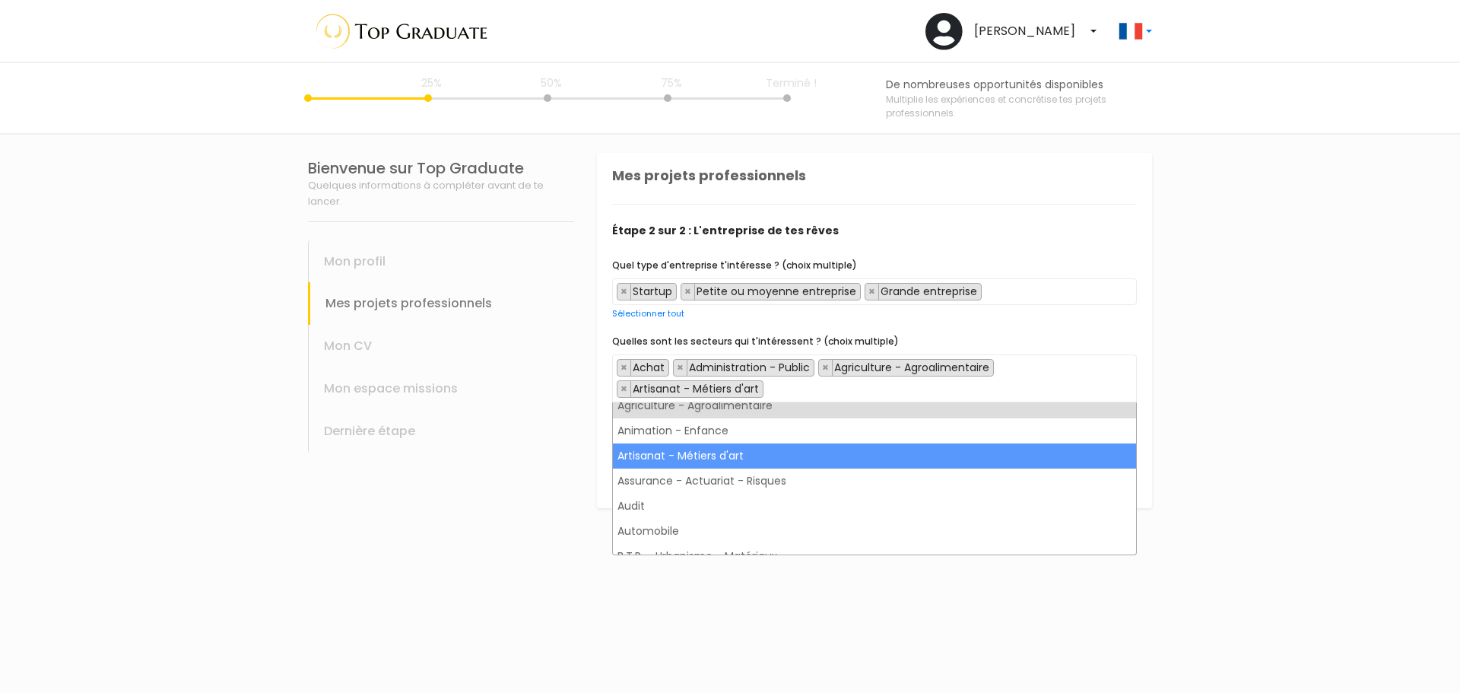
scroll to position [152, 0]
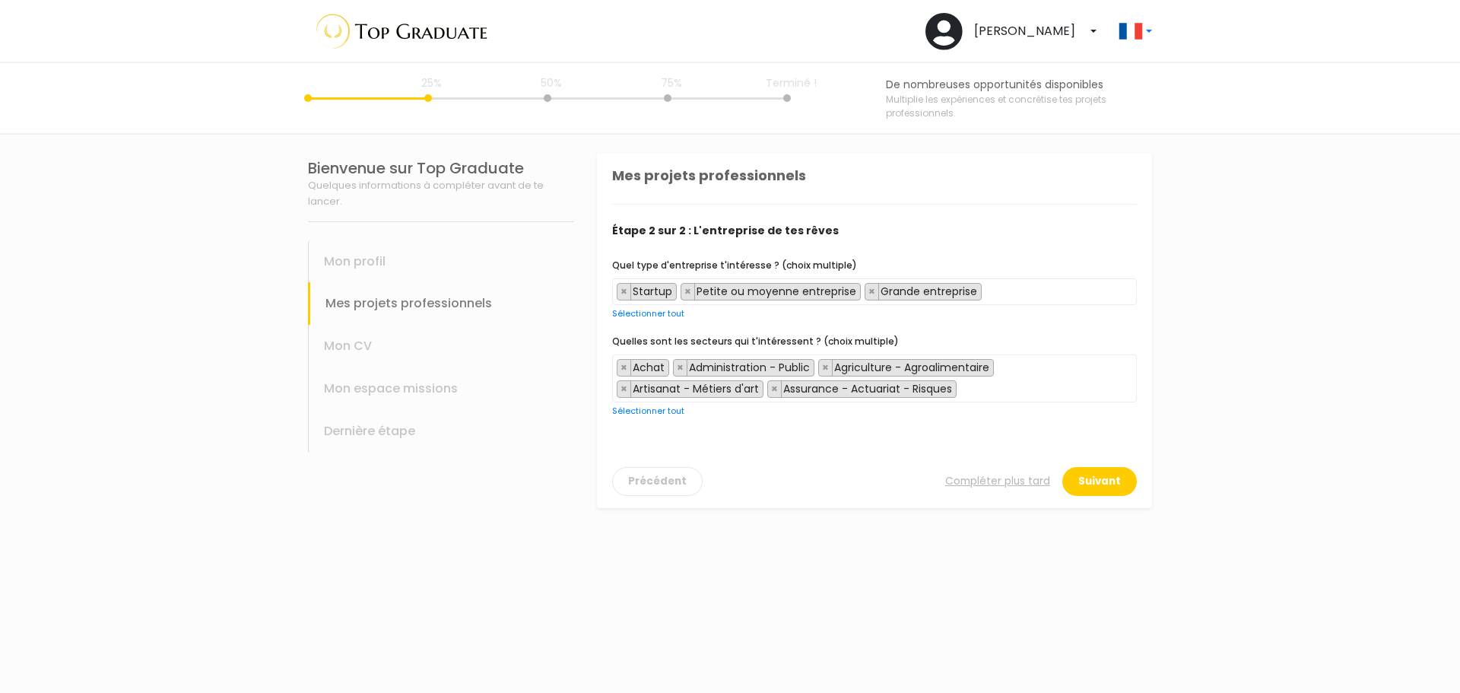
click at [1005, 392] on span "× Achat × Administration - Public × Agriculture - Agroalimentaire × Artisanat -…" at bounding box center [874, 378] width 525 height 48
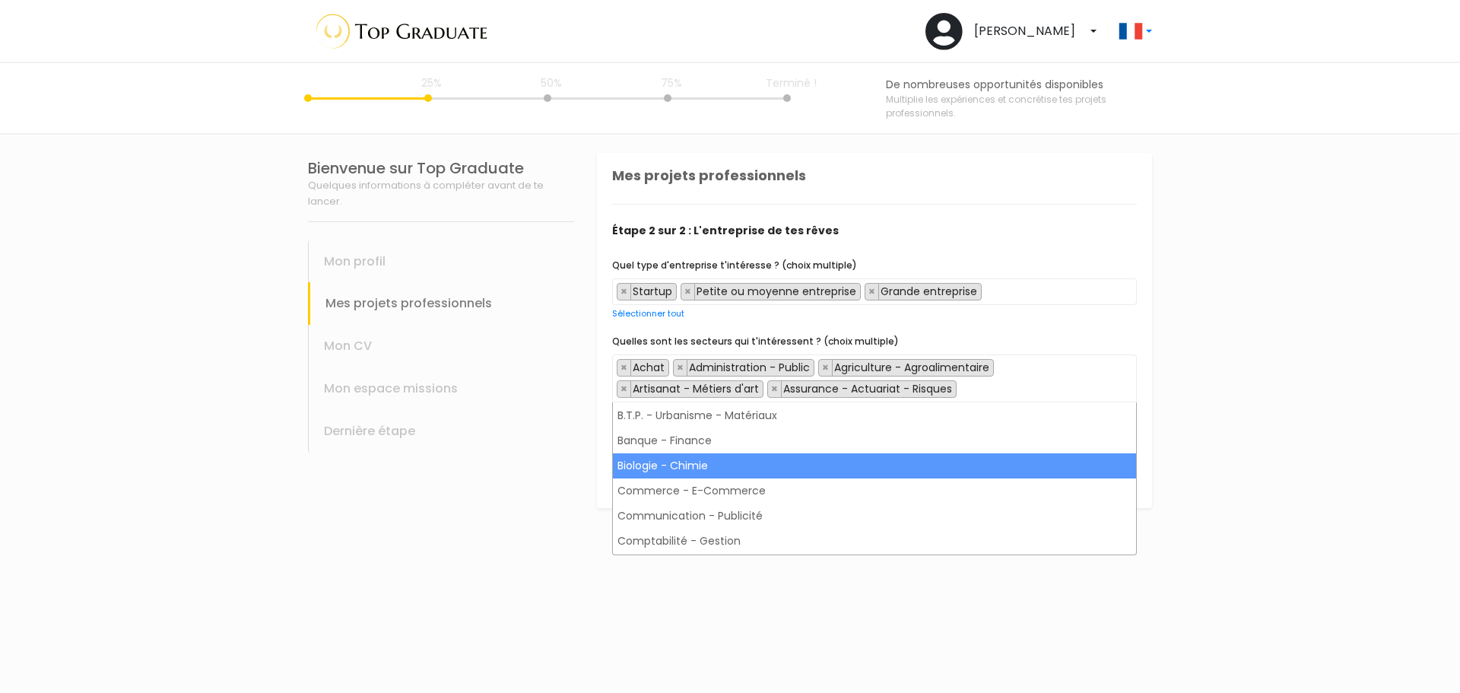
scroll to position [228, 0]
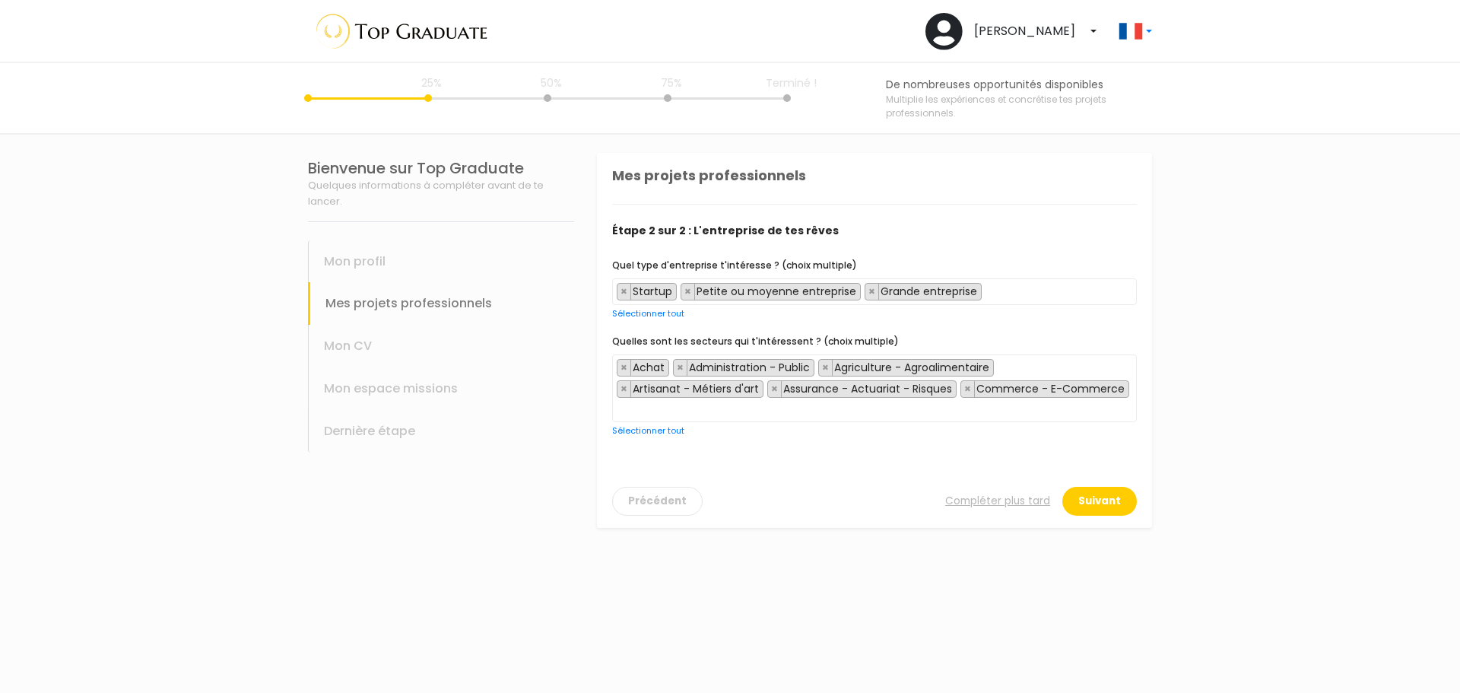
click at [993, 412] on span "× Achat × Administration - Public × Agriculture - Agroalimentaire × Artisanat -…" at bounding box center [874, 388] width 525 height 68
click at [924, 417] on span "× Achat × Administration - Public × Agriculture - Agroalimentaire × Artisanat -…" at bounding box center [874, 388] width 525 height 69
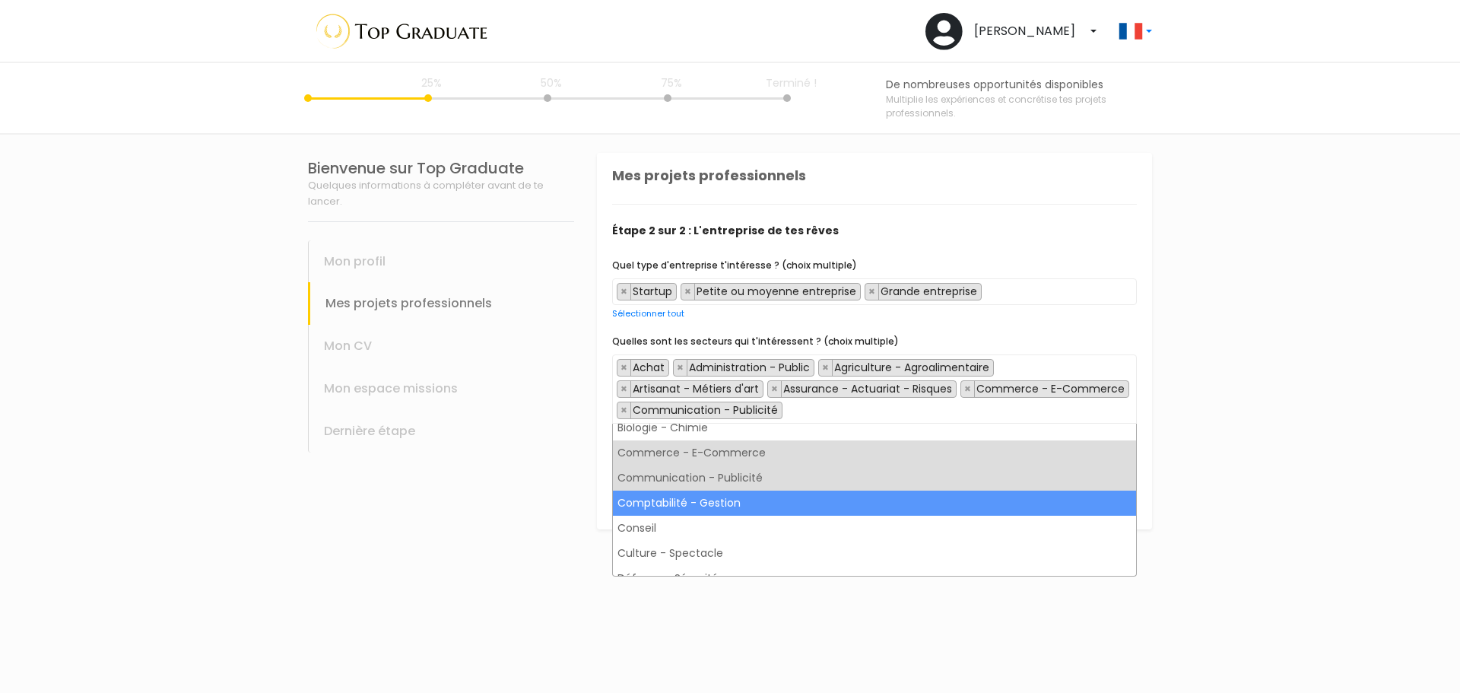
scroll to position [304, 0]
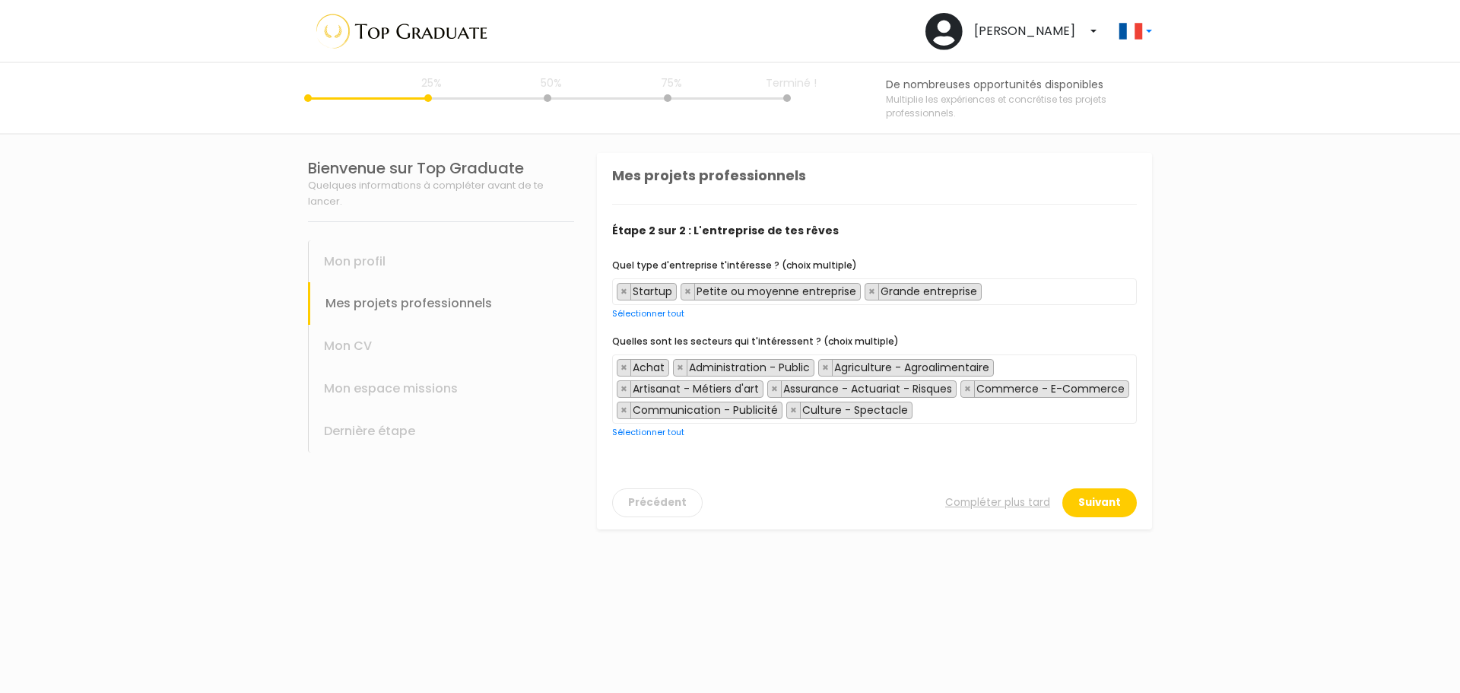
click at [985, 414] on span "× Achat × Administration - Public × Agriculture - Agroalimentaire × Artisanat -…" at bounding box center [874, 388] width 525 height 69
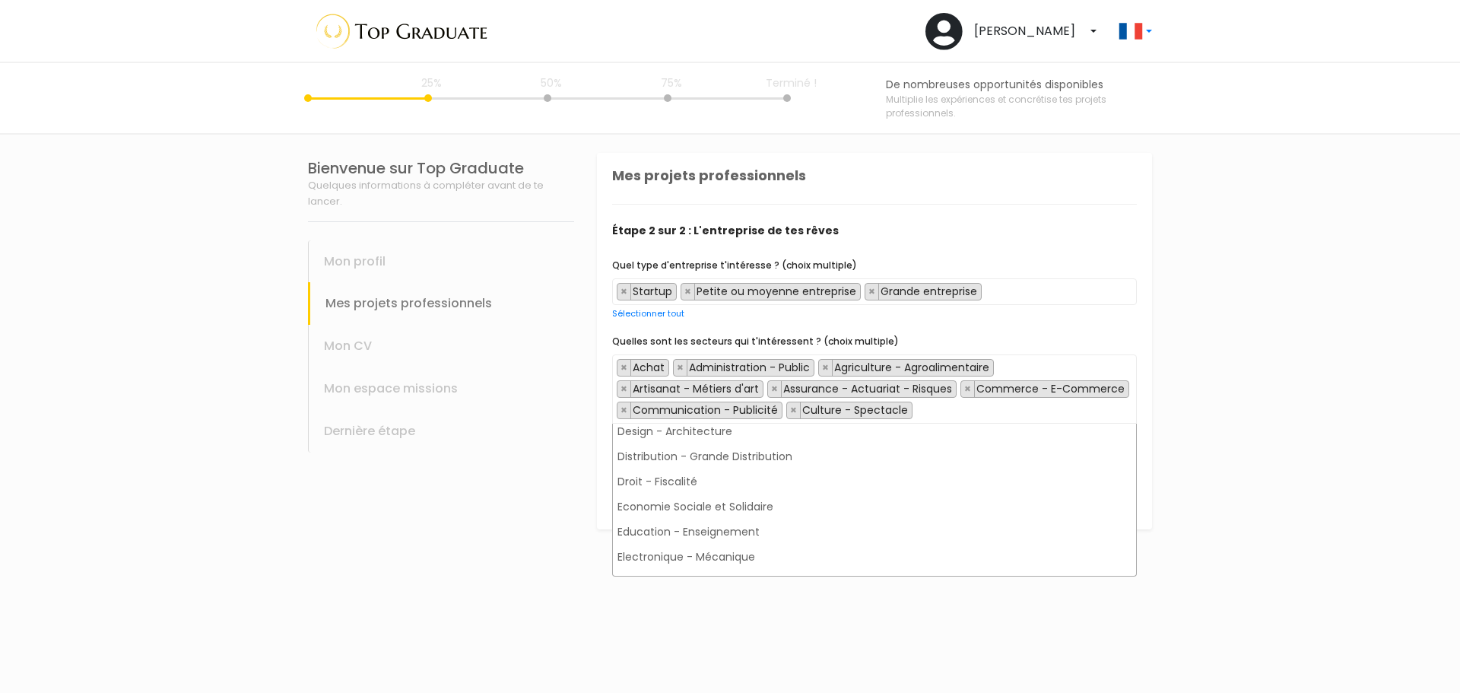
scroll to position [836, 0]
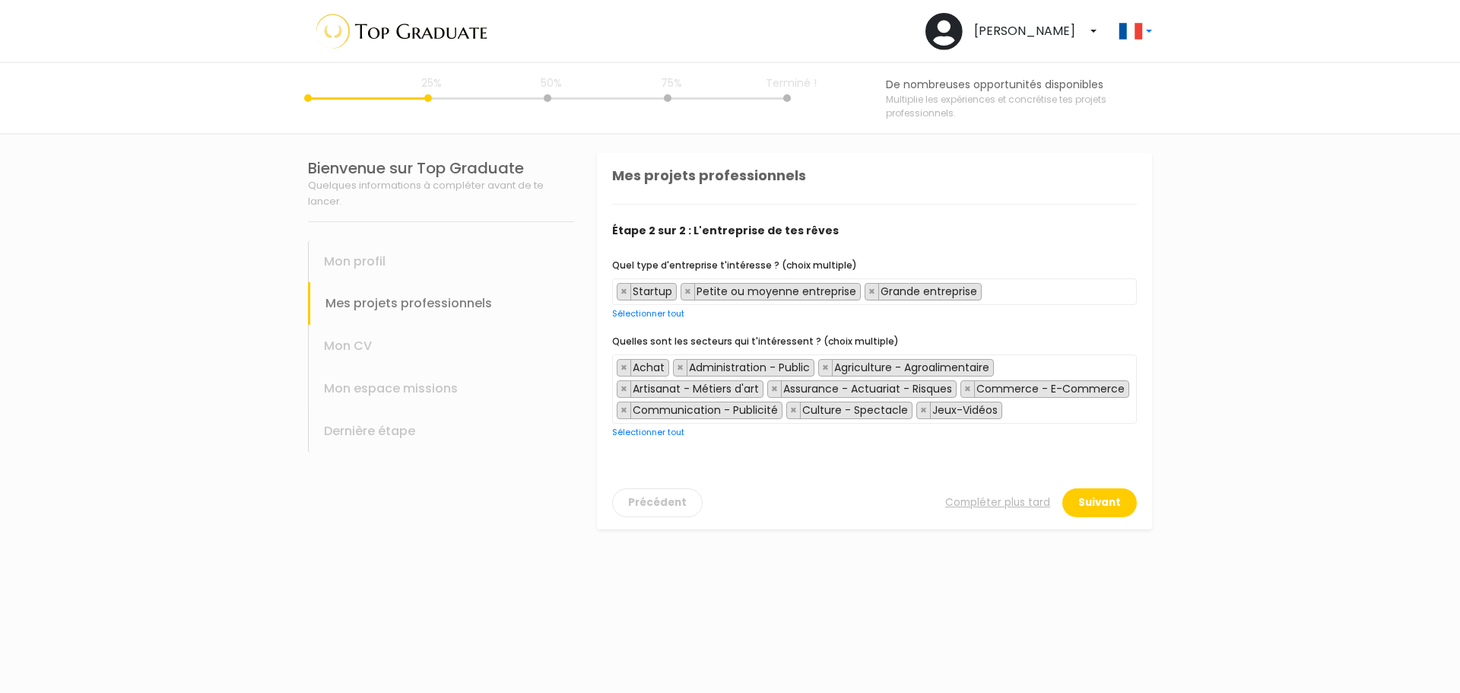
click at [1023, 421] on span "× Achat × Administration - Public × Agriculture - Agroalimentaire × Artisanat -…" at bounding box center [874, 388] width 525 height 69
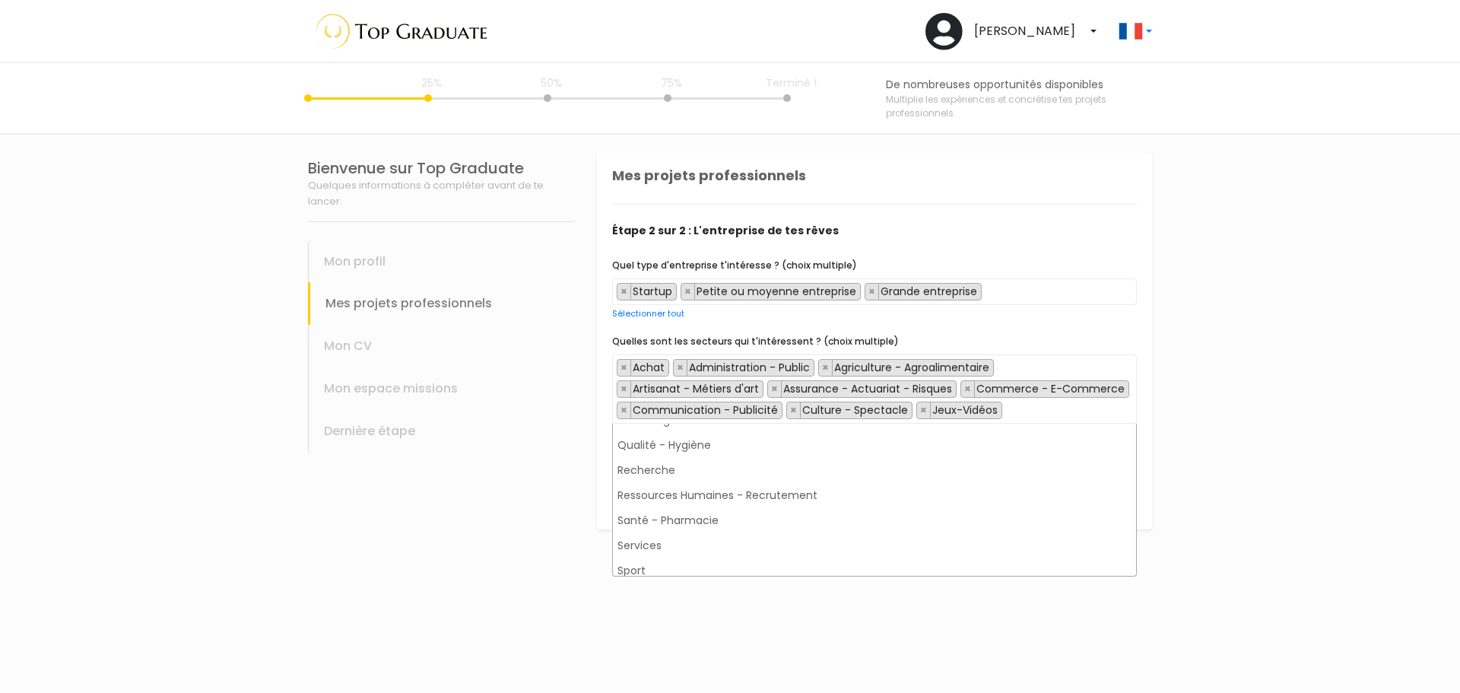
scroll to position [1027, 0]
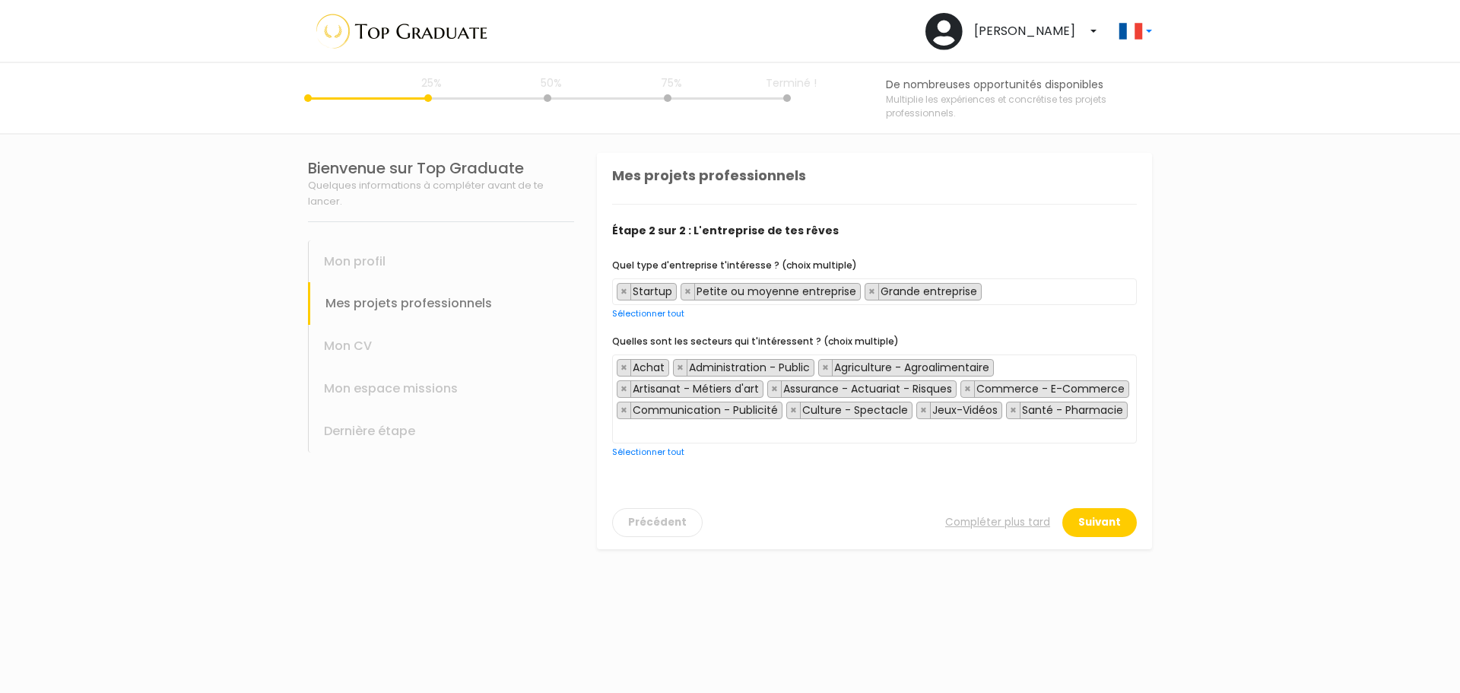
click at [1046, 426] on span "× Achat × Administration - Public × Agriculture - Agroalimentaire × Artisanat -…" at bounding box center [874, 398] width 525 height 89
click at [986, 436] on span "× Achat × Administration - Public × Agriculture - Agroalimentaire × Artisanat -…" at bounding box center [874, 399] width 525 height 90
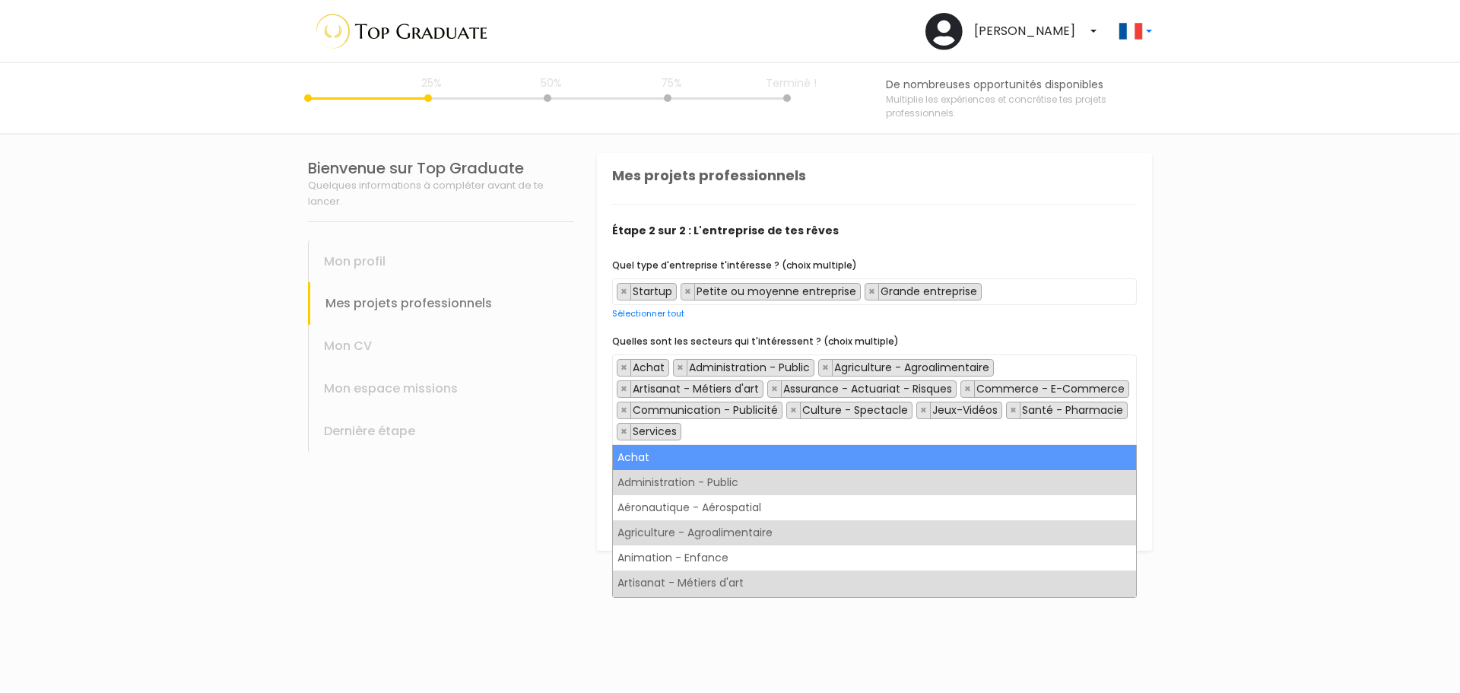
click at [987, 427] on span "× Achat × Administration - Public × Agriculture - Agroalimentaire × Artisanat -…" at bounding box center [874, 399] width 525 height 90
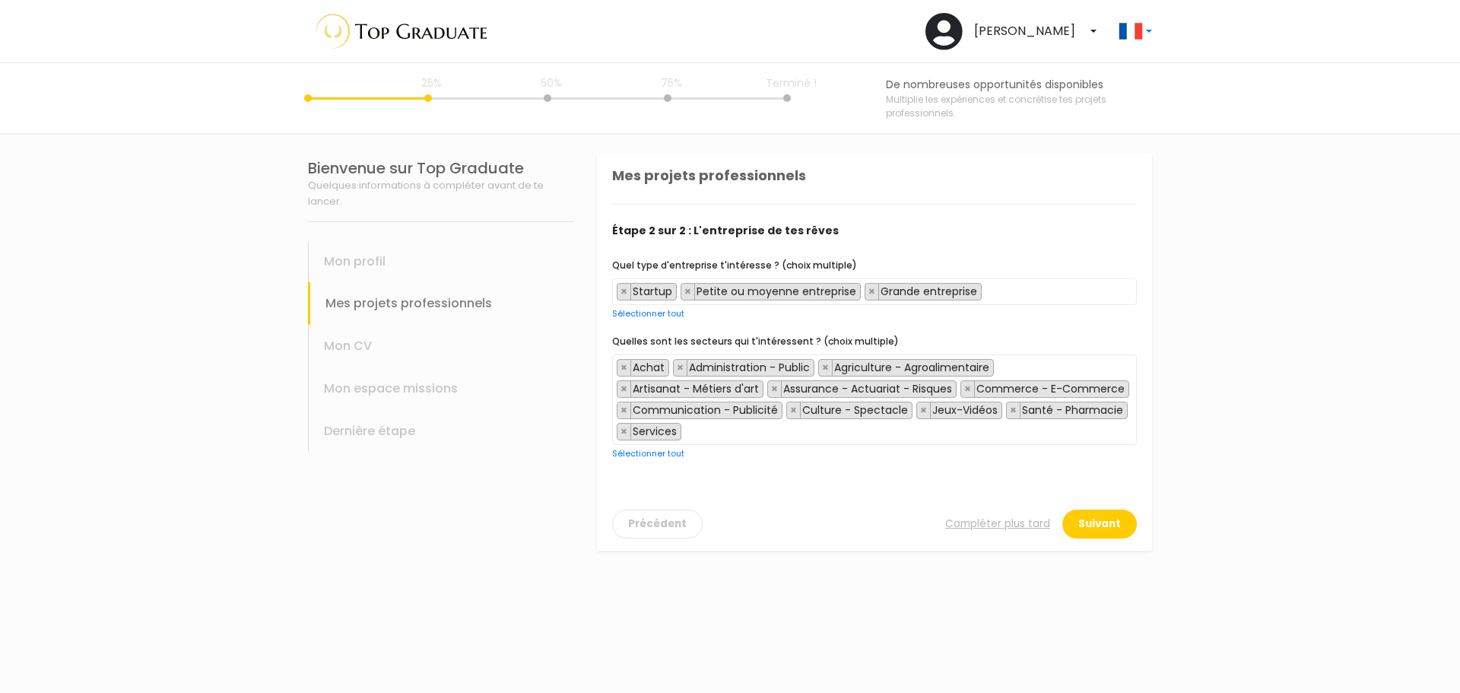
drag, startPoint x: 981, startPoint y: 433, endPoint x: 985, endPoint y: 421, distance: 12.7
click at [981, 432] on span "× Achat × Administration - Public × Agriculture - Agroalimentaire × Artisanat -…" at bounding box center [874, 399] width 525 height 90
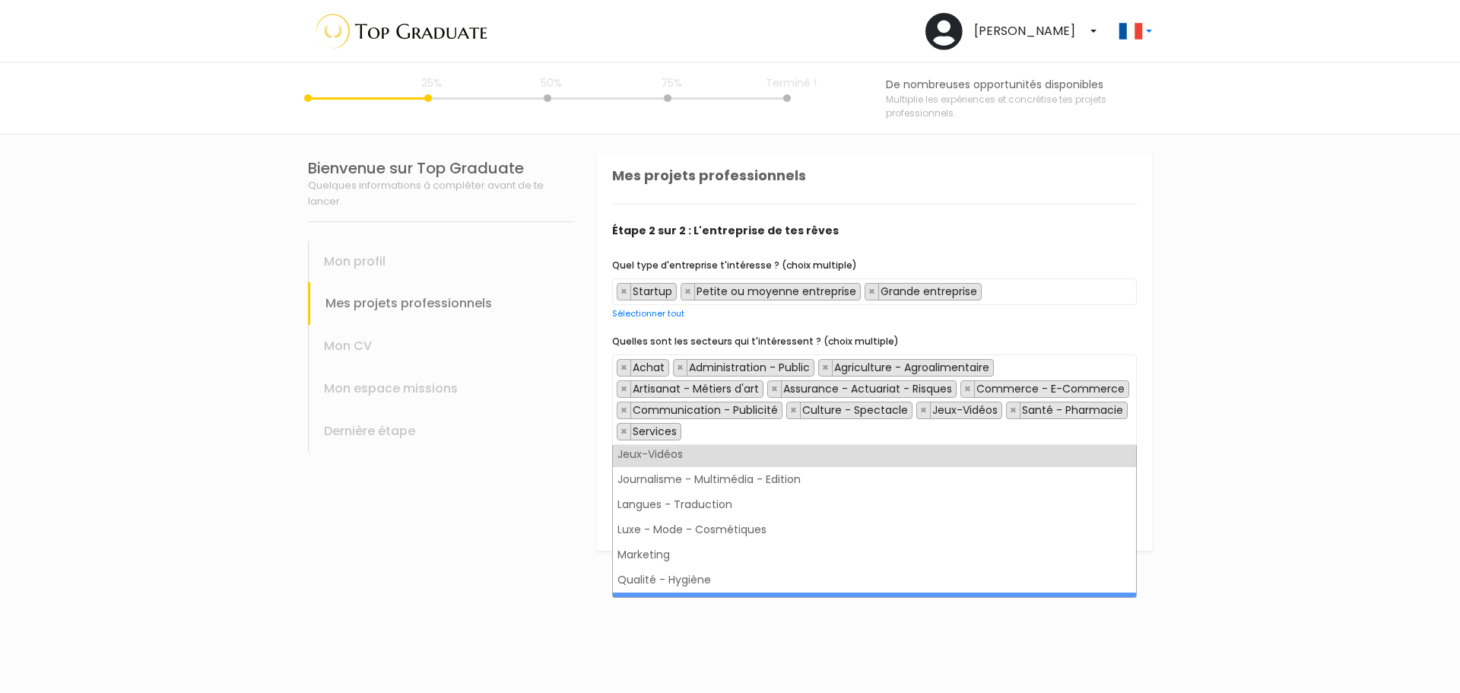
scroll to position [875, 0]
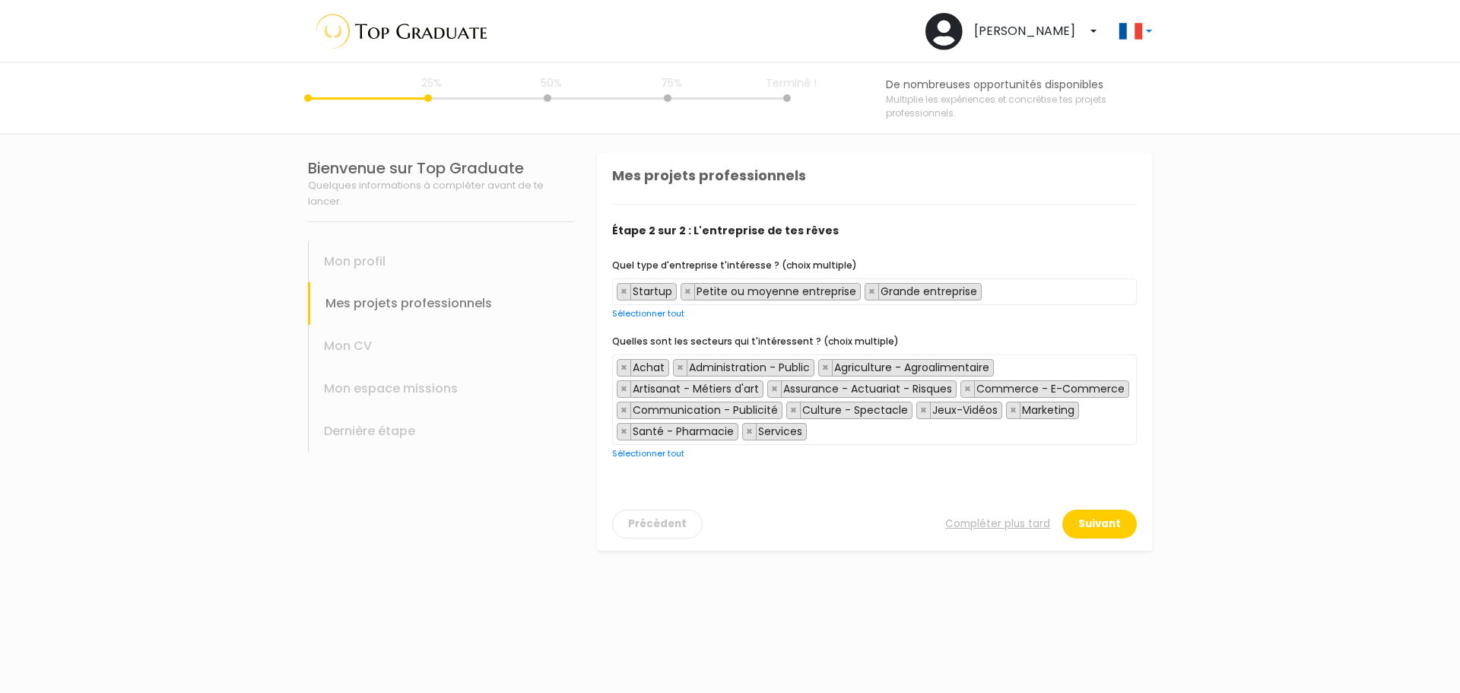
click at [947, 425] on span "× Achat × Administration - Public × Agriculture - Agroalimentaire × Artisanat -…" at bounding box center [874, 399] width 525 height 90
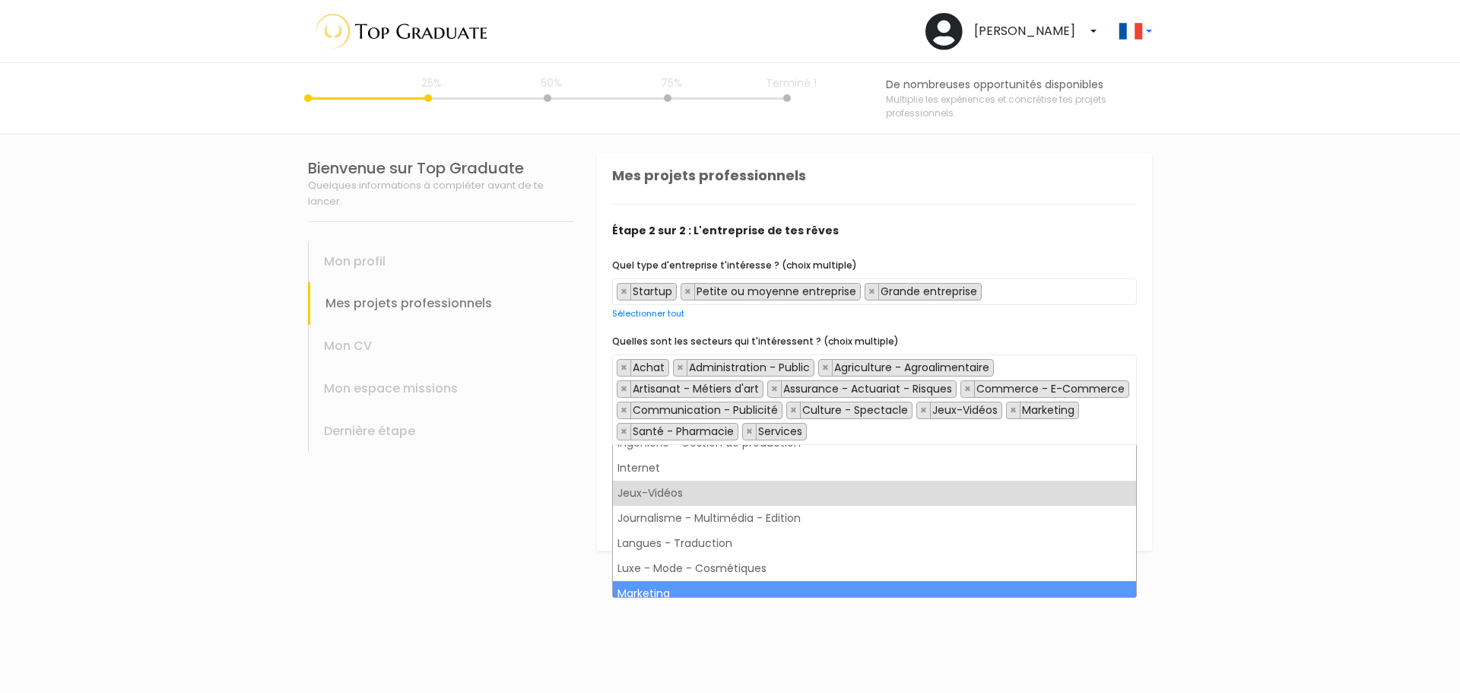
scroll to position [836, 0]
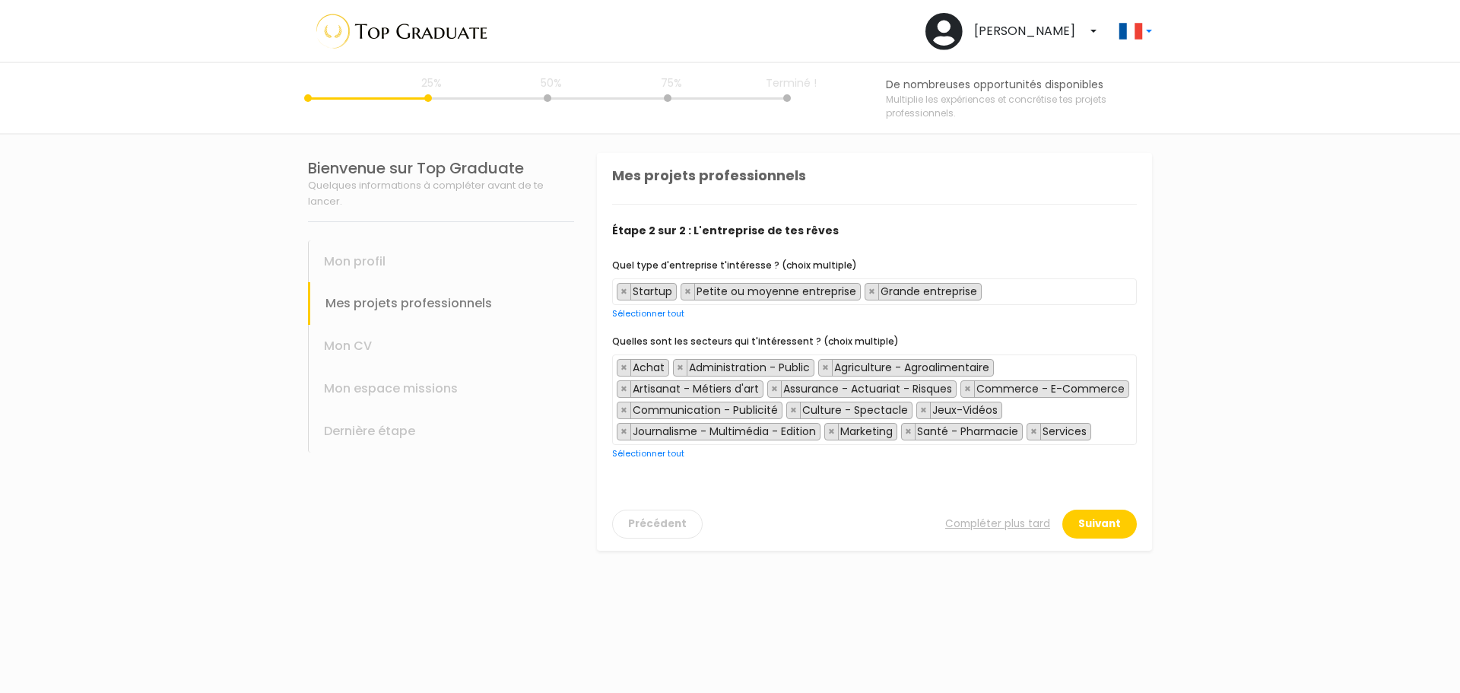
click at [971, 446] on div "Quelles sont les secteurs qui t'intéressent ? (choix multiple) Achat Administra…" at bounding box center [874, 397] width 525 height 128
click at [1067, 411] on span "× Achat × Administration - Public × Agriculture - Agroalimentaire × Artisanat -…" at bounding box center [874, 399] width 525 height 90
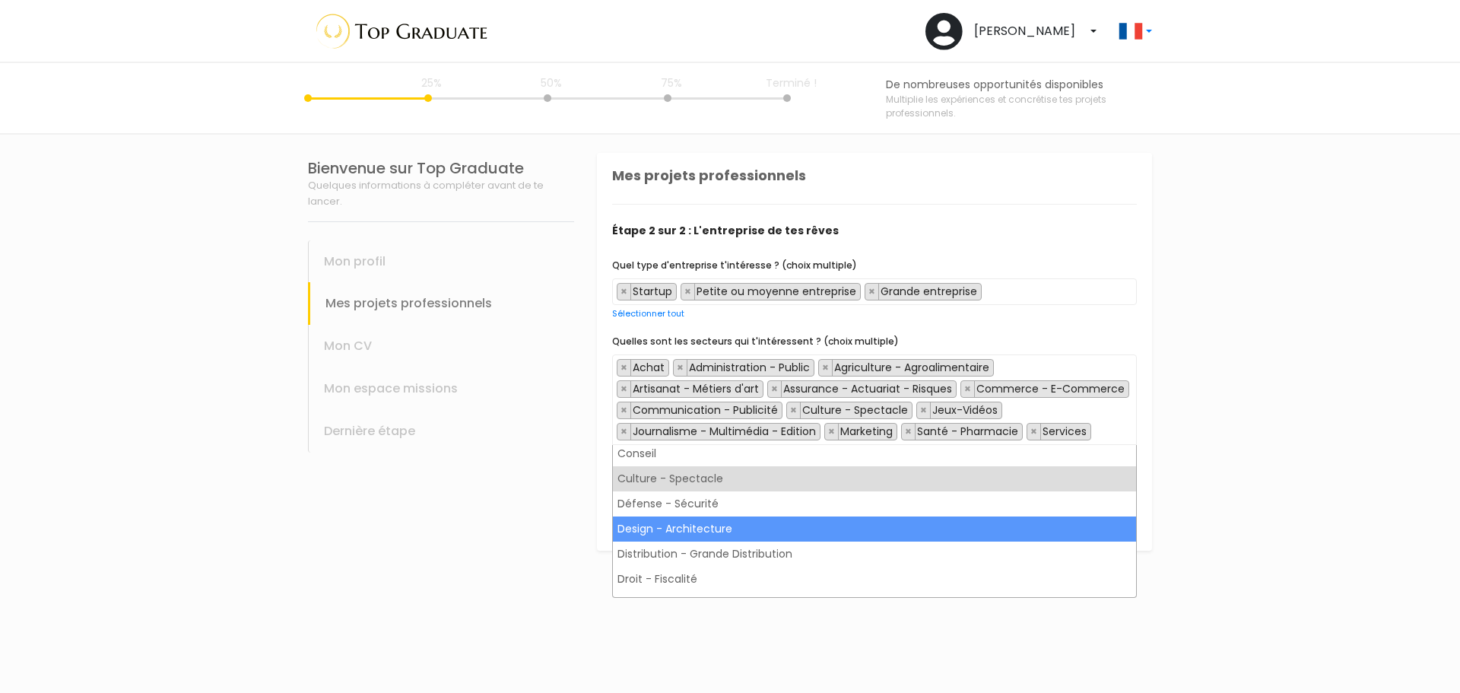
scroll to position [760, 0]
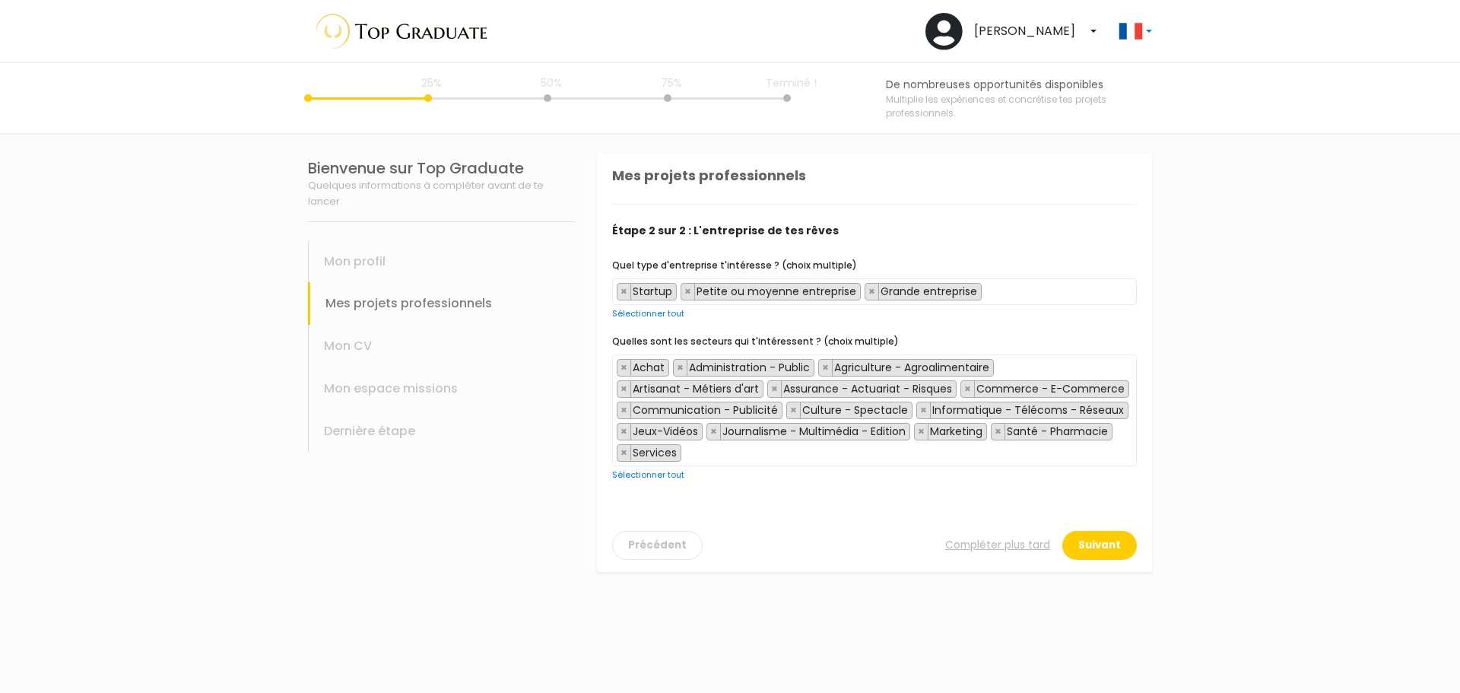
click at [1022, 455] on span "× Achat × Administration - Public × Agriculture - Agroalimentaire × Artisanat -…" at bounding box center [874, 410] width 525 height 112
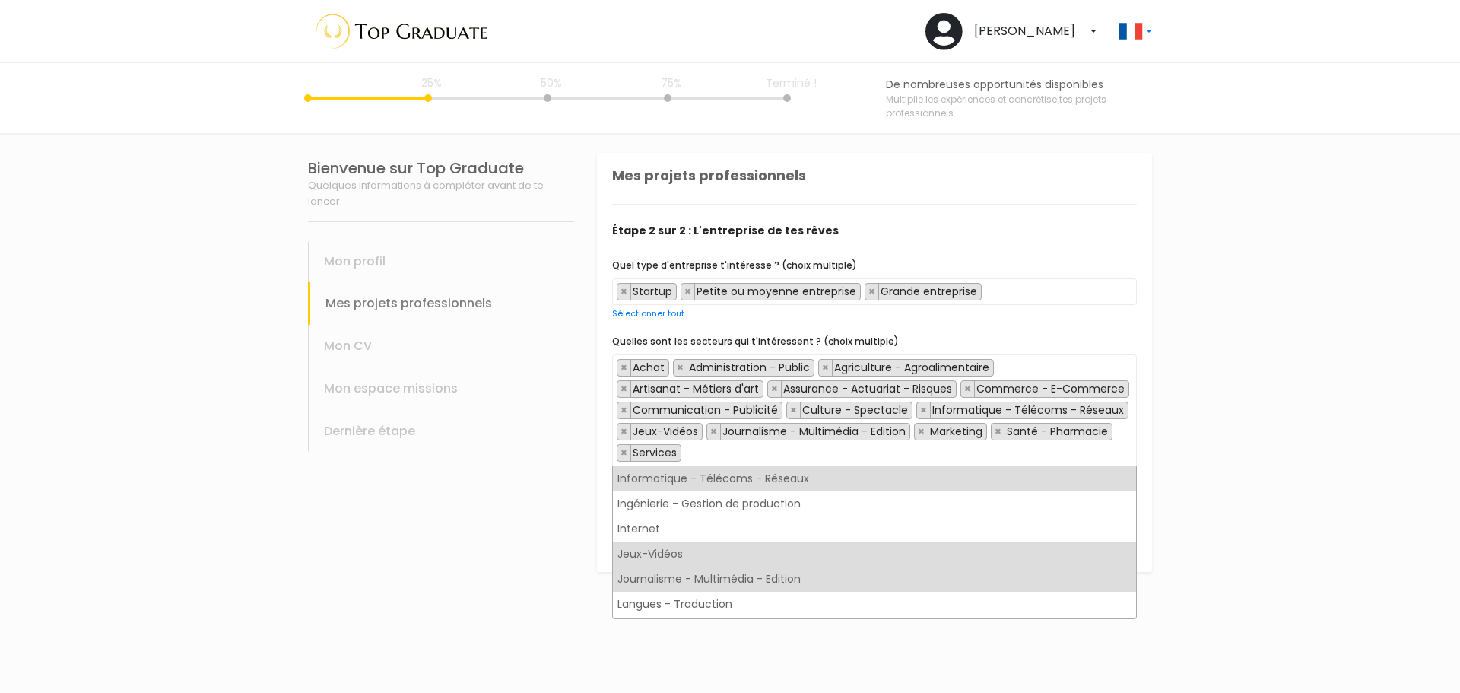
scroll to position [836, 0]
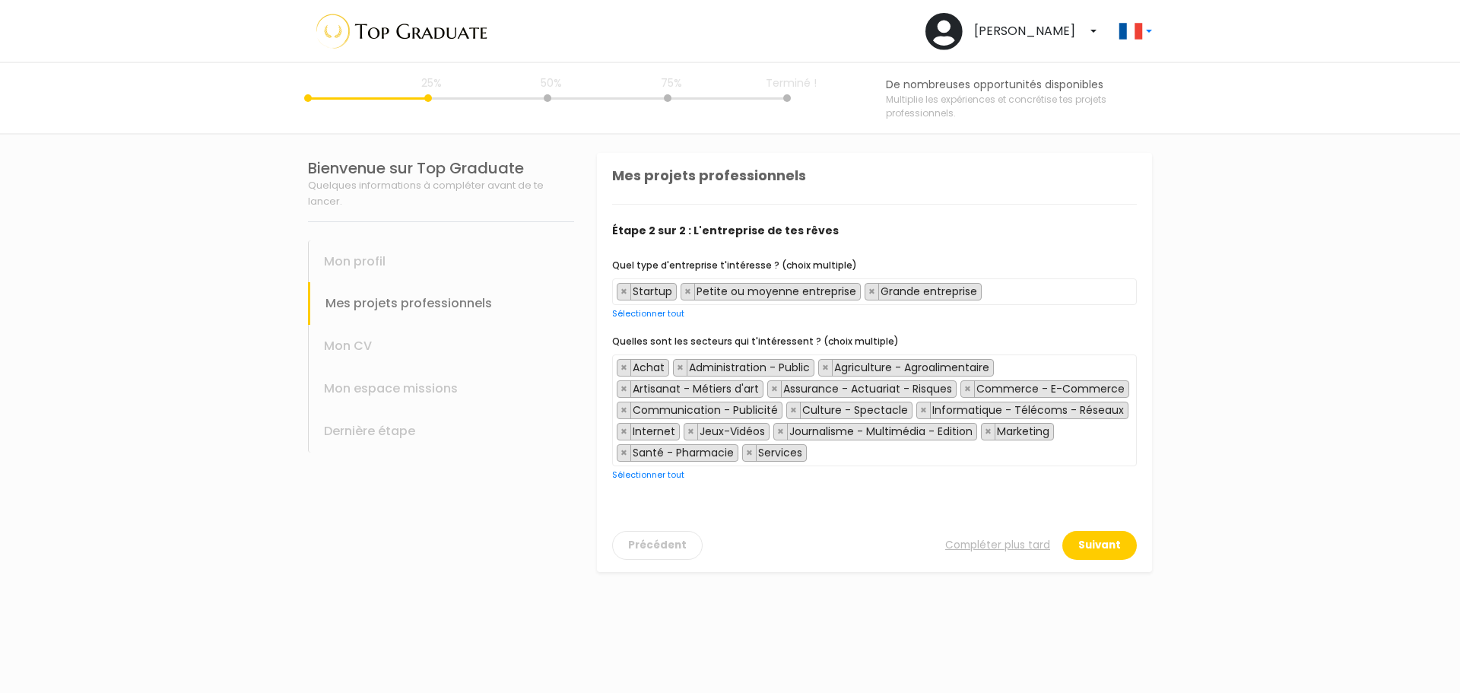
click at [927, 456] on span "× Achat × Administration - Public × Agriculture - Agroalimentaire × Artisanat -…" at bounding box center [874, 410] width 525 height 112
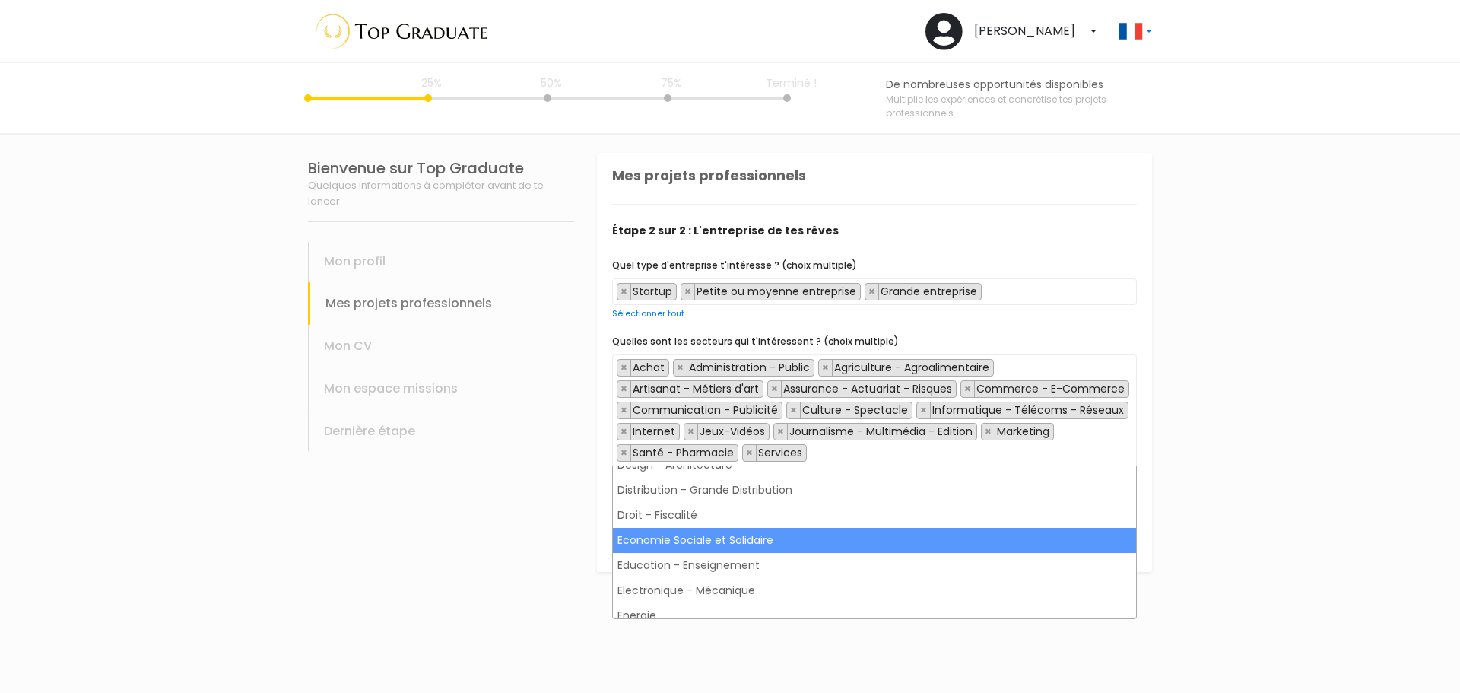
scroll to position [532, 0]
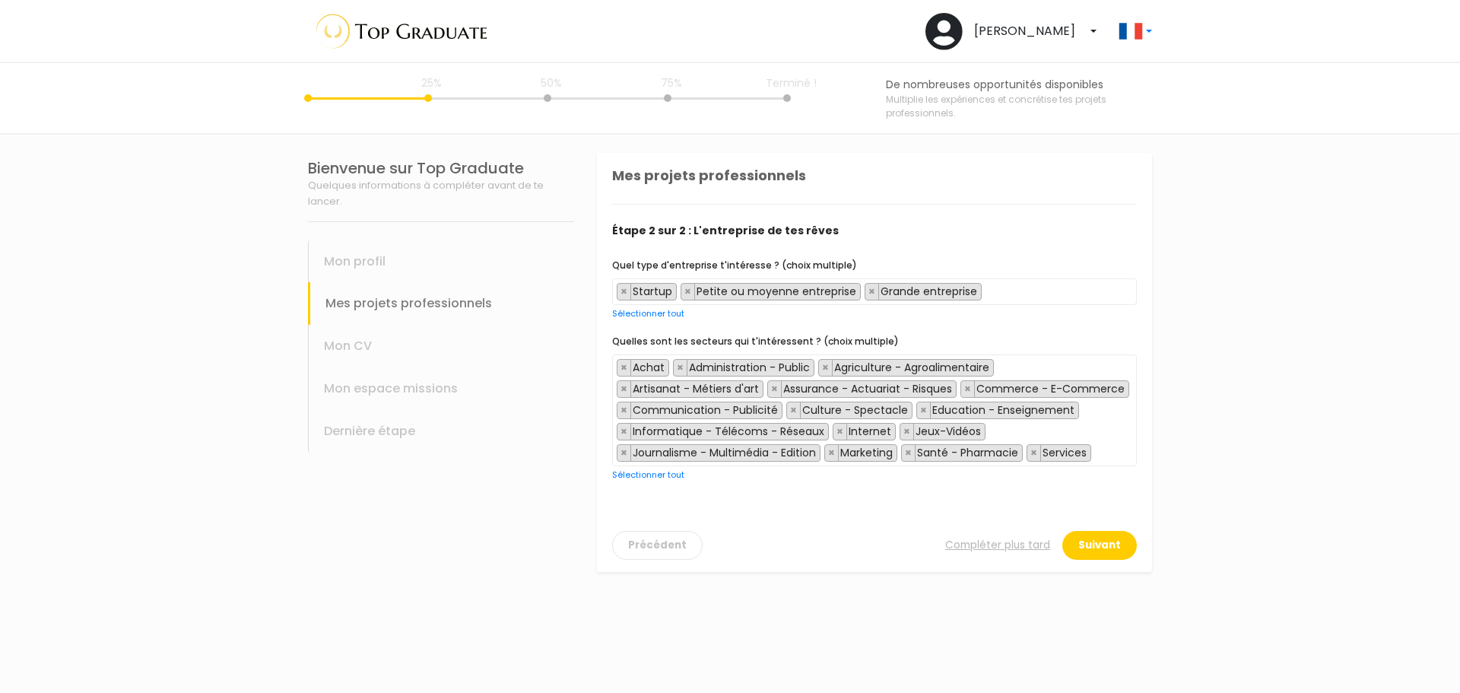
click at [947, 467] on div "Quelles sont les secteurs qui t'intéressent ? (choix multiple) Achat Administra…" at bounding box center [874, 407] width 525 height 149
click at [1023, 427] on span "× Achat × Administration - Public × Agriculture - Agroalimentaire × Artisanat -…" at bounding box center [874, 410] width 525 height 112
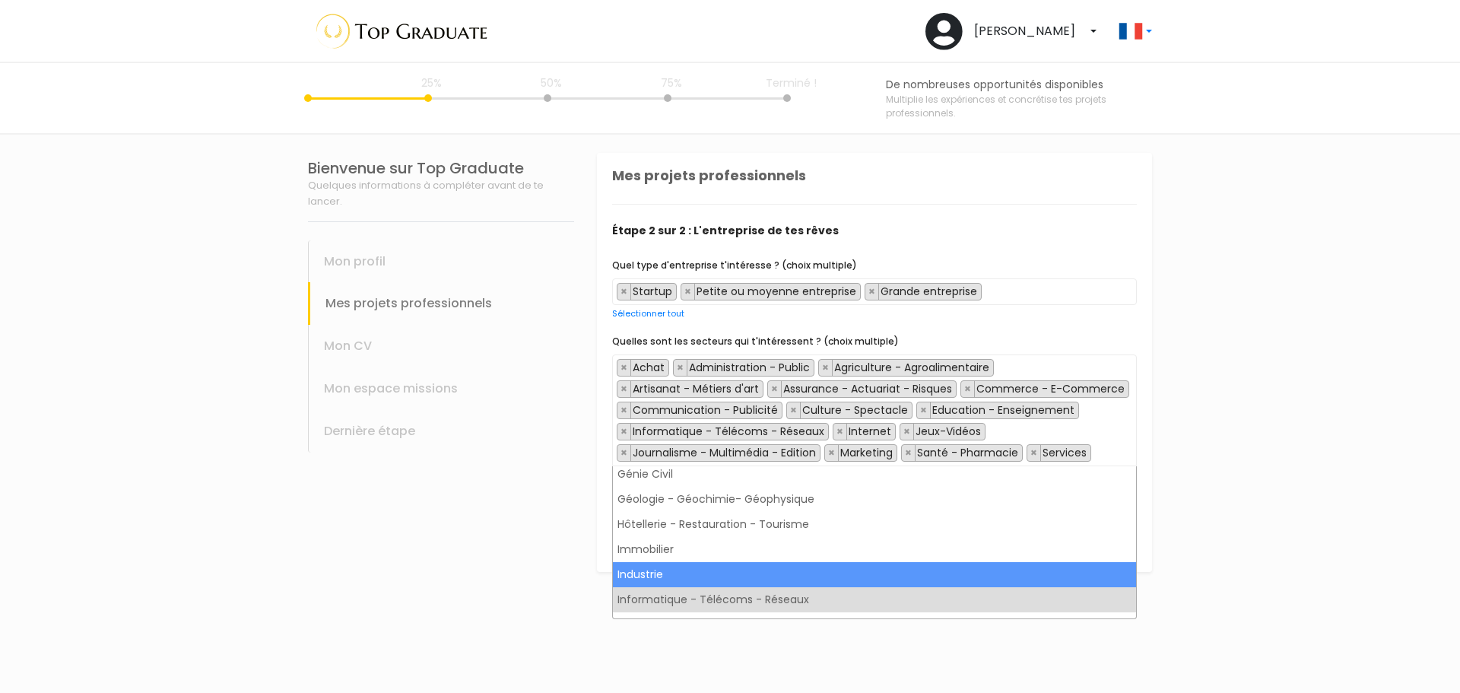
scroll to position [684, 0]
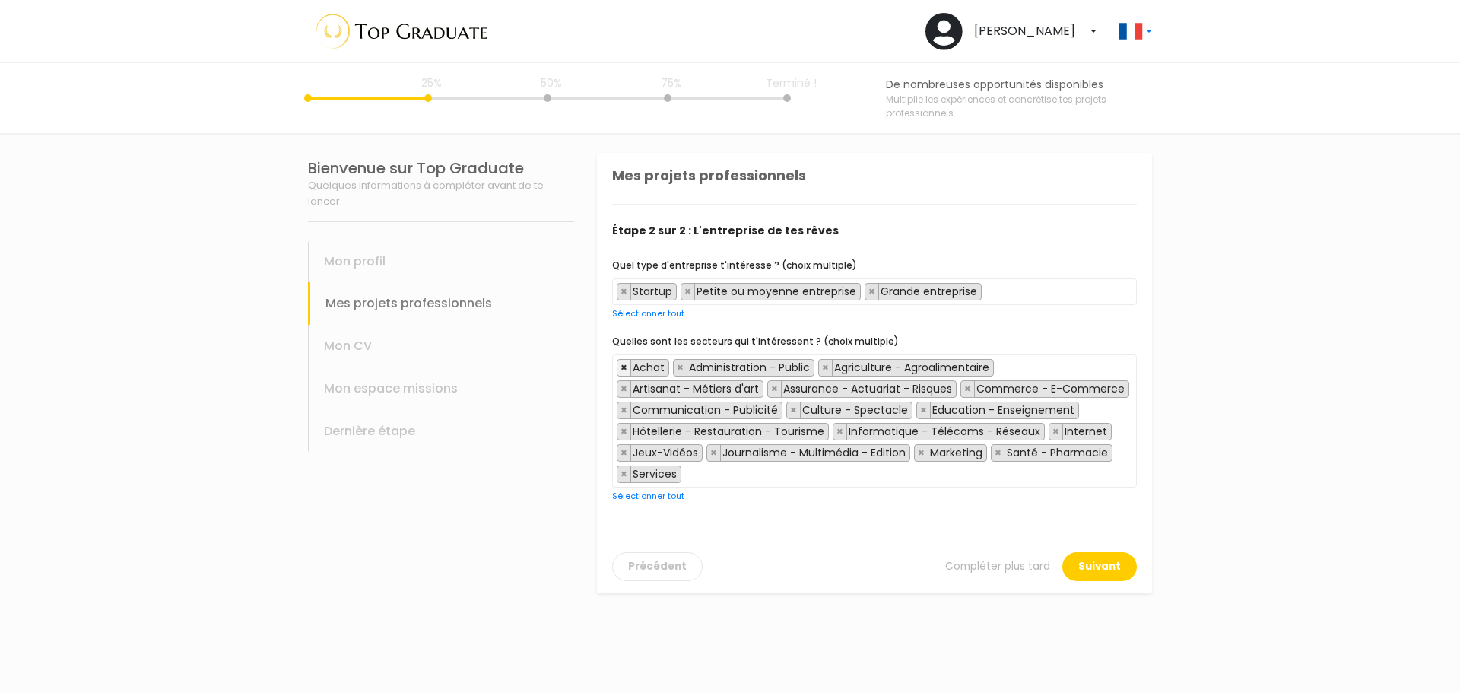
click at [624, 370] on span "×" at bounding box center [623, 367] width 7 height 15
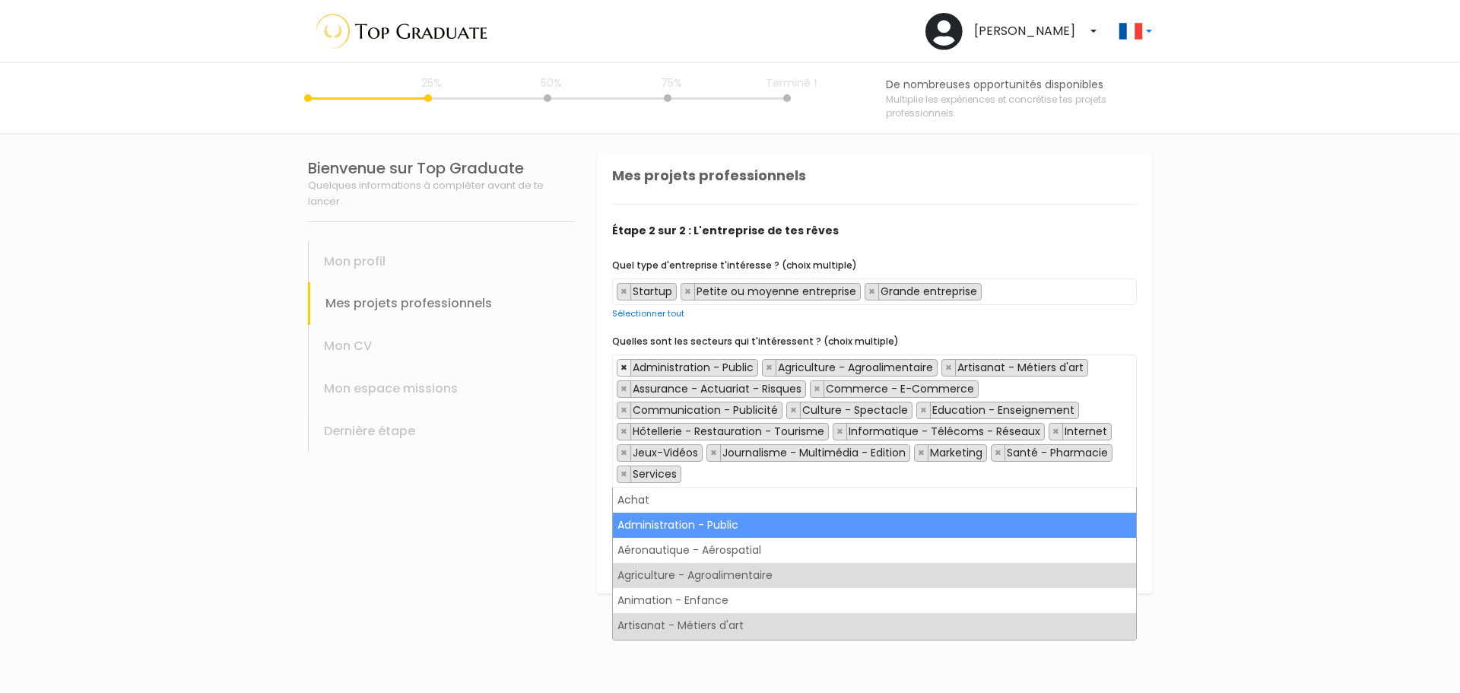
click at [621, 370] on span "×" at bounding box center [623, 367] width 7 height 15
select select "3"
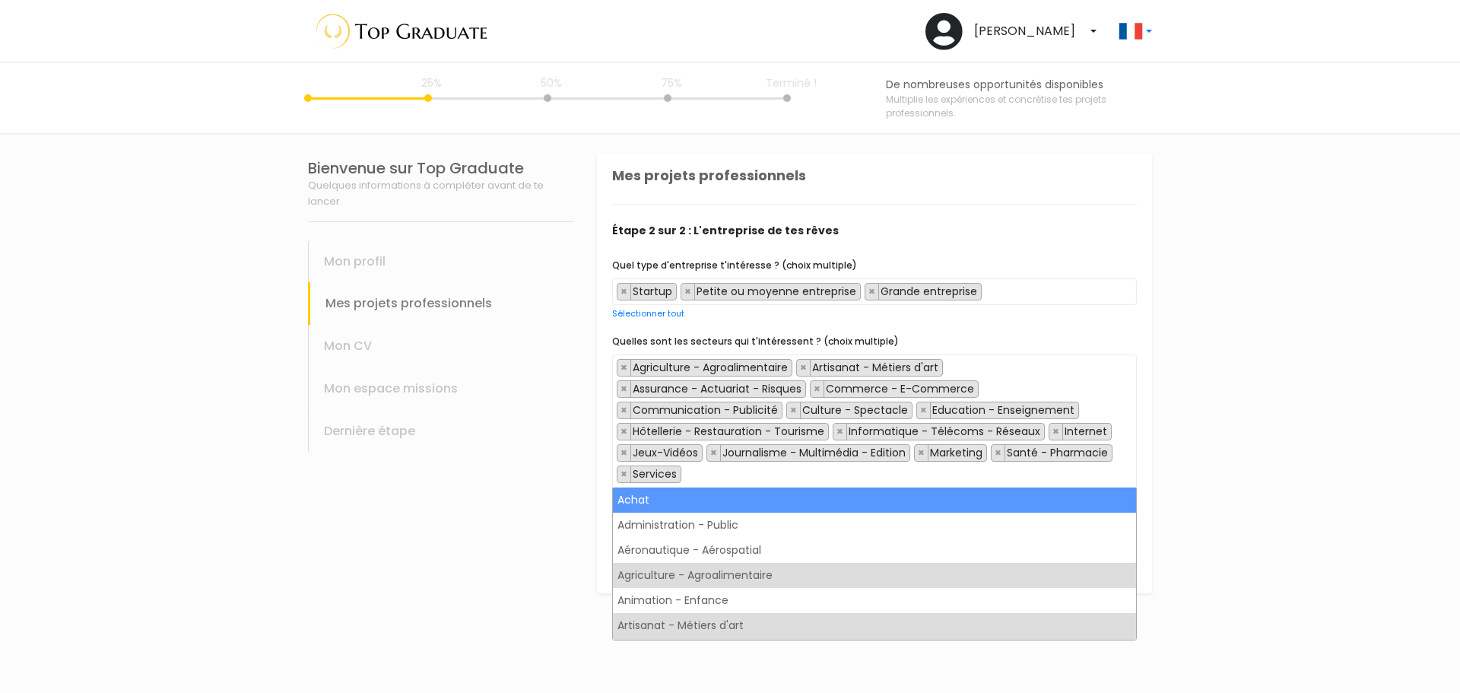
click at [485, 521] on div "Bienvenue sur Top Graduate Quelques informations à compléter avant de te lancer…" at bounding box center [441, 373] width 289 height 477
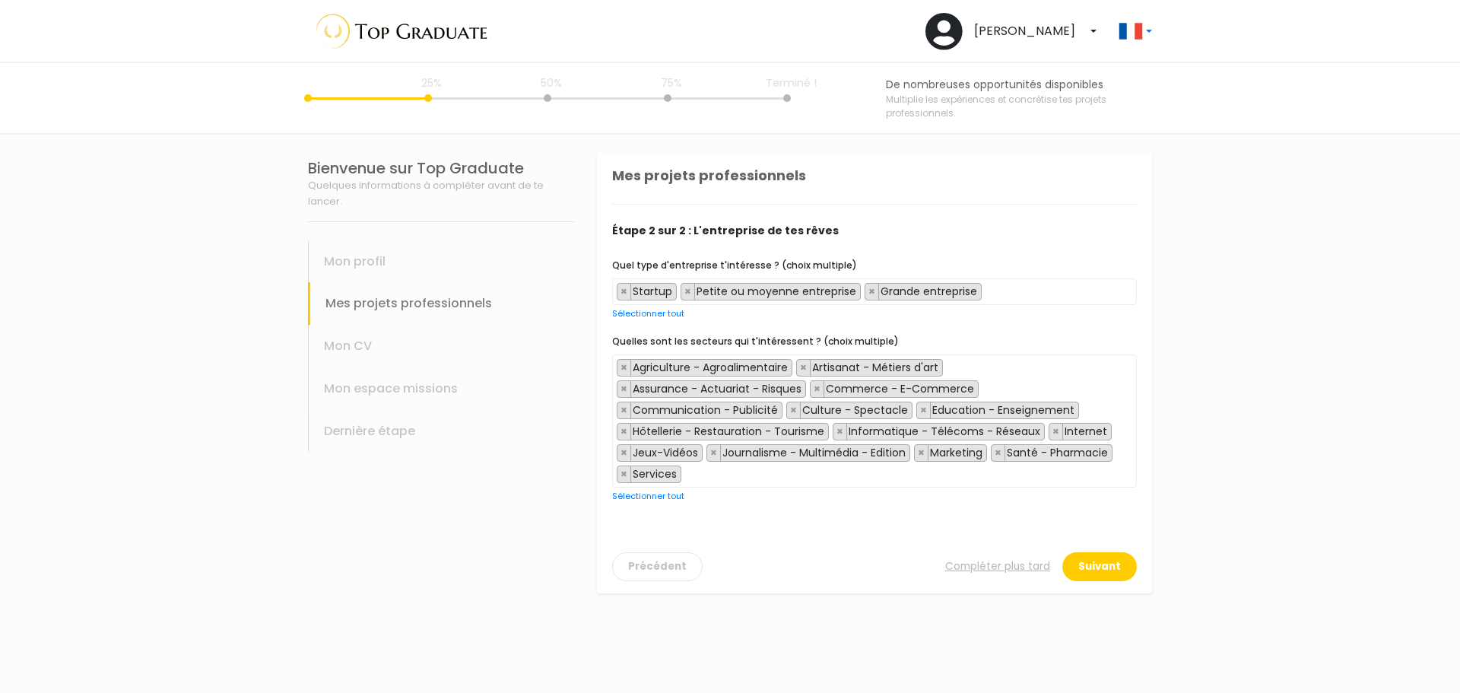
click at [1103, 548] on div "Précédent Compléter plus tard Suivant" at bounding box center [874, 557] width 525 height 47
click at [1103, 563] on button "Suivant" at bounding box center [1099, 566] width 75 height 29
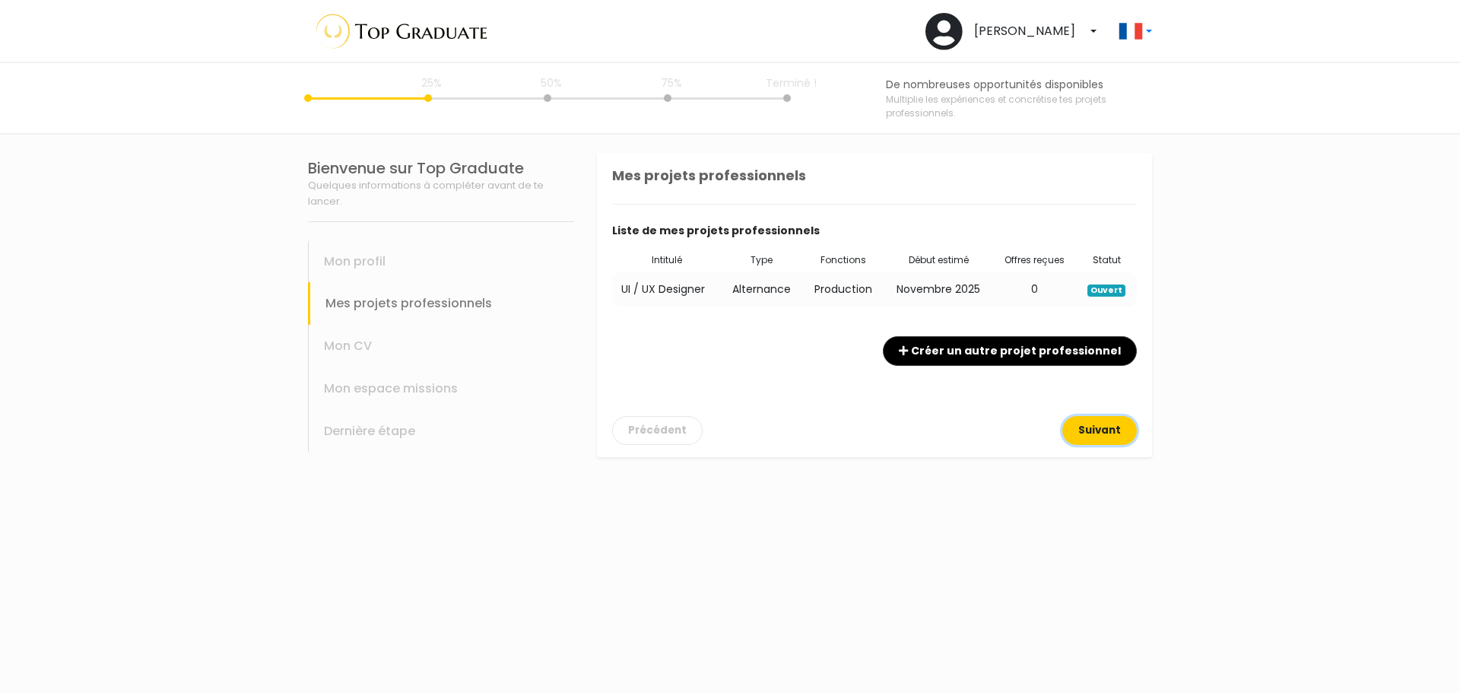
click at [1118, 433] on button "Suivant" at bounding box center [1099, 430] width 75 height 29
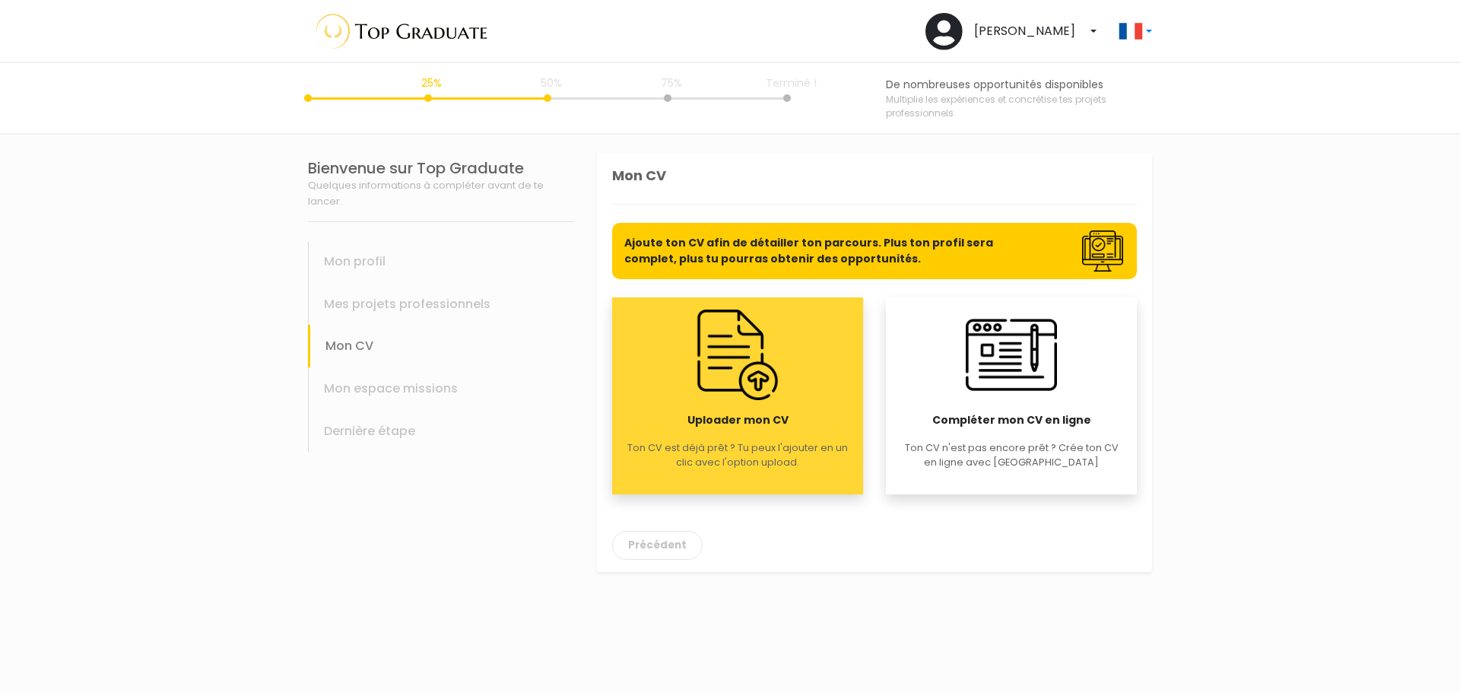
click at [708, 411] on div "Uploader mon CV Ton CV est déjà prêt ? Tu peux l'ajouter en un clic avec l'opti…" at bounding box center [737, 395] width 251 height 197
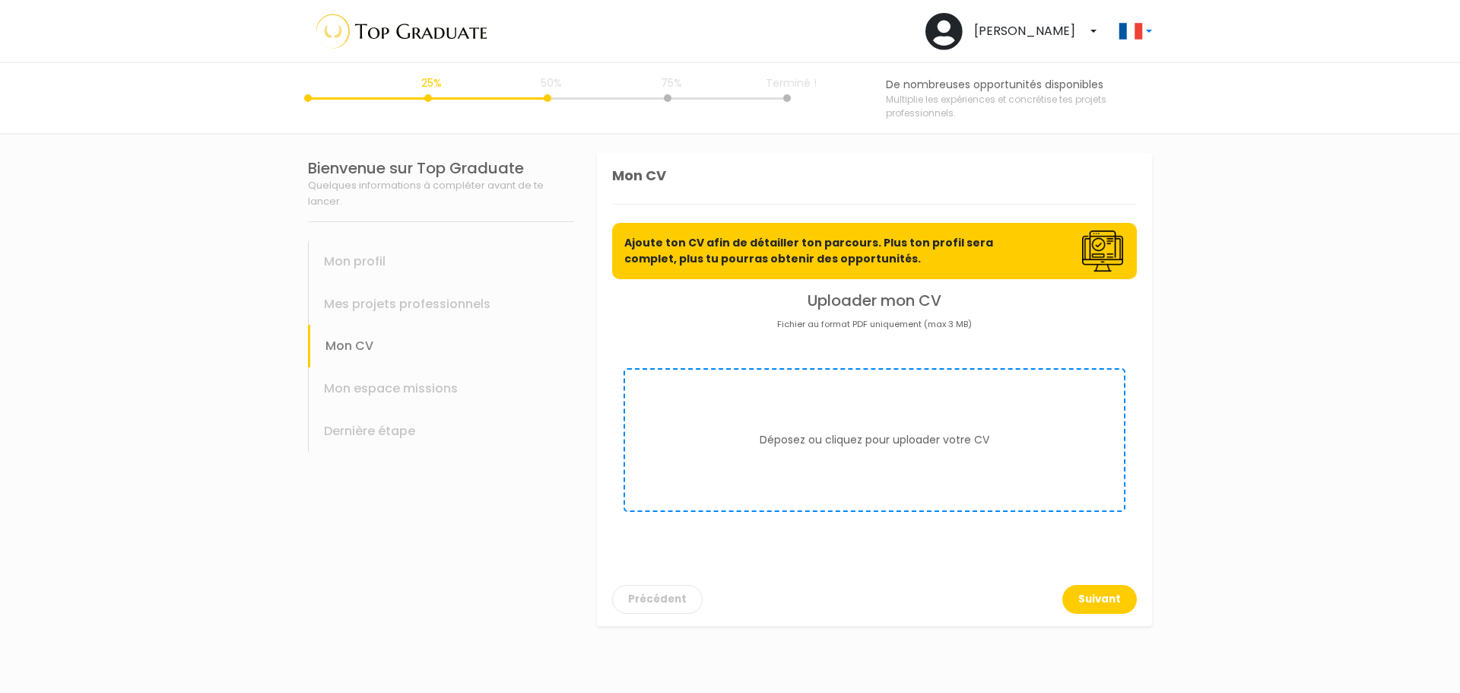
click at [766, 427] on form "Déposez ou cliquez pour uploader votre CV" at bounding box center [875, 440] width 502 height 144
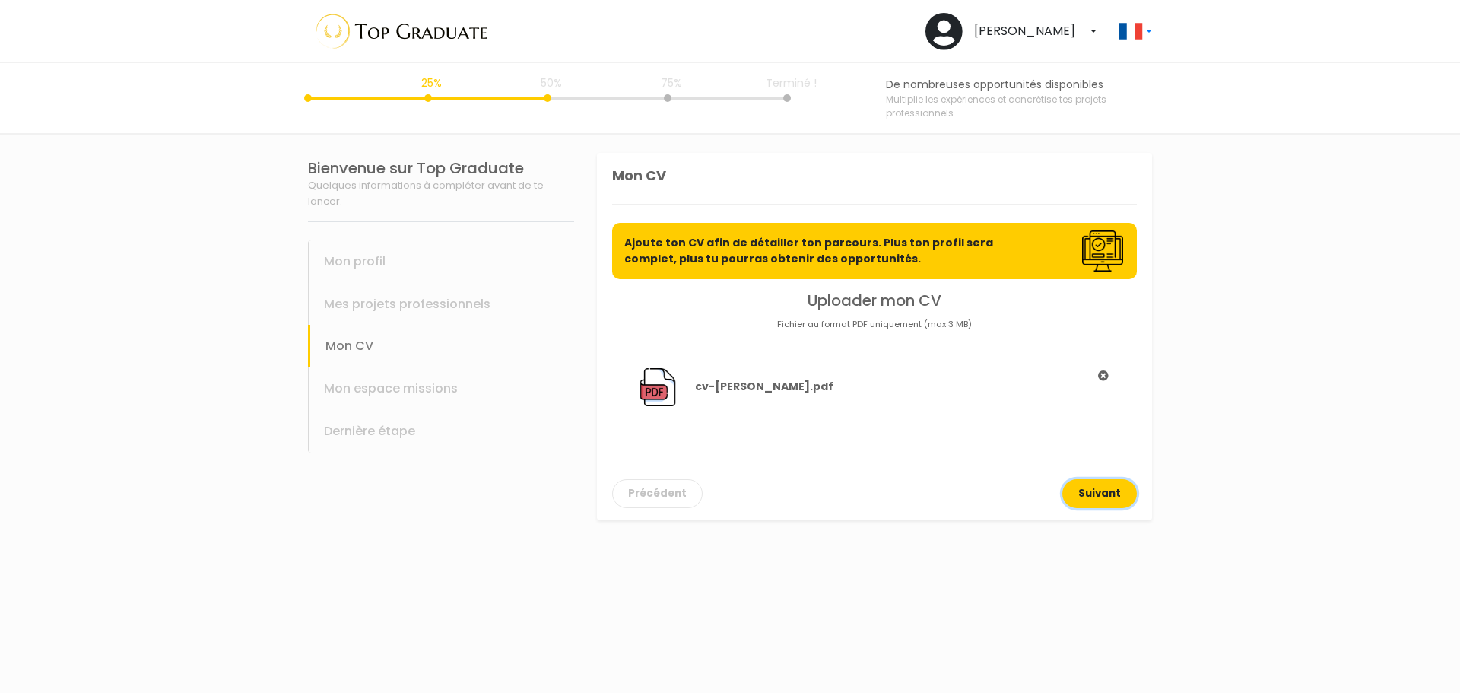
click at [1078, 498] on button "Suivant" at bounding box center [1099, 493] width 75 height 29
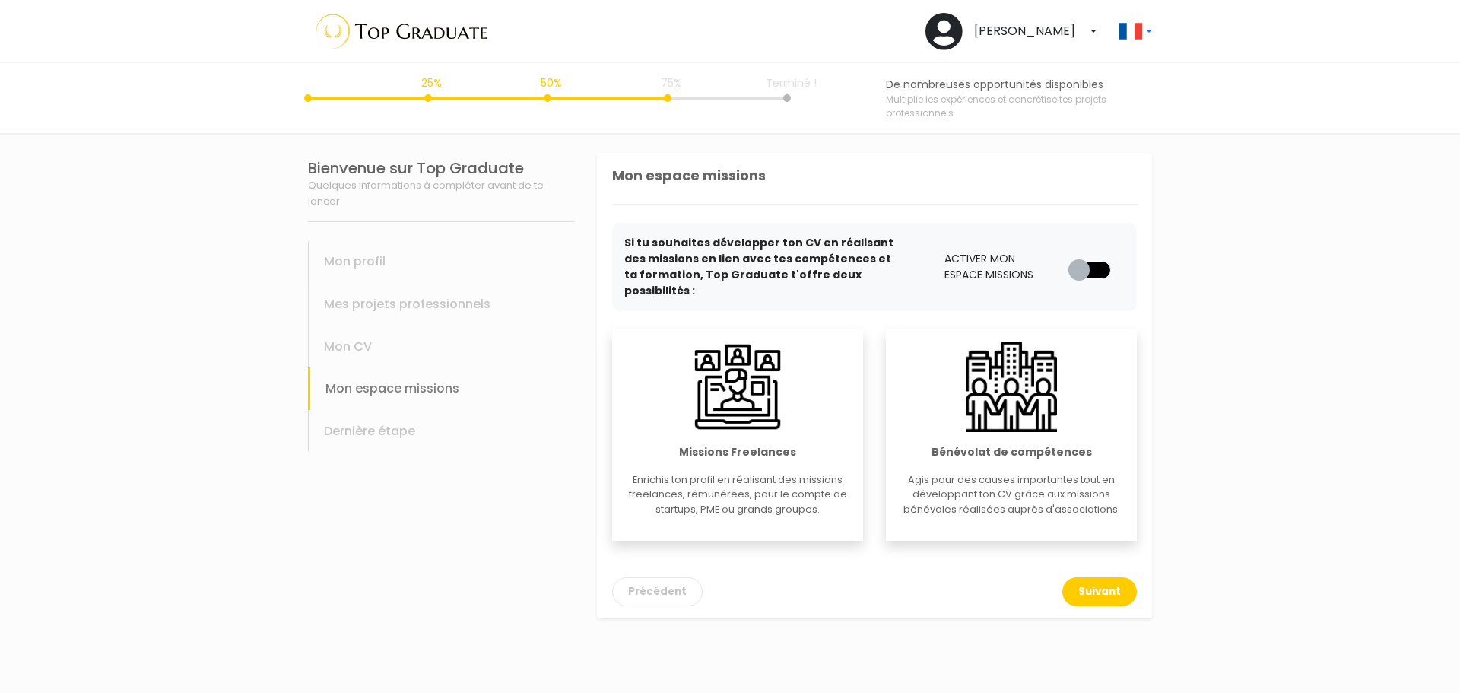
click at [1059, 444] on strong "Bénévolat de compétences" at bounding box center [1012, 452] width 160 height 16
click at [710, 401] on img at bounding box center [737, 386] width 90 height 90
click at [1096, 258] on label at bounding box center [1096, 258] width 0 height 0
click at [1081, 265] on input "checkbox" at bounding box center [1074, 265] width 12 height 15
checkbox input "true"
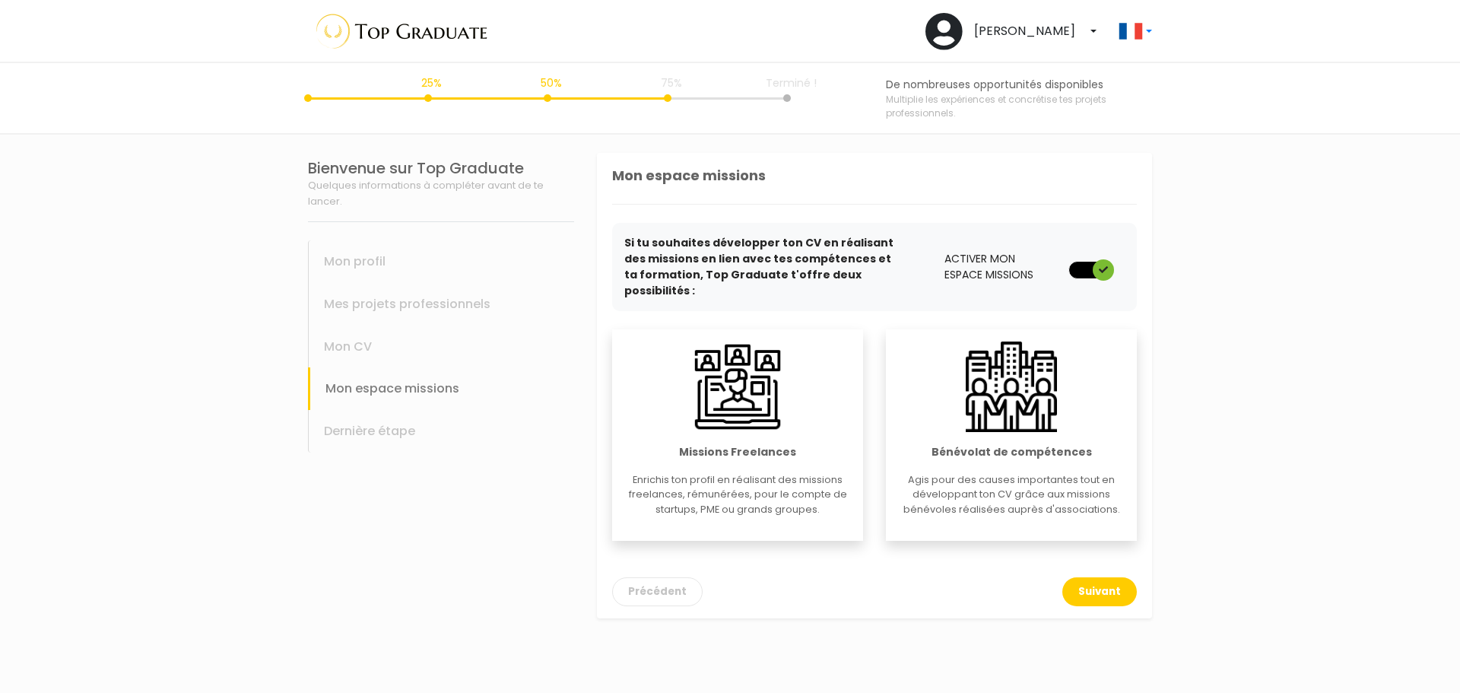
click at [791, 404] on div "Missions Freelances Enrichis ton profil en réalisant des missions freelances, r…" at bounding box center [737, 434] width 251 height 211
click at [1104, 577] on button "Suivant" at bounding box center [1099, 591] width 75 height 29
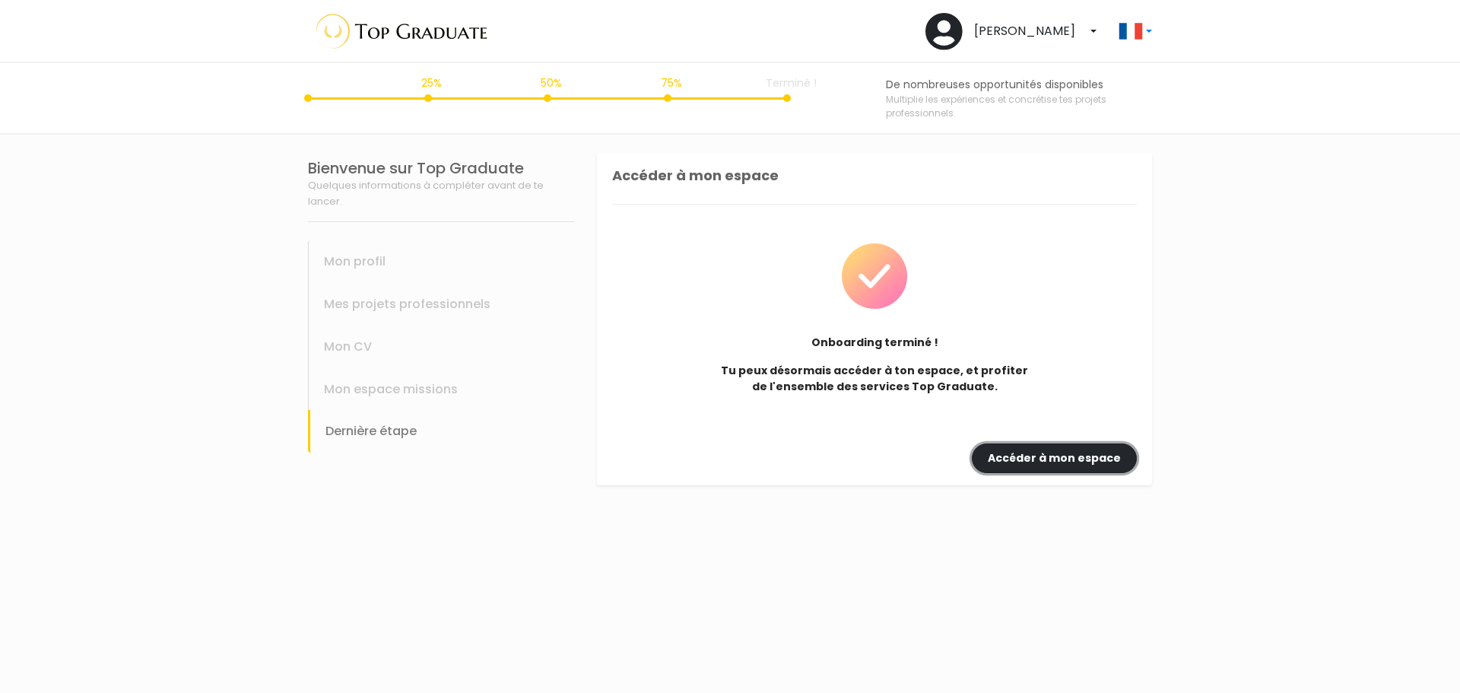
click at [1055, 455] on link "Accéder à mon espace" at bounding box center [1054, 458] width 165 height 30
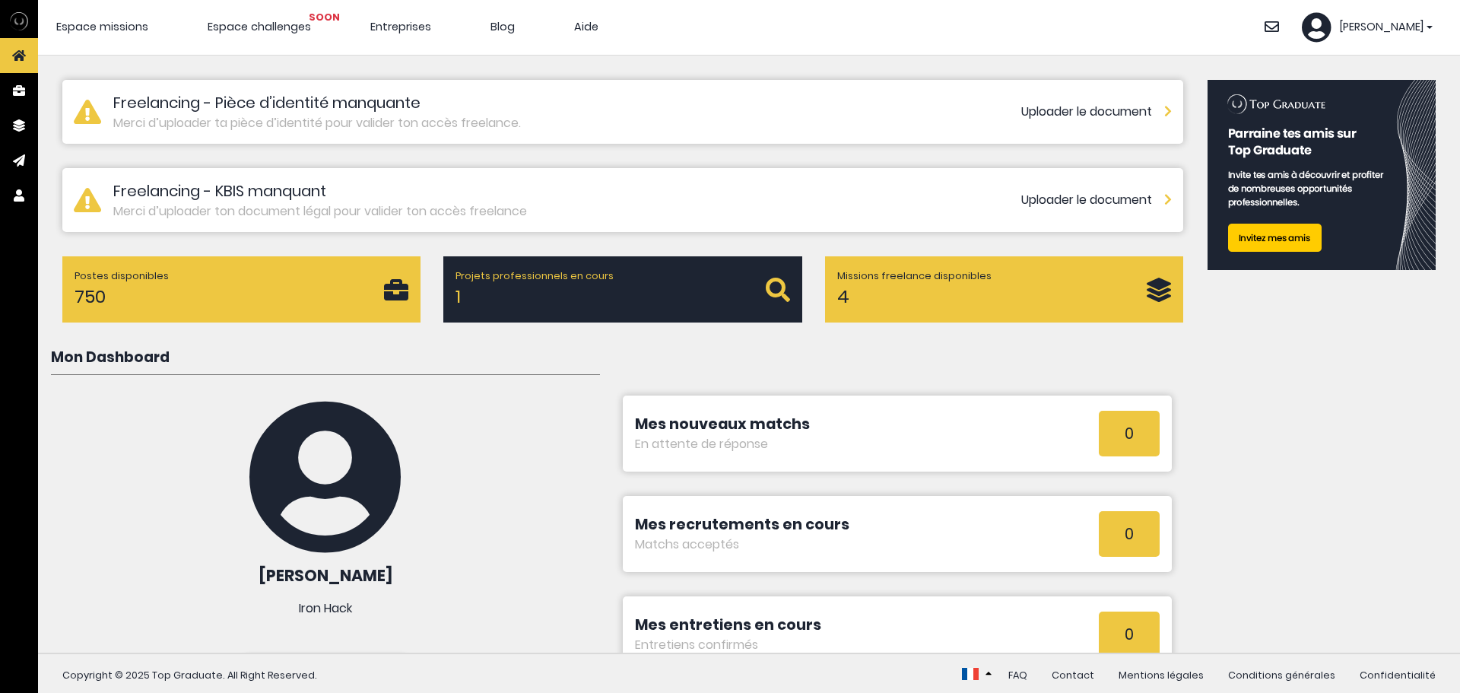
click at [1062, 197] on link "Uploader le document" at bounding box center [1096, 200] width 151 height 18
click at [1046, 109] on link "Uploader le document" at bounding box center [1096, 112] width 151 height 18
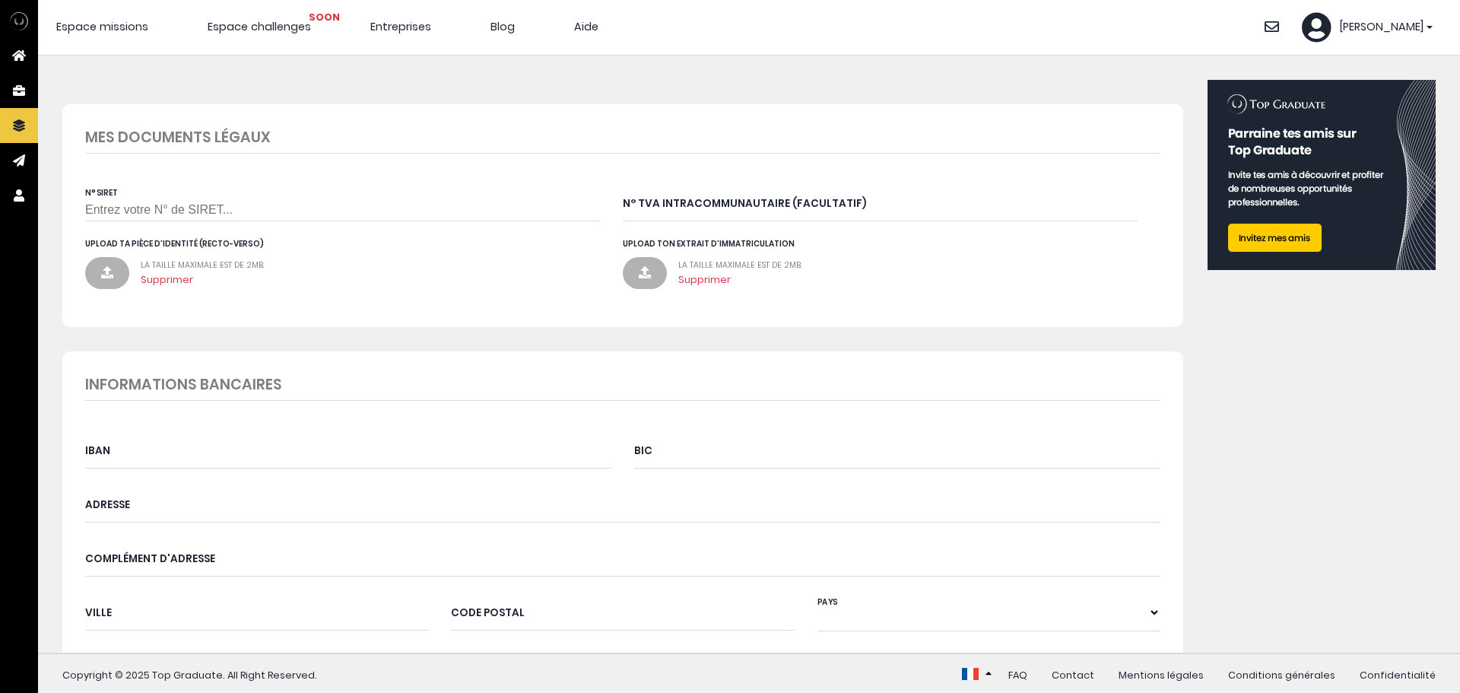
click at [233, 214] on input "N° SIRET" at bounding box center [342, 202] width 515 height 37
click at [373, 265] on div "La taille maximale est de 2MB. Supprimer" at bounding box center [370, 273] width 459 height 28
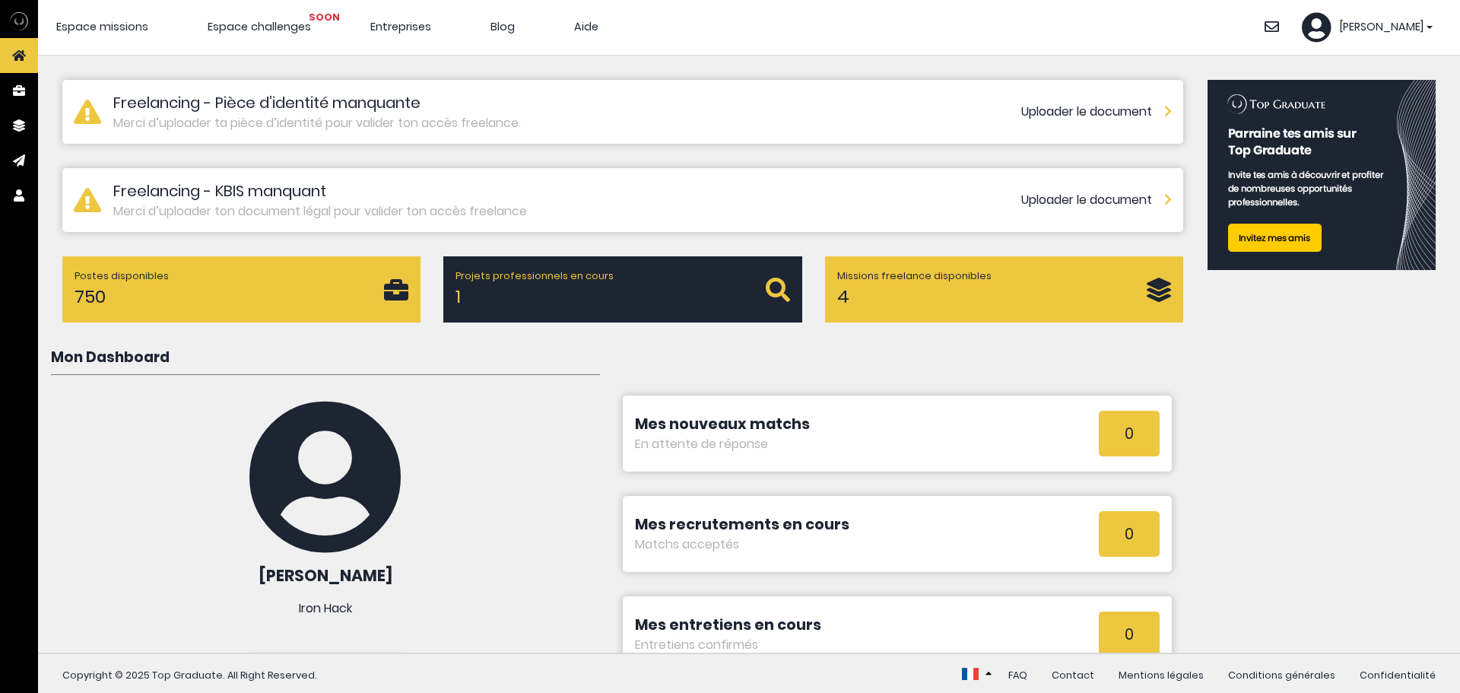
click at [869, 279] on p "Missions freelance disponibles" at bounding box center [991, 275] width 309 height 14
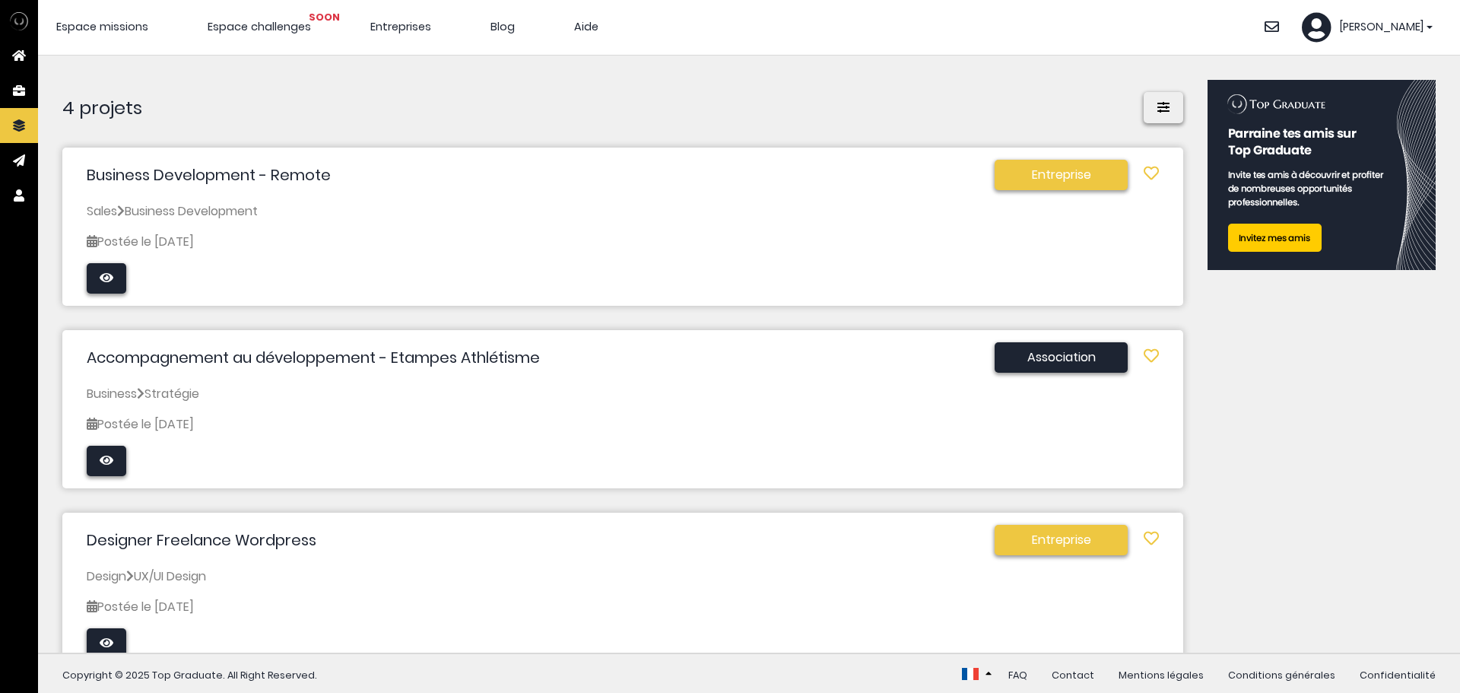
click at [90, 25] on span "Espace missions" at bounding box center [102, 26] width 92 height 15
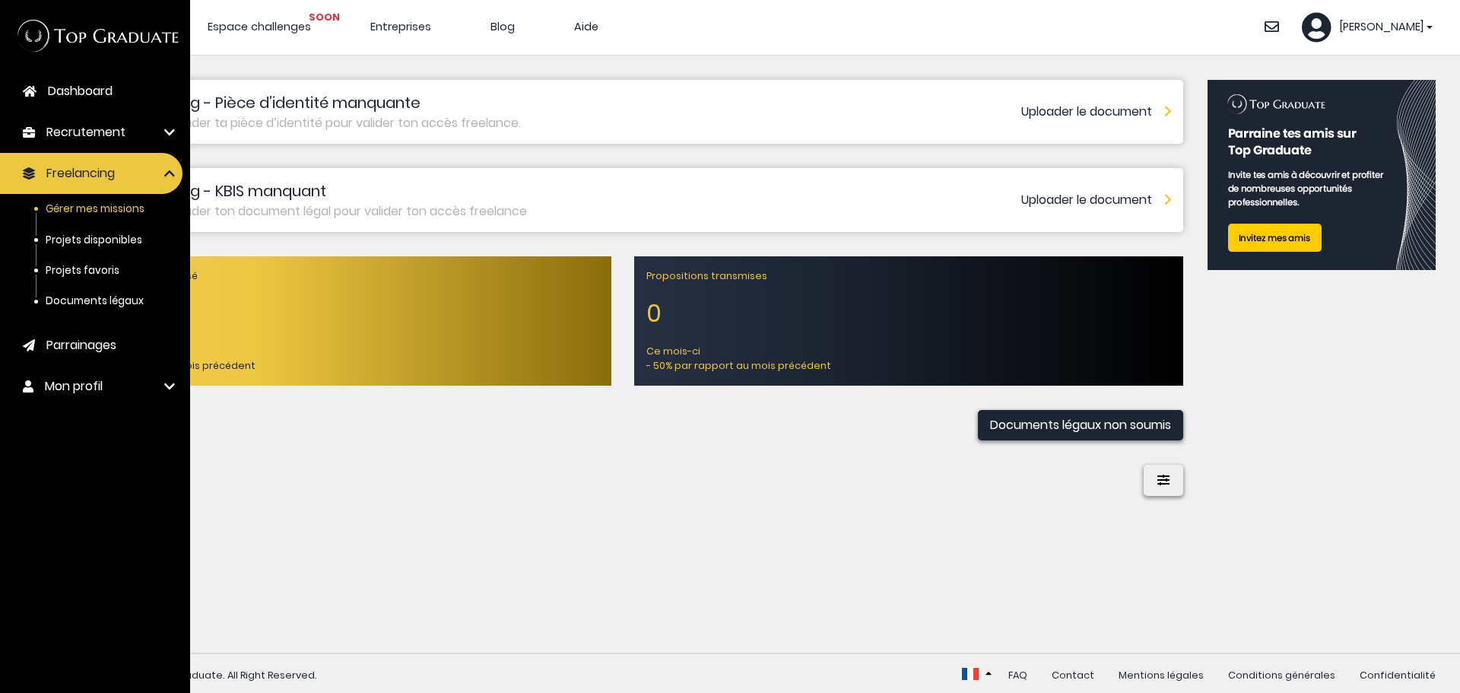
click at [93, 93] on span "Dashboard" at bounding box center [80, 91] width 65 height 18
